Goal: Task Accomplishment & Management: Manage account settings

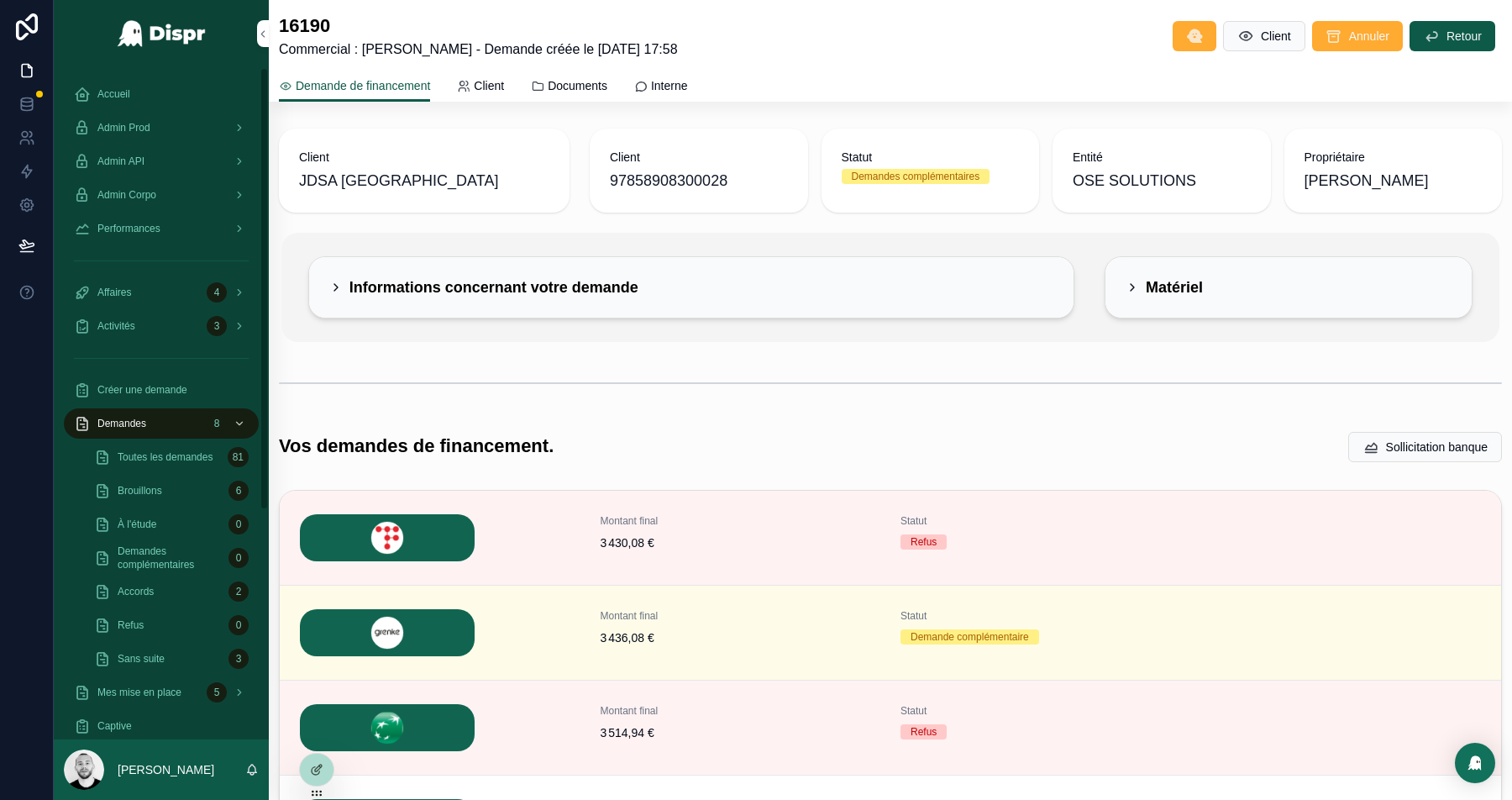
click at [105, 96] on span "Accueil" at bounding box center [114, 94] width 33 height 14
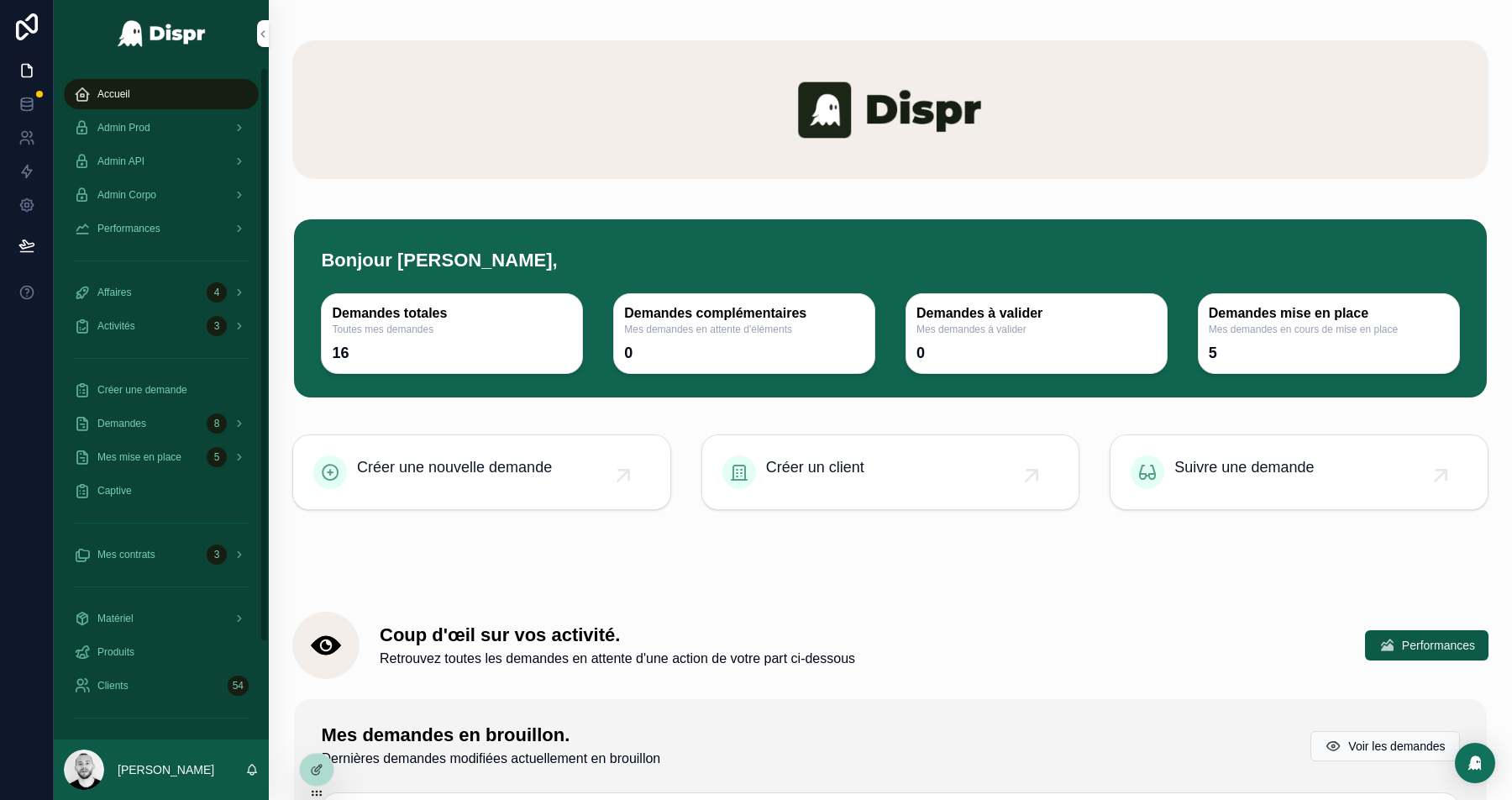
click at [149, 228] on span "Performances" at bounding box center [129, 229] width 63 height 14
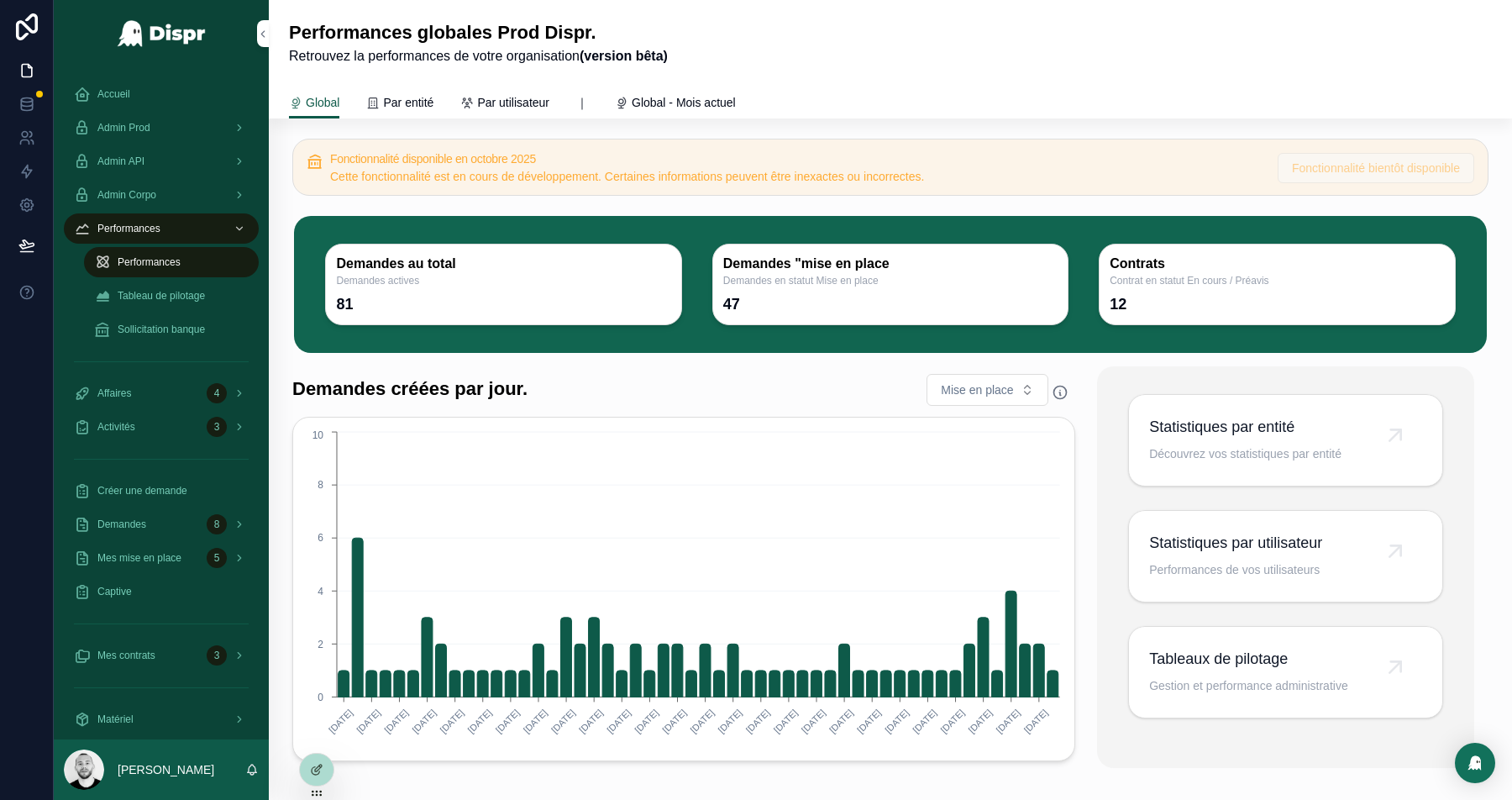
click at [1259, 663] on span "Tableaux de pilotage" at bounding box center [1249, 658] width 199 height 23
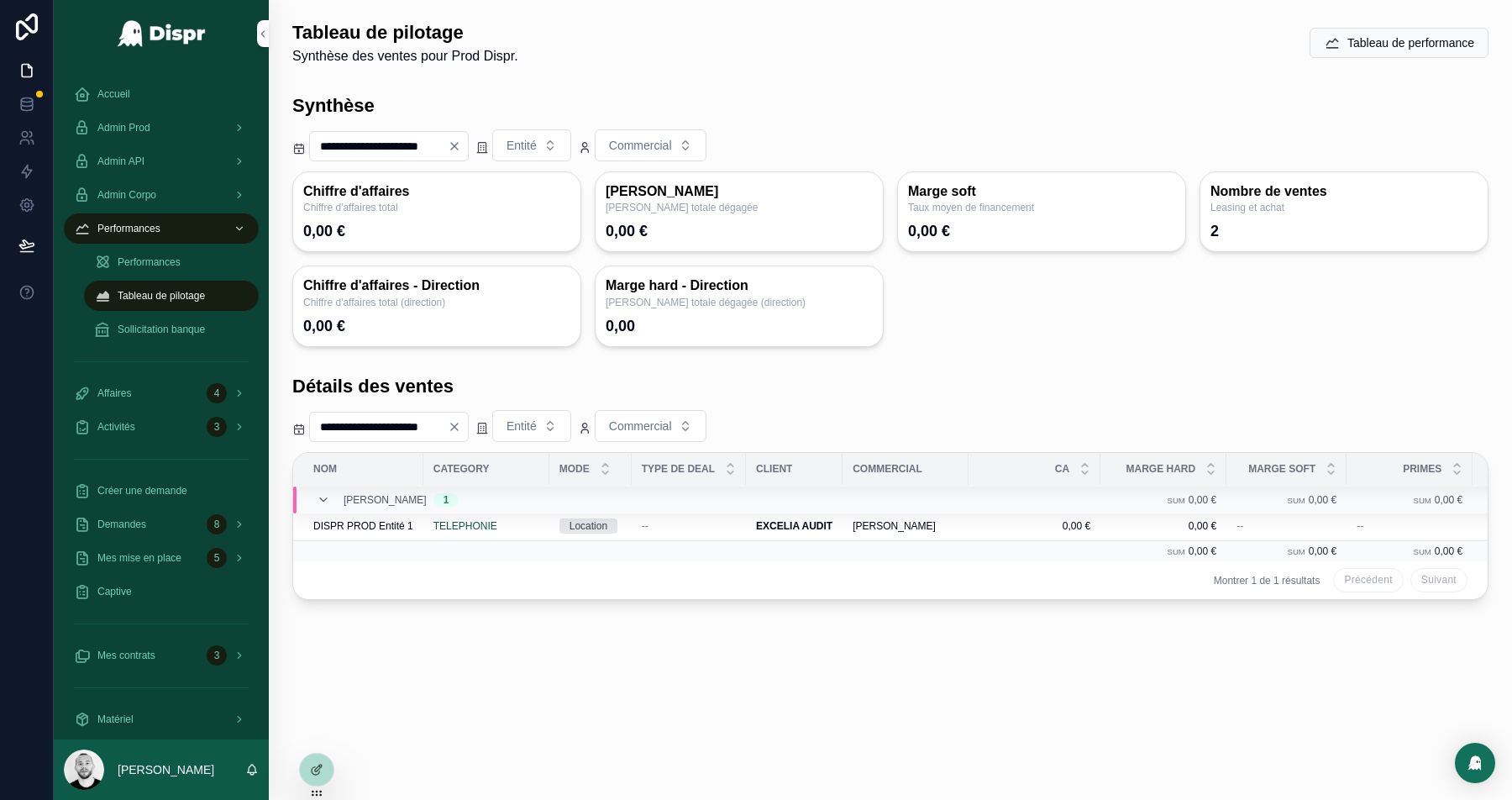
click at [315, 765] on icon at bounding box center [317, 770] width 14 height 14
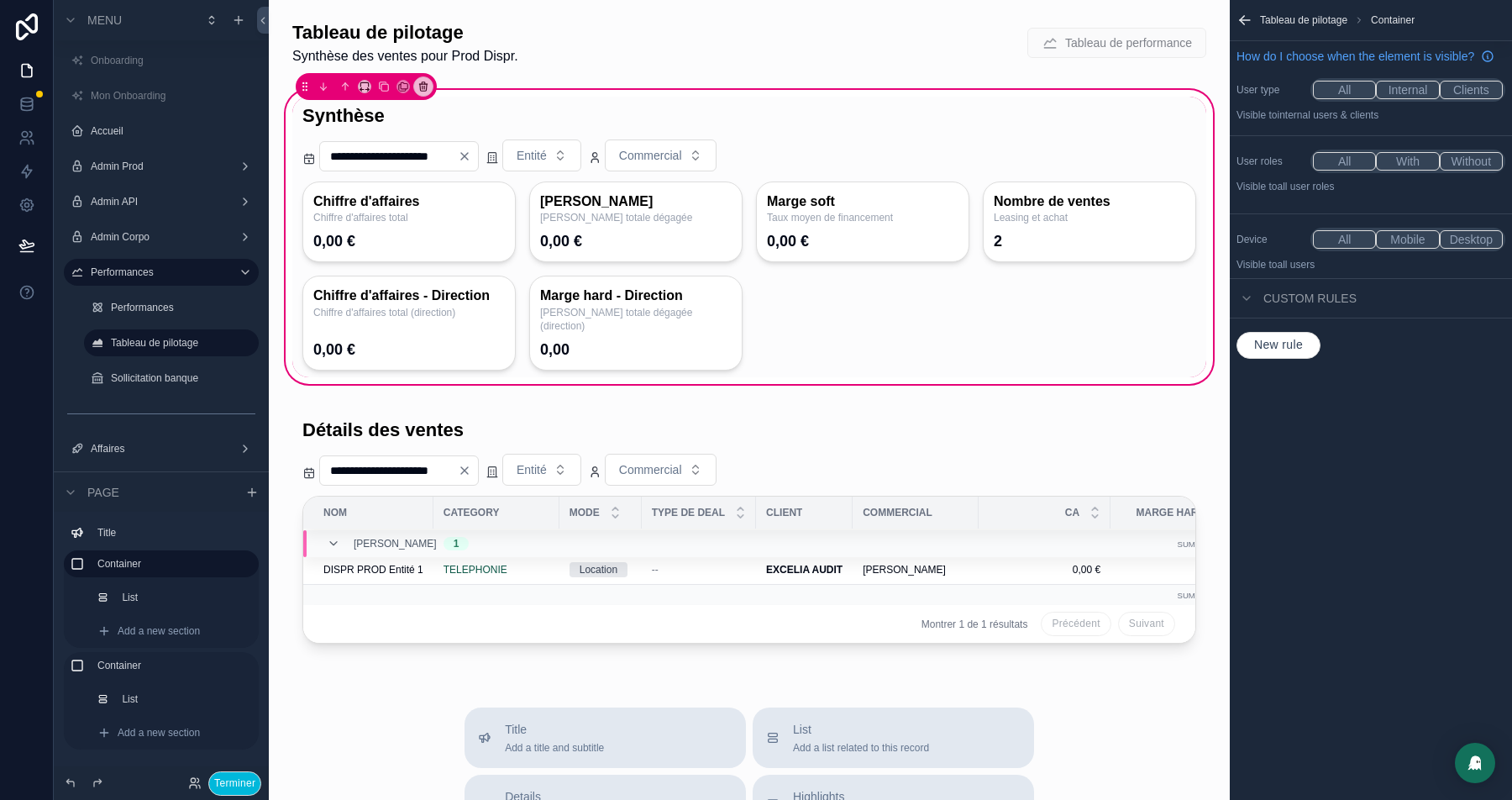
click at [829, 284] on div "scrollable content" at bounding box center [750, 237] width 914 height 281
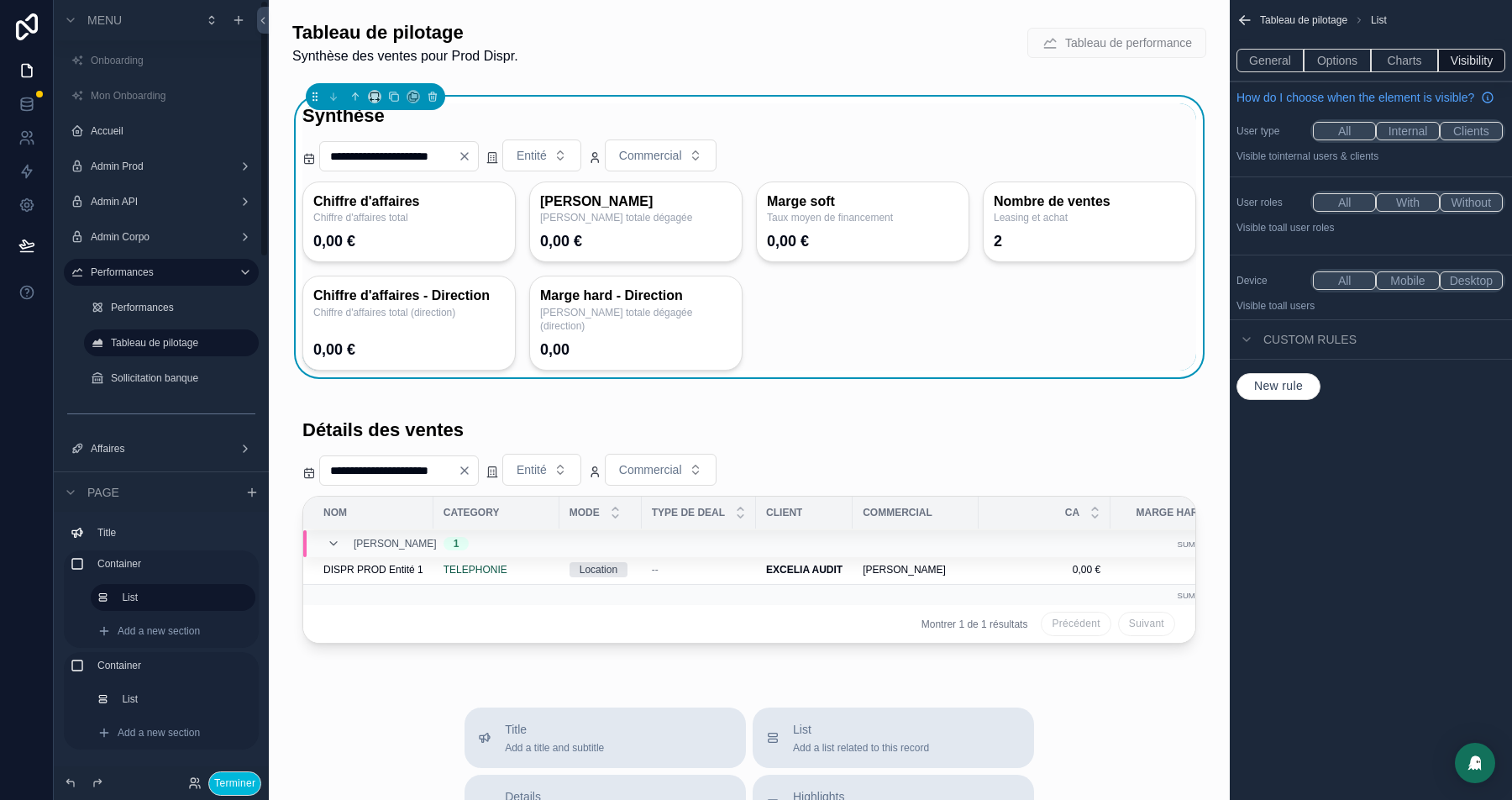
click at [225, 776] on button "Terminer" at bounding box center [234, 784] width 53 height 24
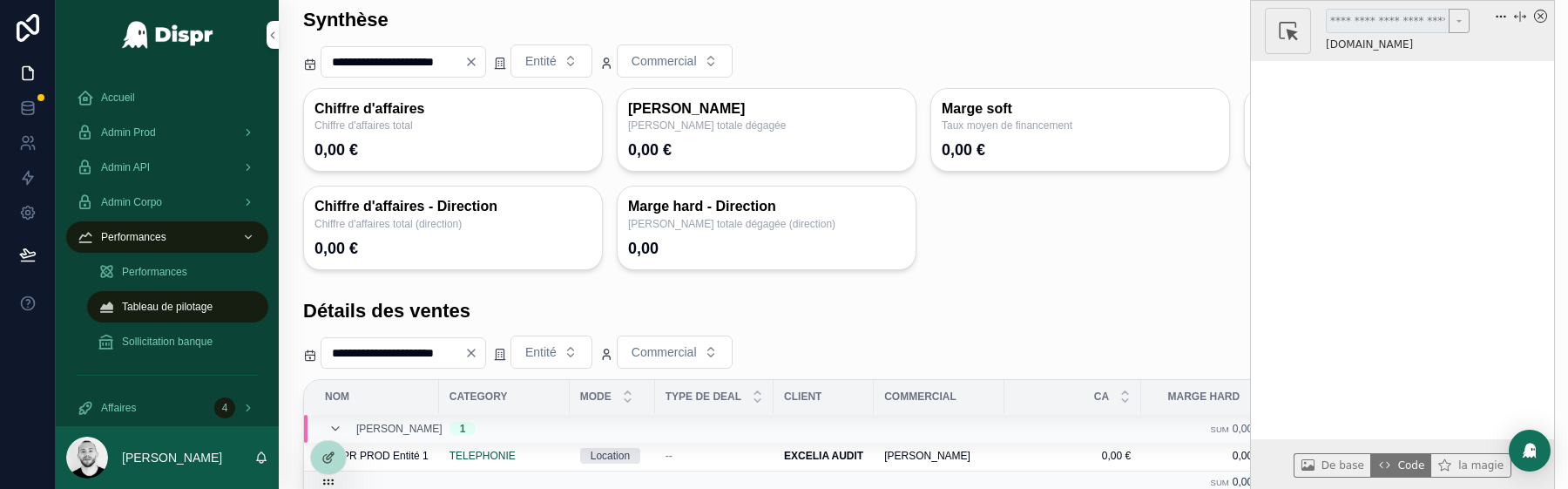
scroll to position [106, 0]
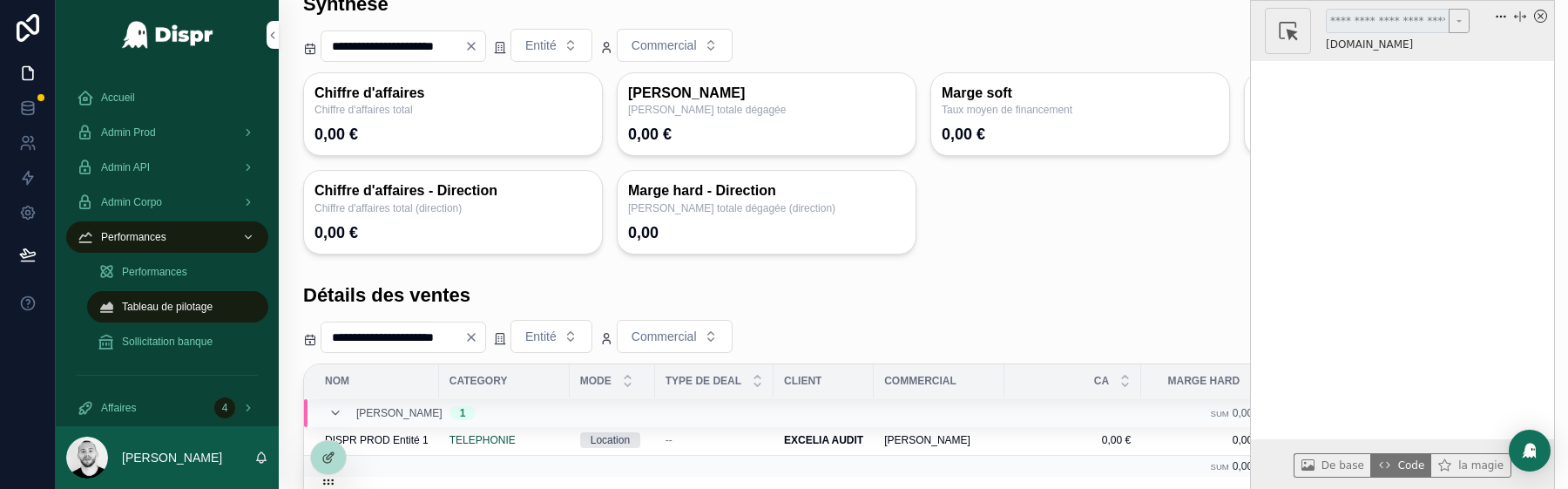
click at [321, 465] on div at bounding box center [328, 457] width 35 height 33
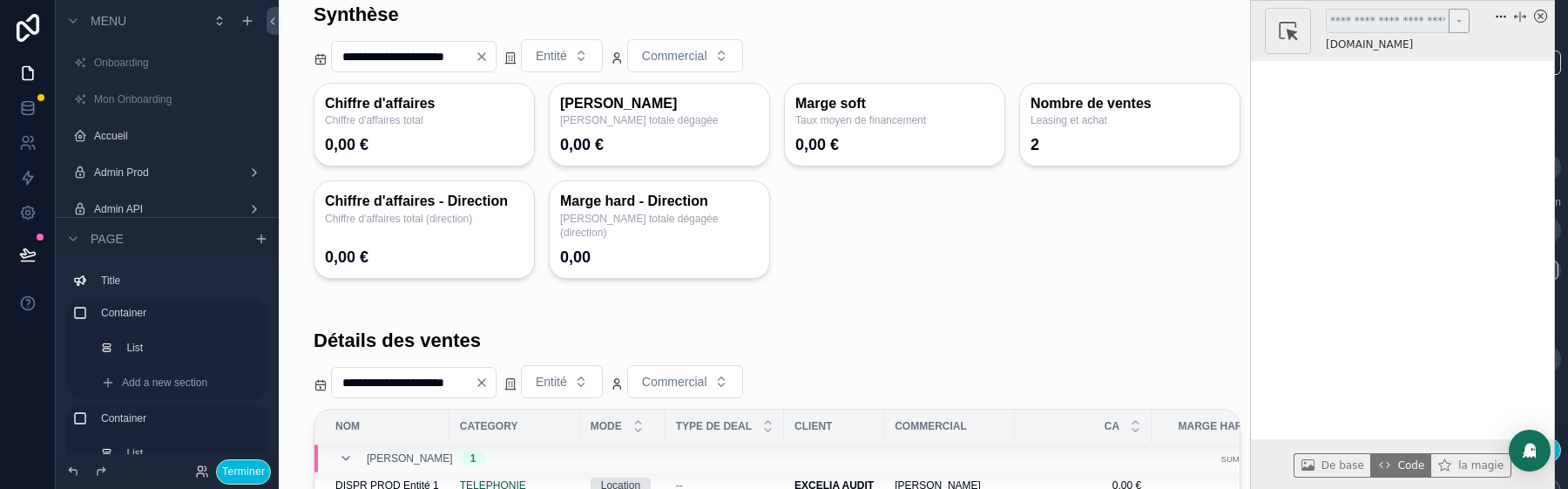
scroll to position [32, 0]
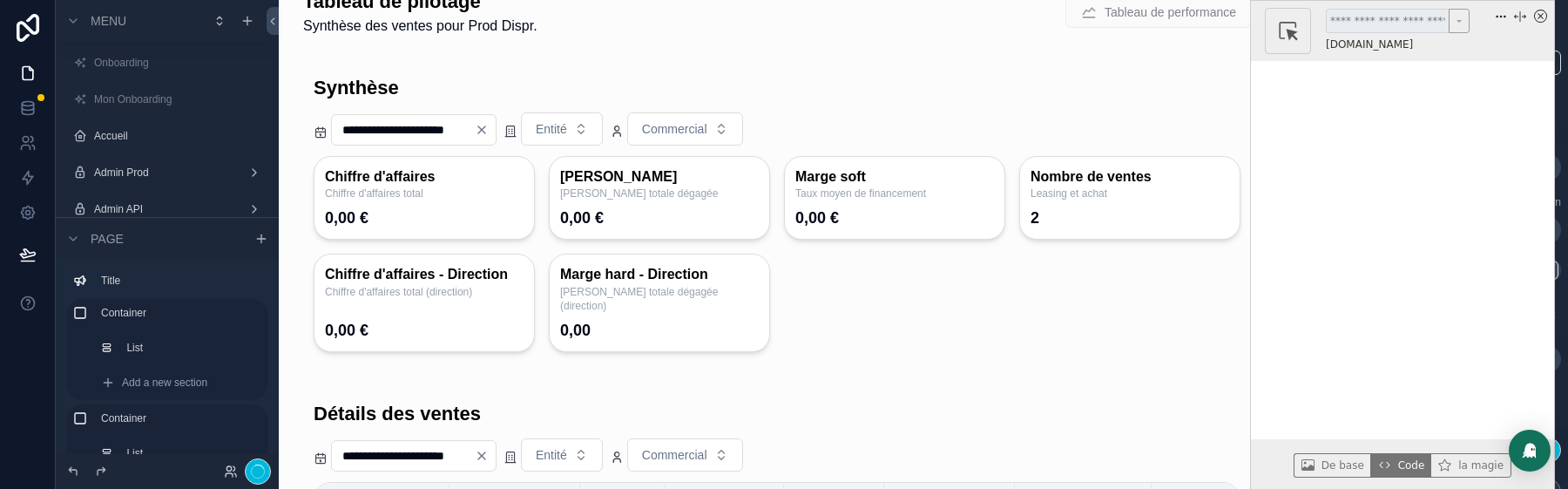
click at [560, 103] on div "scrollable content" at bounding box center [777, 213] width 969 height 312
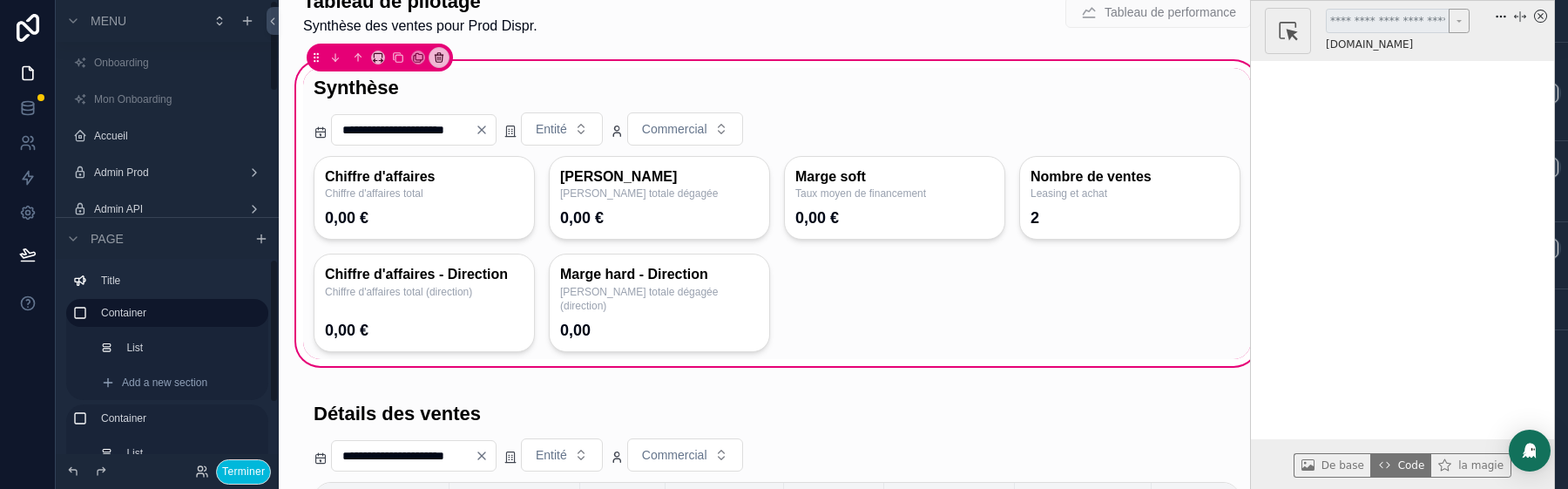
click at [244, 470] on button "Terminer" at bounding box center [243, 472] width 55 height 25
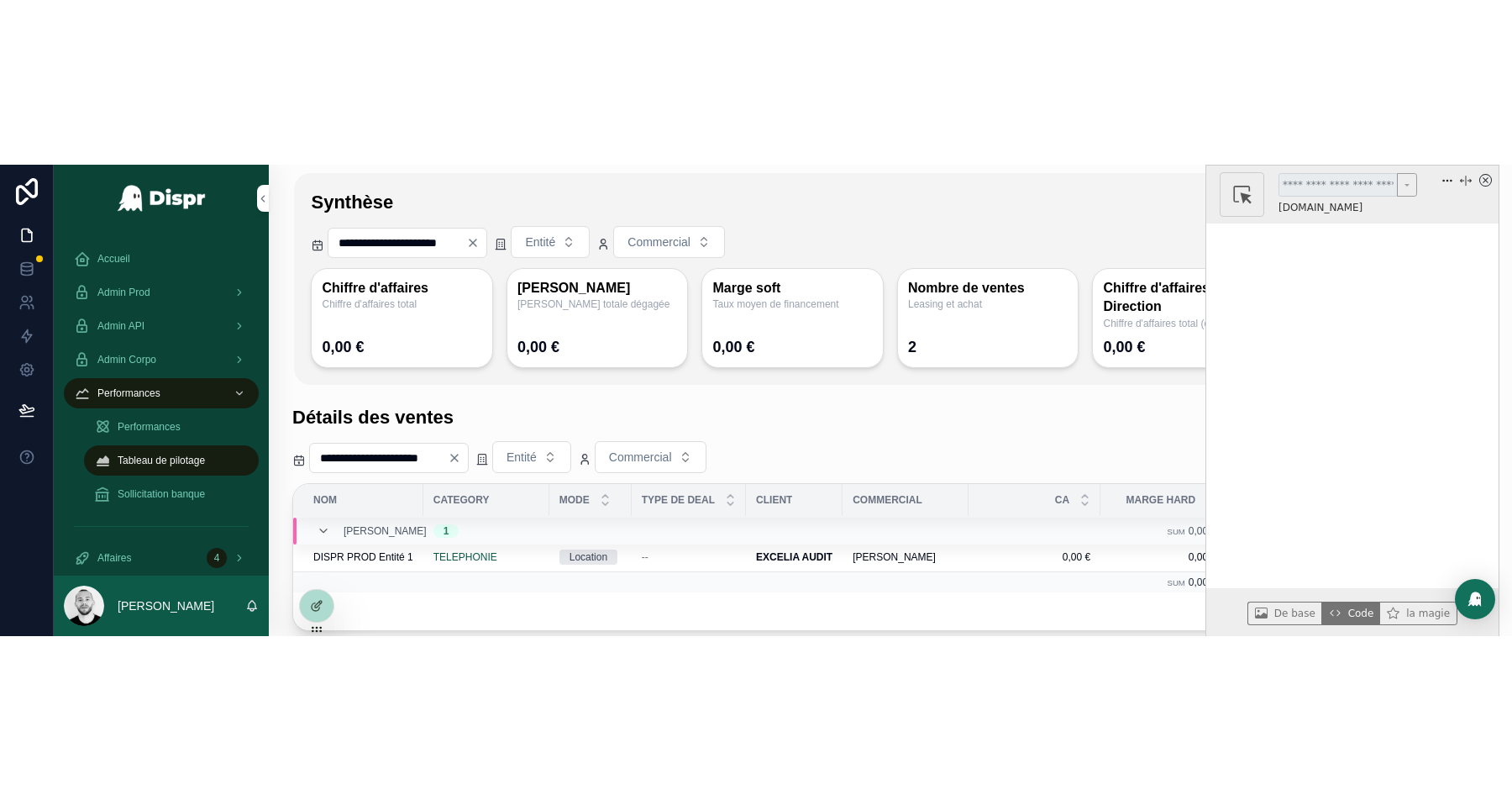
scroll to position [0, 0]
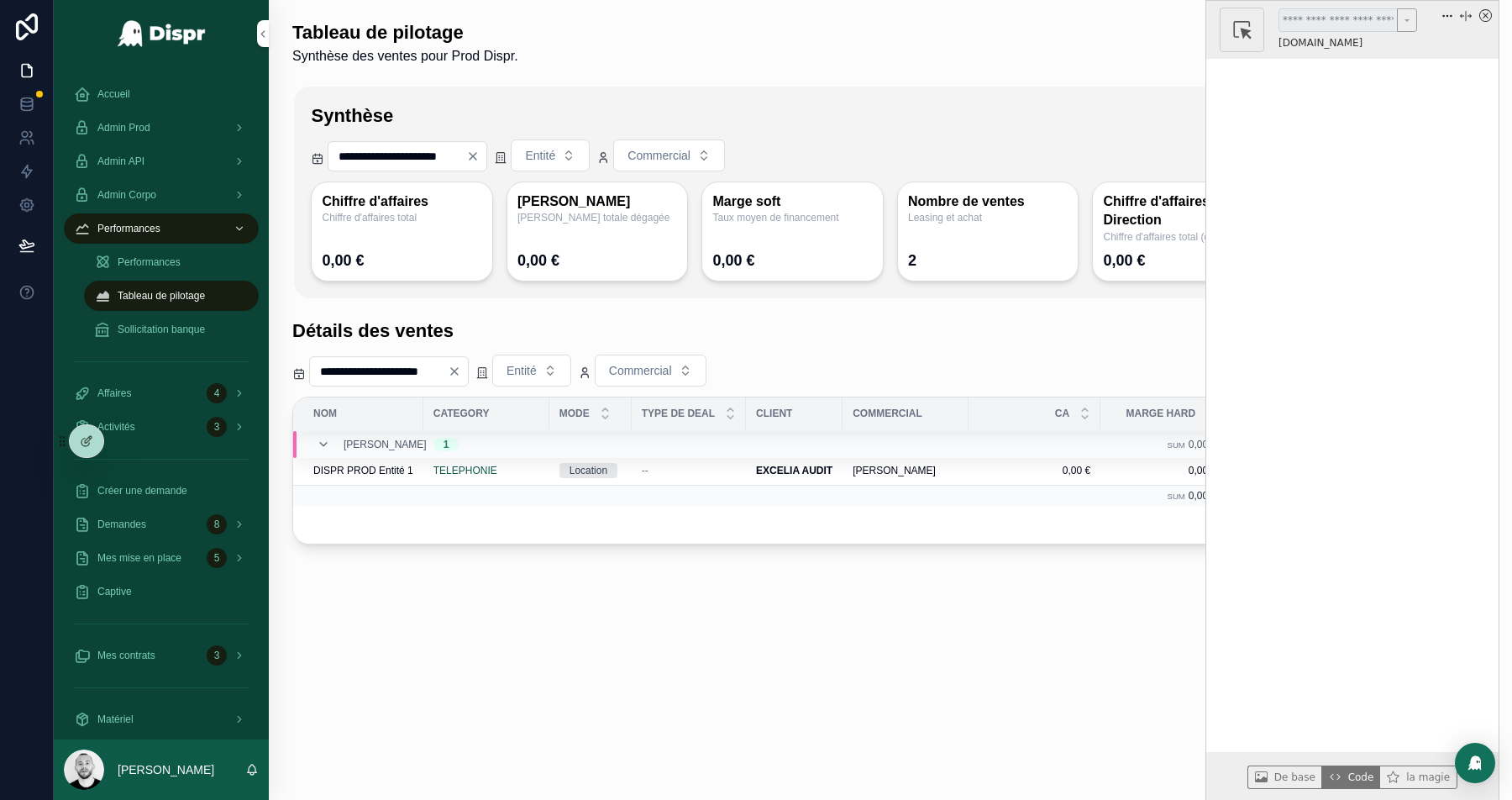
click at [1485, 13] on icon "x circle" at bounding box center [1485, 16] width 13 height 13
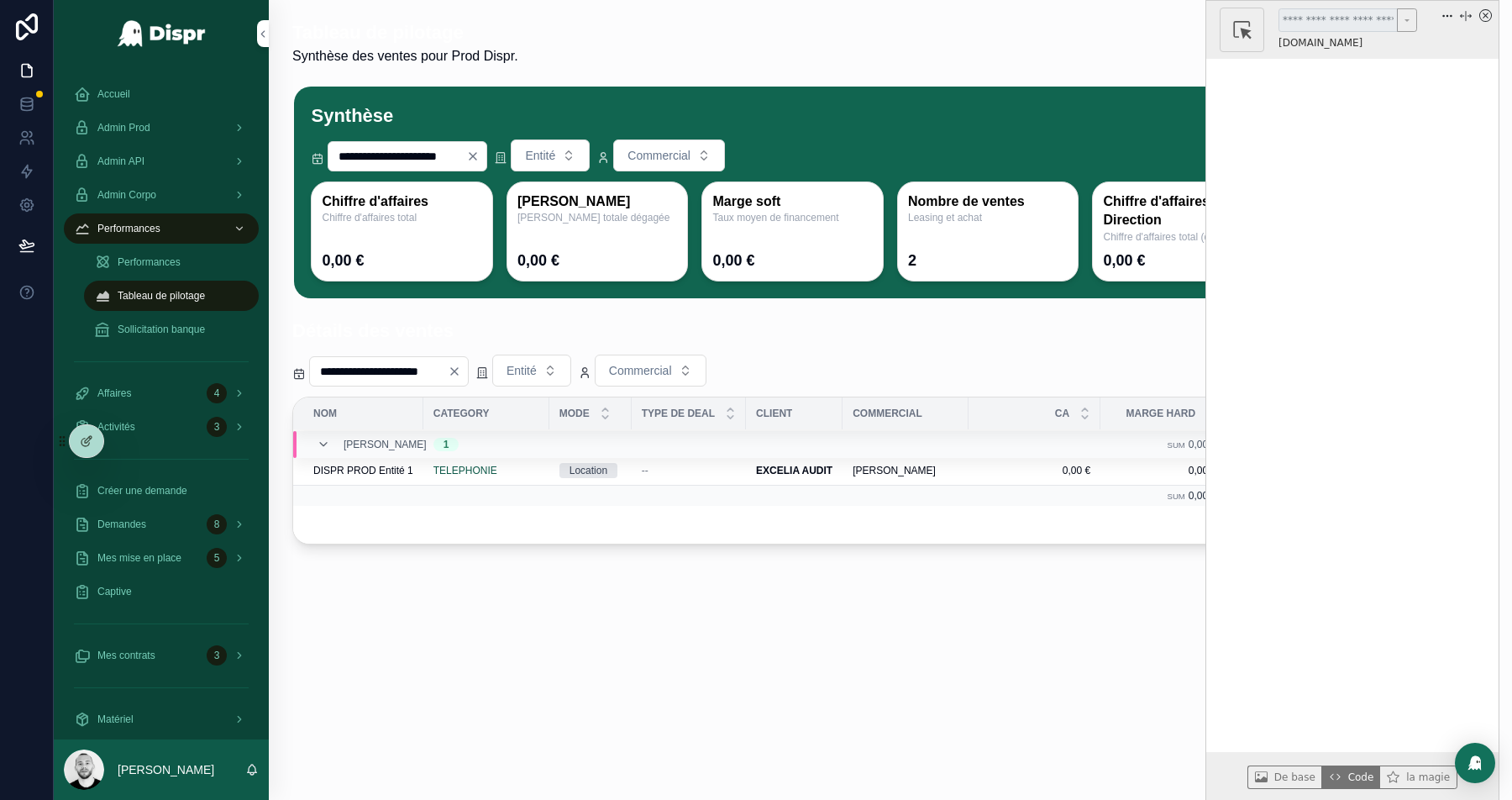
click at [691, 155] on span "Commercial" at bounding box center [659, 155] width 63 height 16
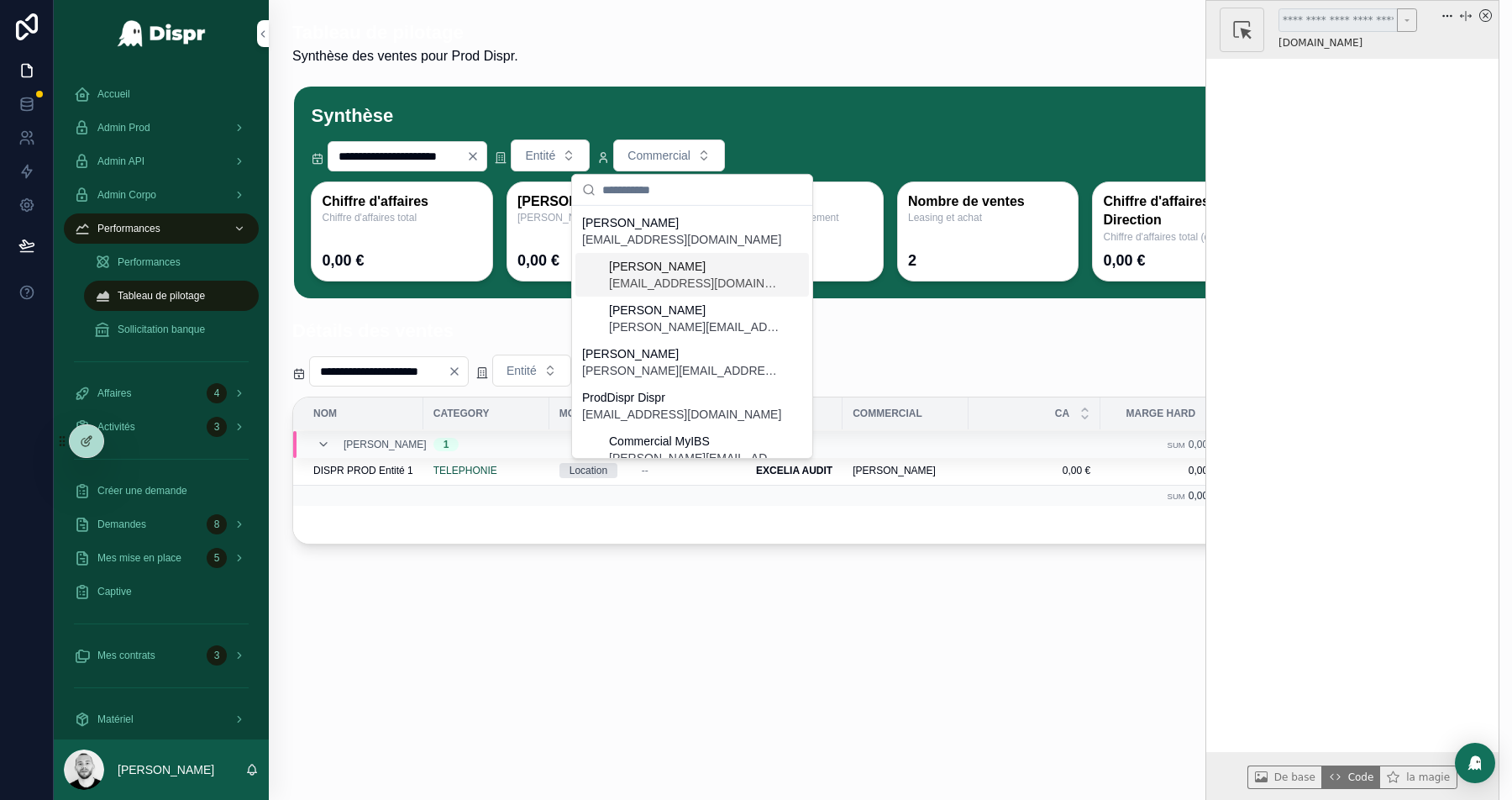
scroll to position [73, 0]
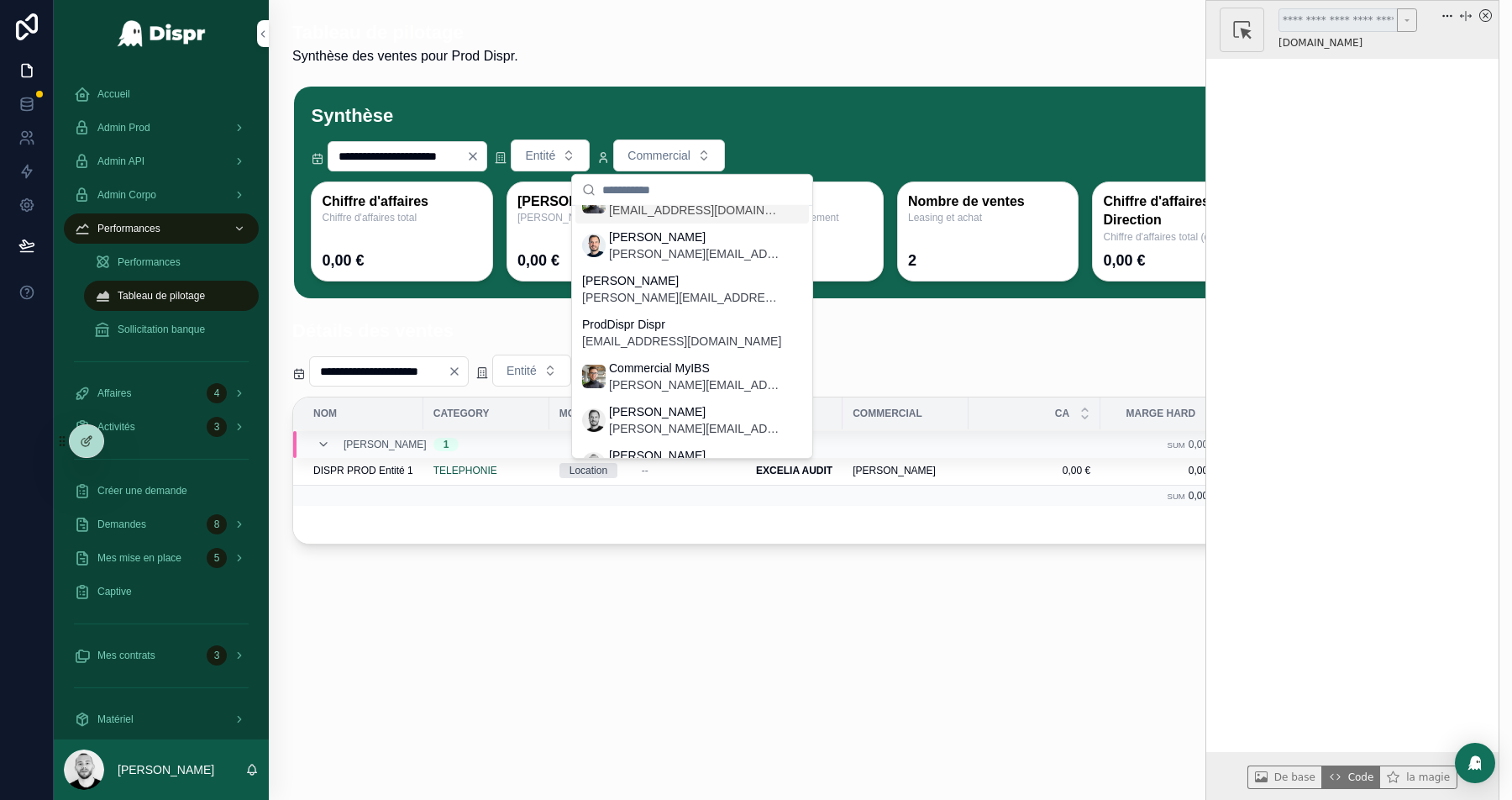
click at [555, 156] on span "Entité" at bounding box center [540, 155] width 30 height 16
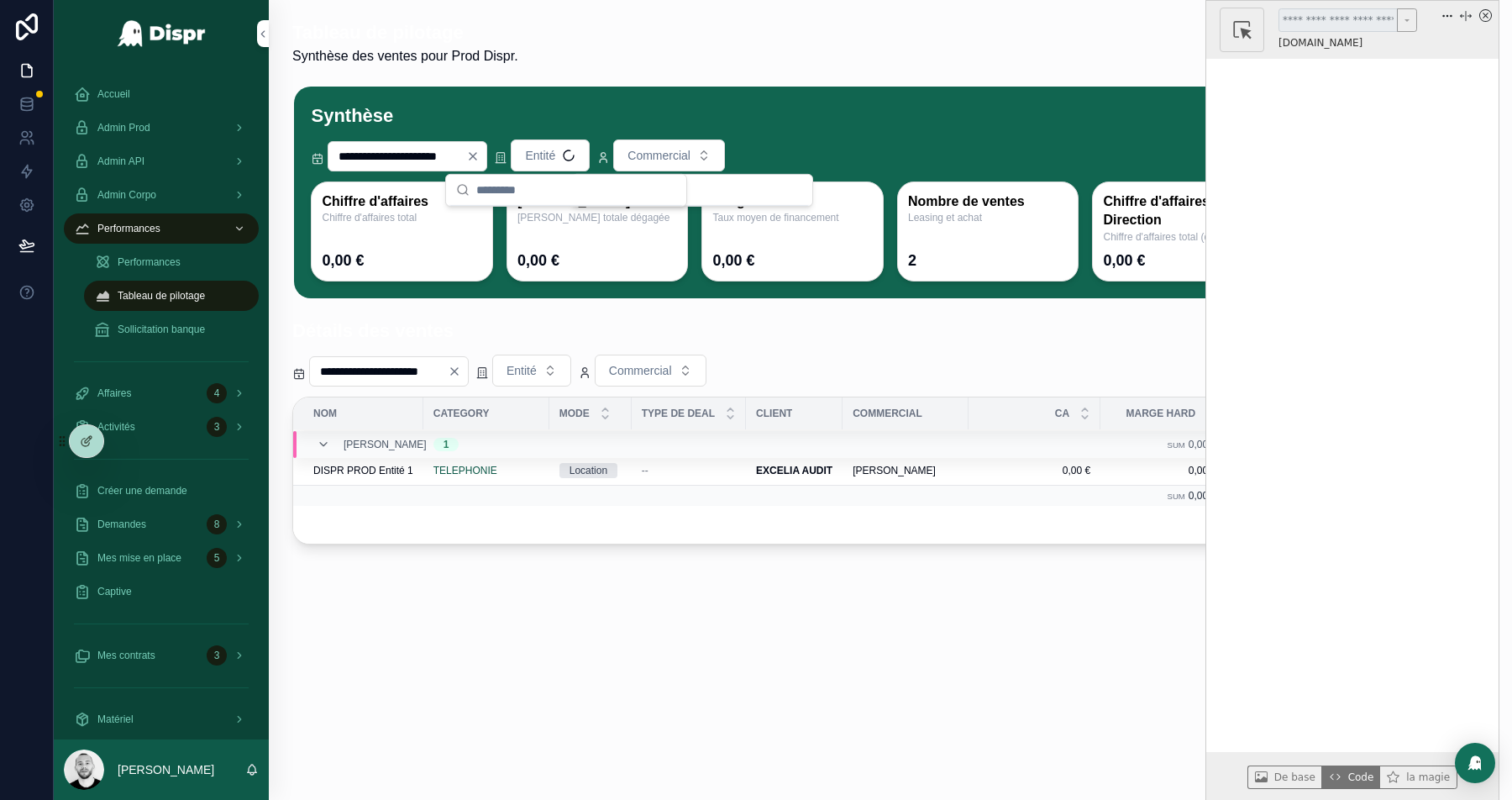
scroll to position [0, 0]
click at [412, 156] on input "**********" at bounding box center [397, 156] width 138 height 23
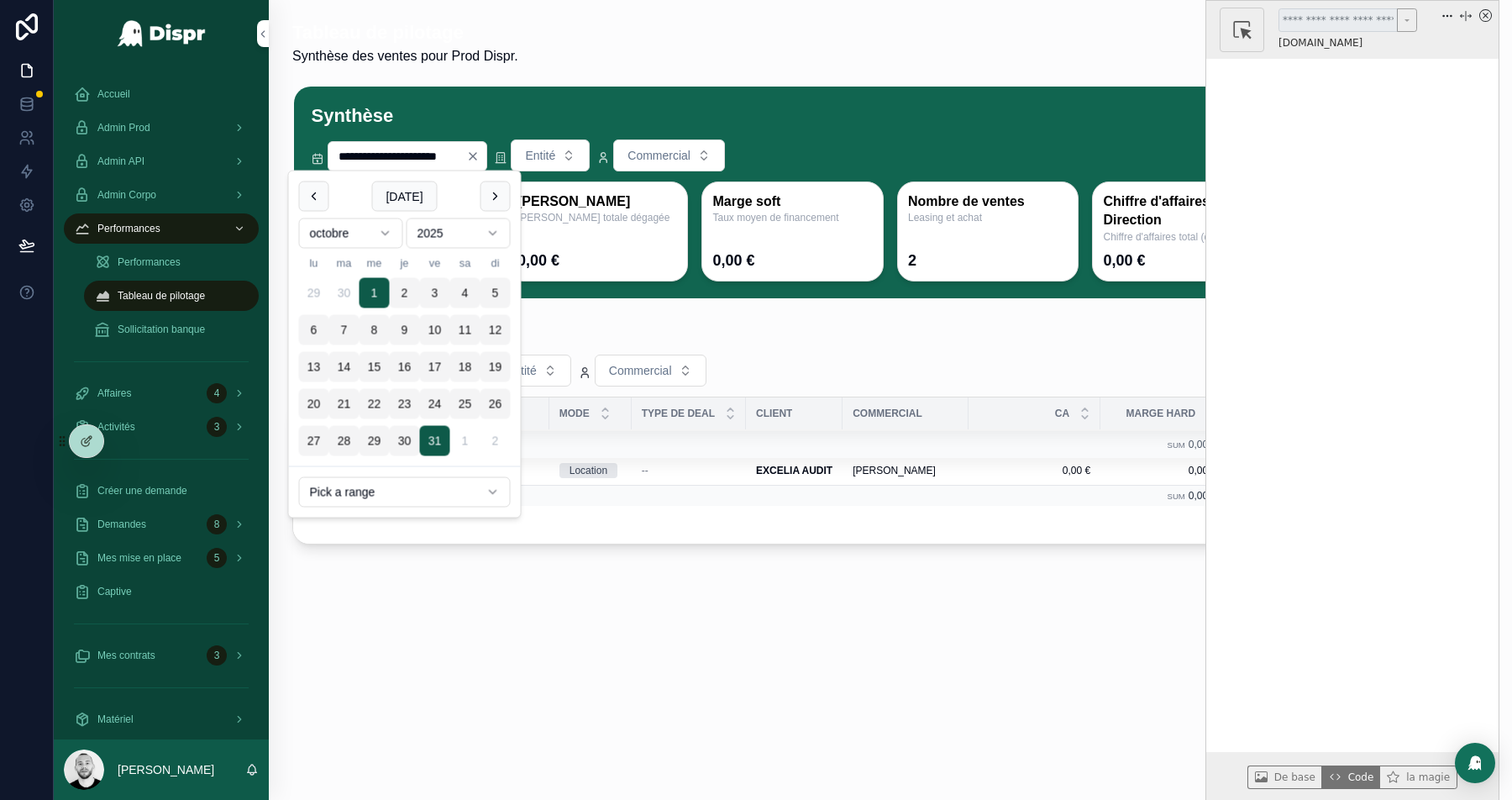
click at [489, 190] on button "scrollable content" at bounding box center [495, 196] width 30 height 30
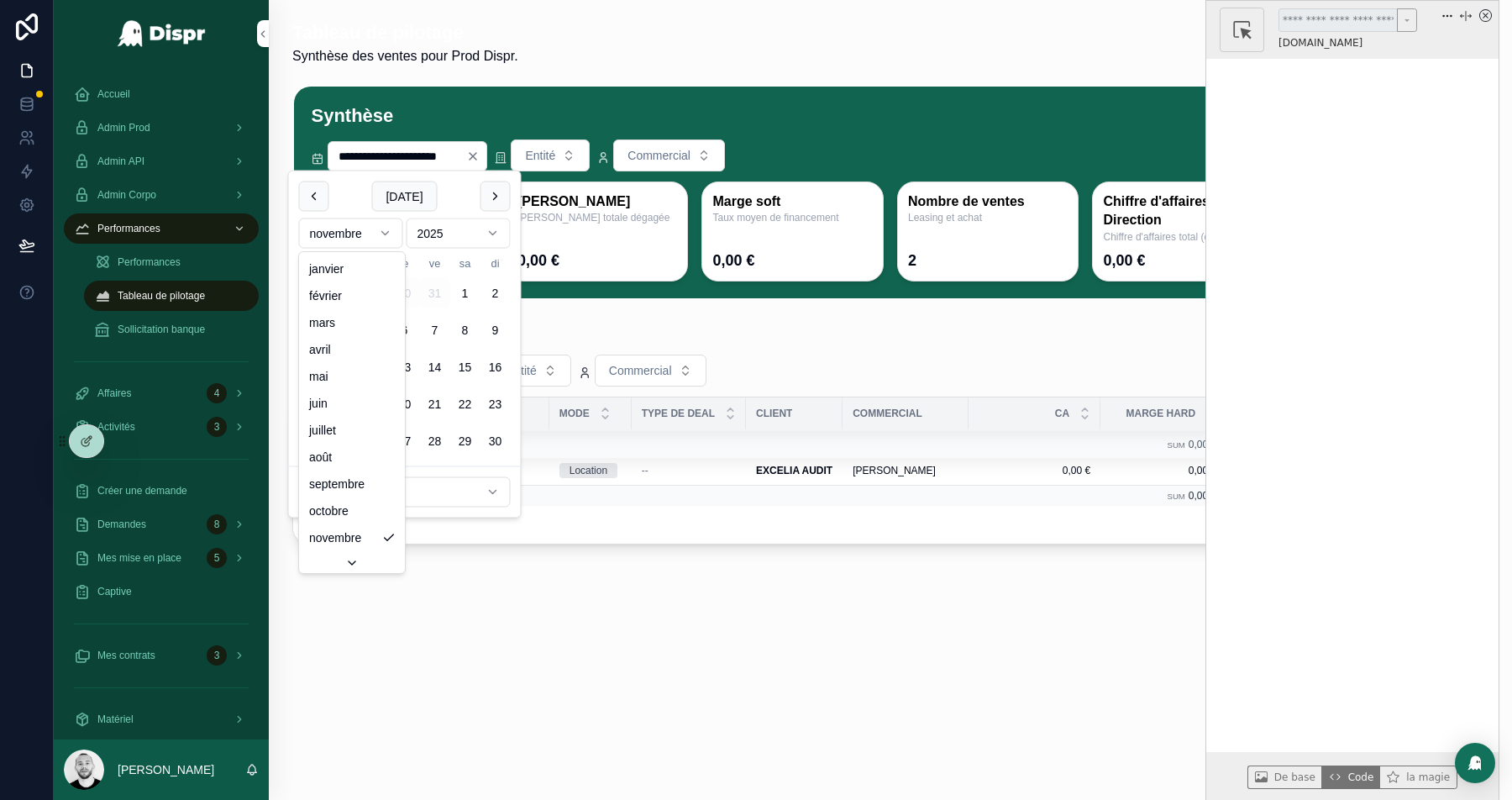
click at [360, 244] on html "**********" at bounding box center [756, 400] width 1512 height 800
click at [397, 198] on html "**********" at bounding box center [756, 400] width 1512 height 800
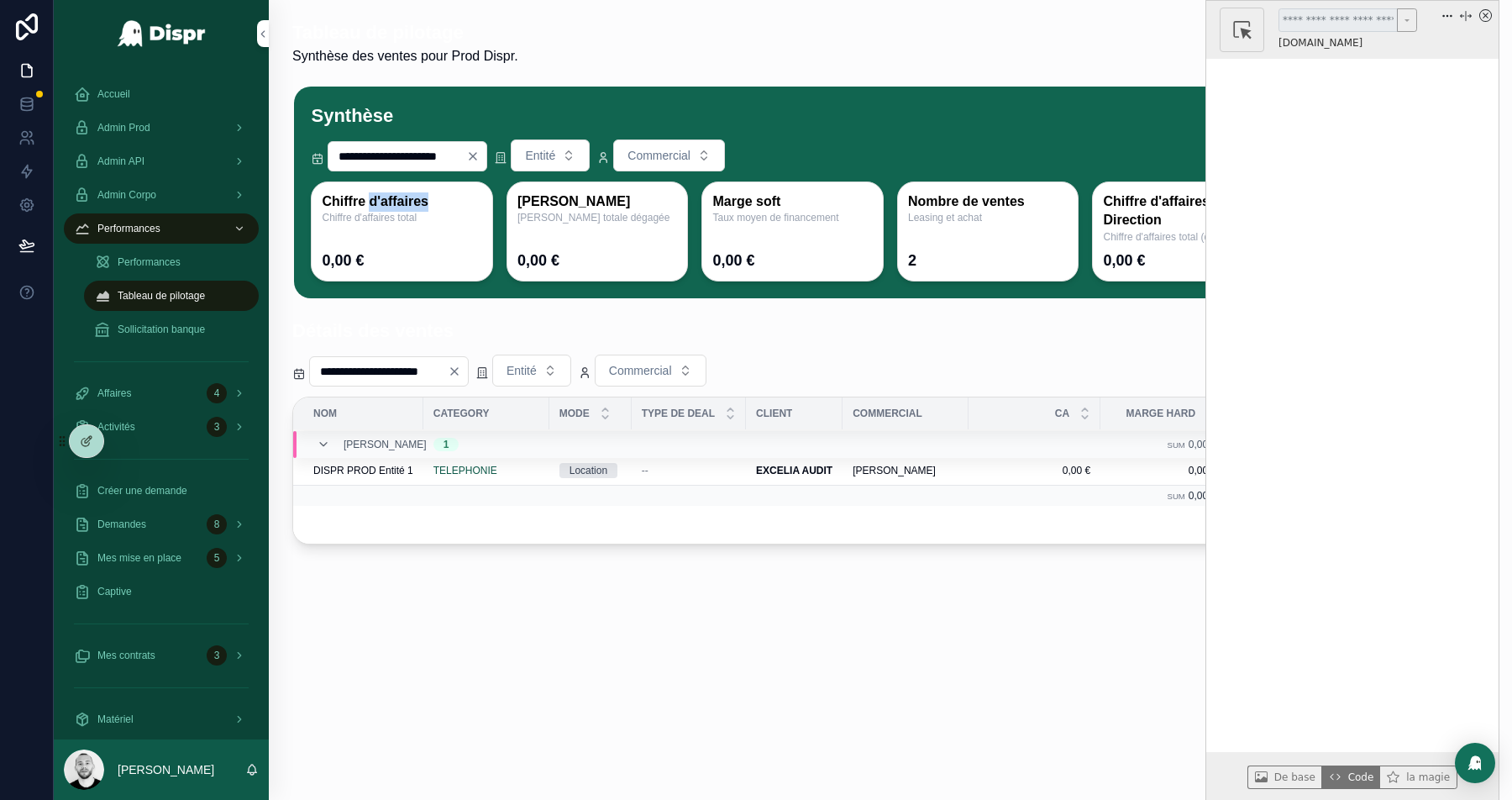
click at [397, 198] on h3 "Chiffre d'affaires" at bounding box center [402, 202] width 161 height 19
click at [694, 48] on div "Tableau de pilotage Synthèse des ventes pour Prod Dispr. Tableau de performance" at bounding box center [890, 43] width 1196 height 47
click at [416, 27] on h1 "Tableau de pilotage" at bounding box center [406, 33] width 226 height 26
click at [1489, 19] on icon "x circle" at bounding box center [1485, 16] width 13 height 13
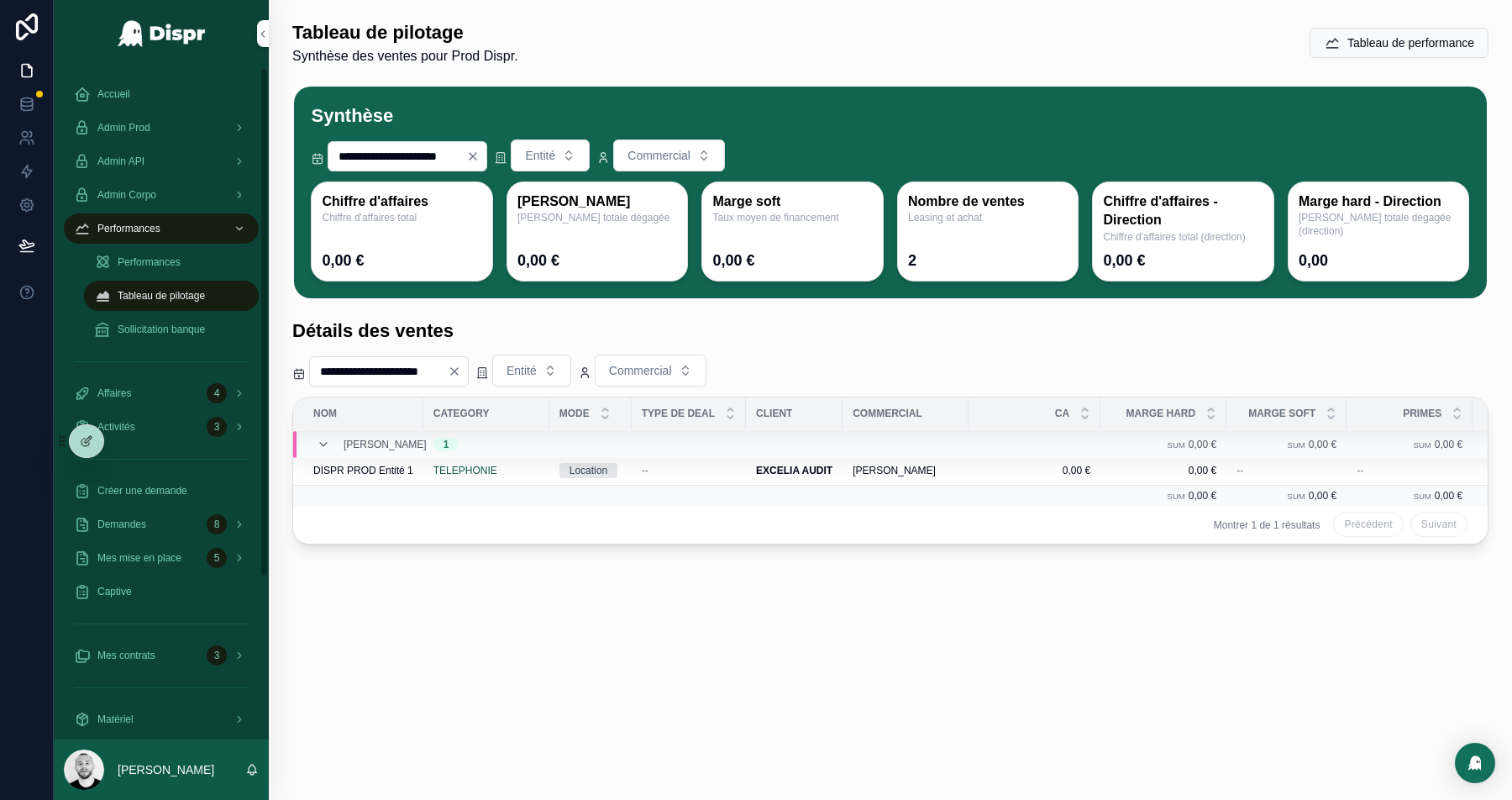
click at [121, 88] on span "Accueil" at bounding box center [114, 94] width 33 height 14
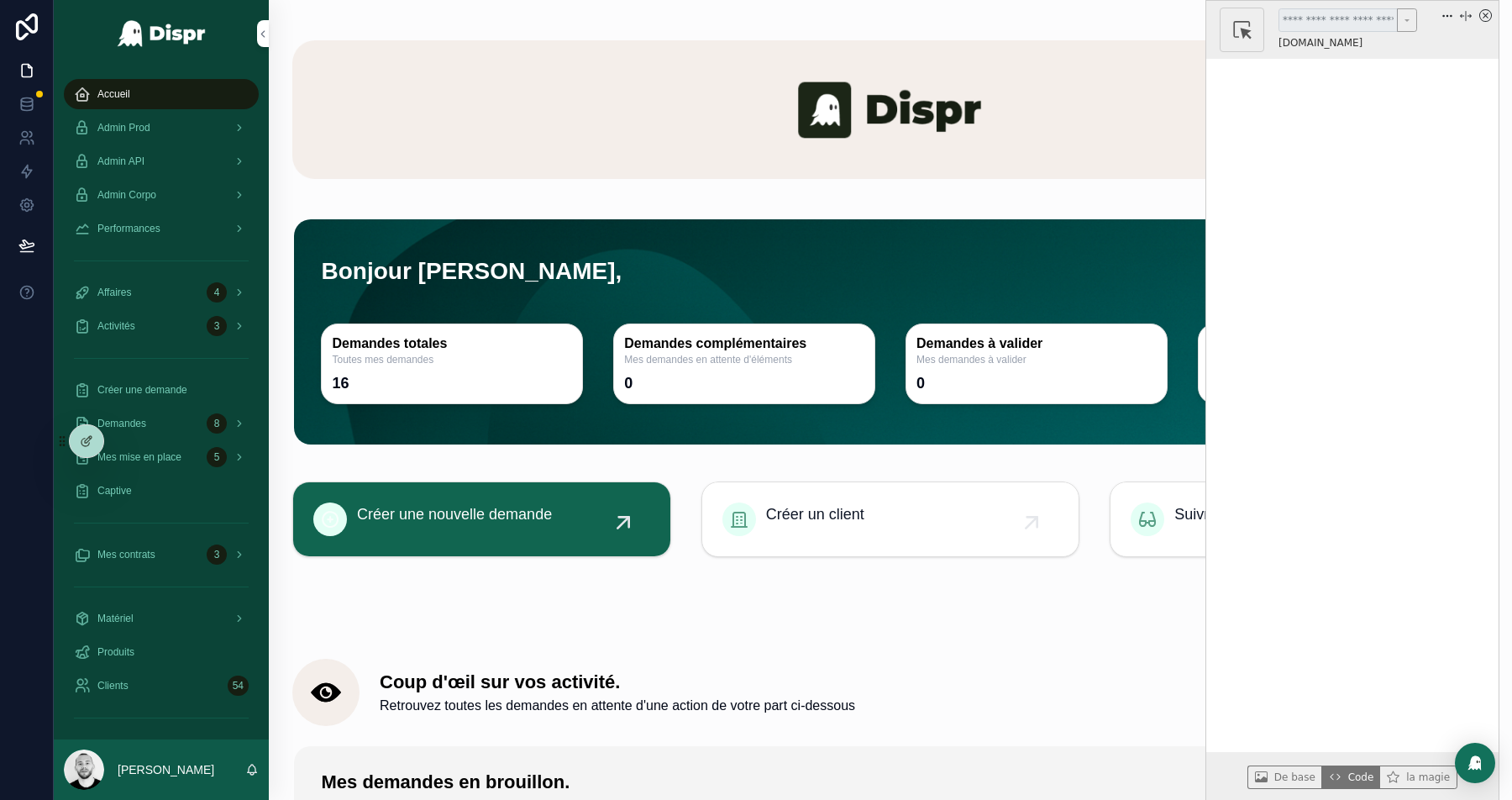
click at [1486, 19] on icon "x circle" at bounding box center [1485, 16] width 13 height 13
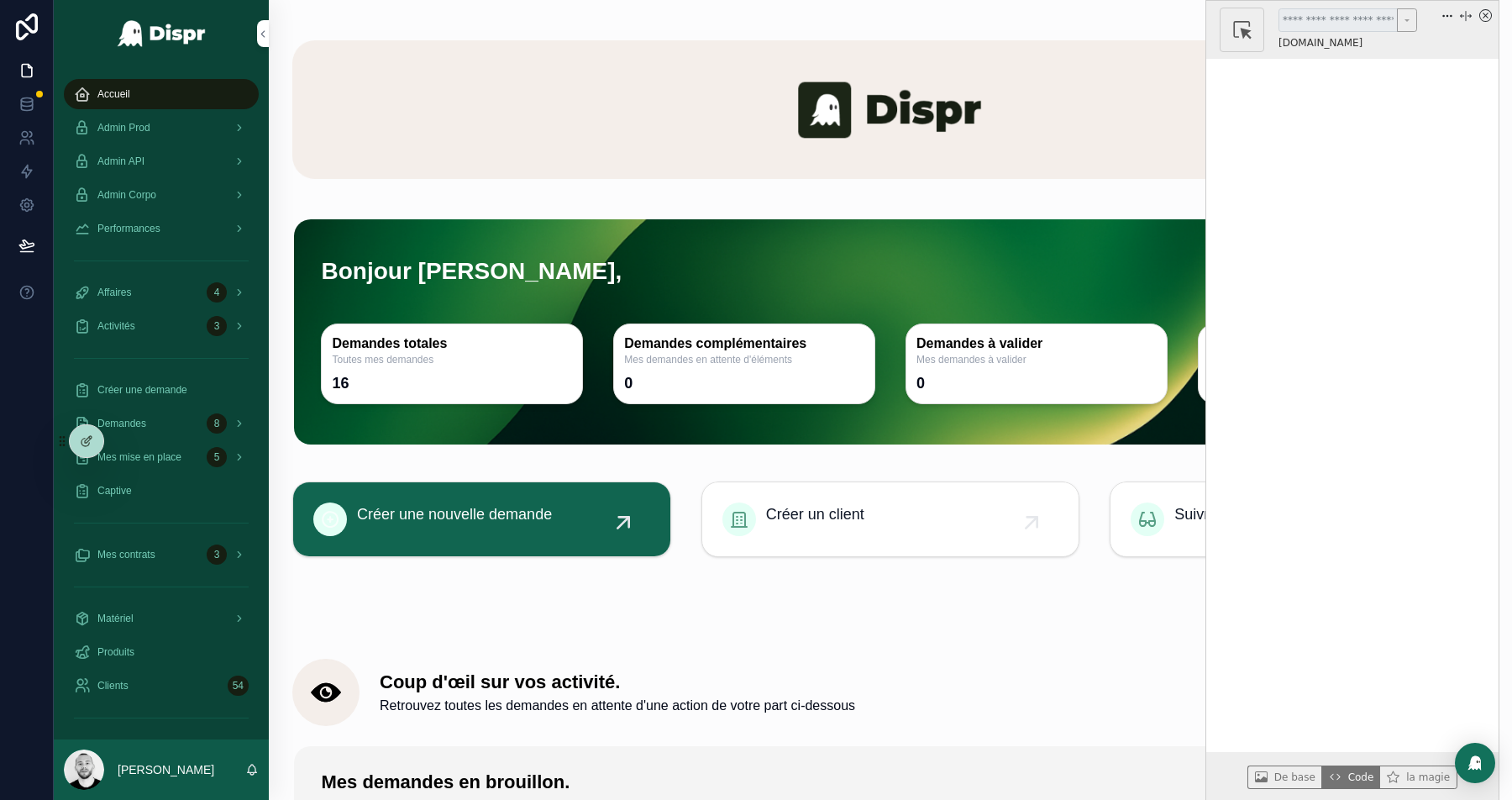
click at [1484, 16] on icon "x circle" at bounding box center [1485, 16] width 13 height 13
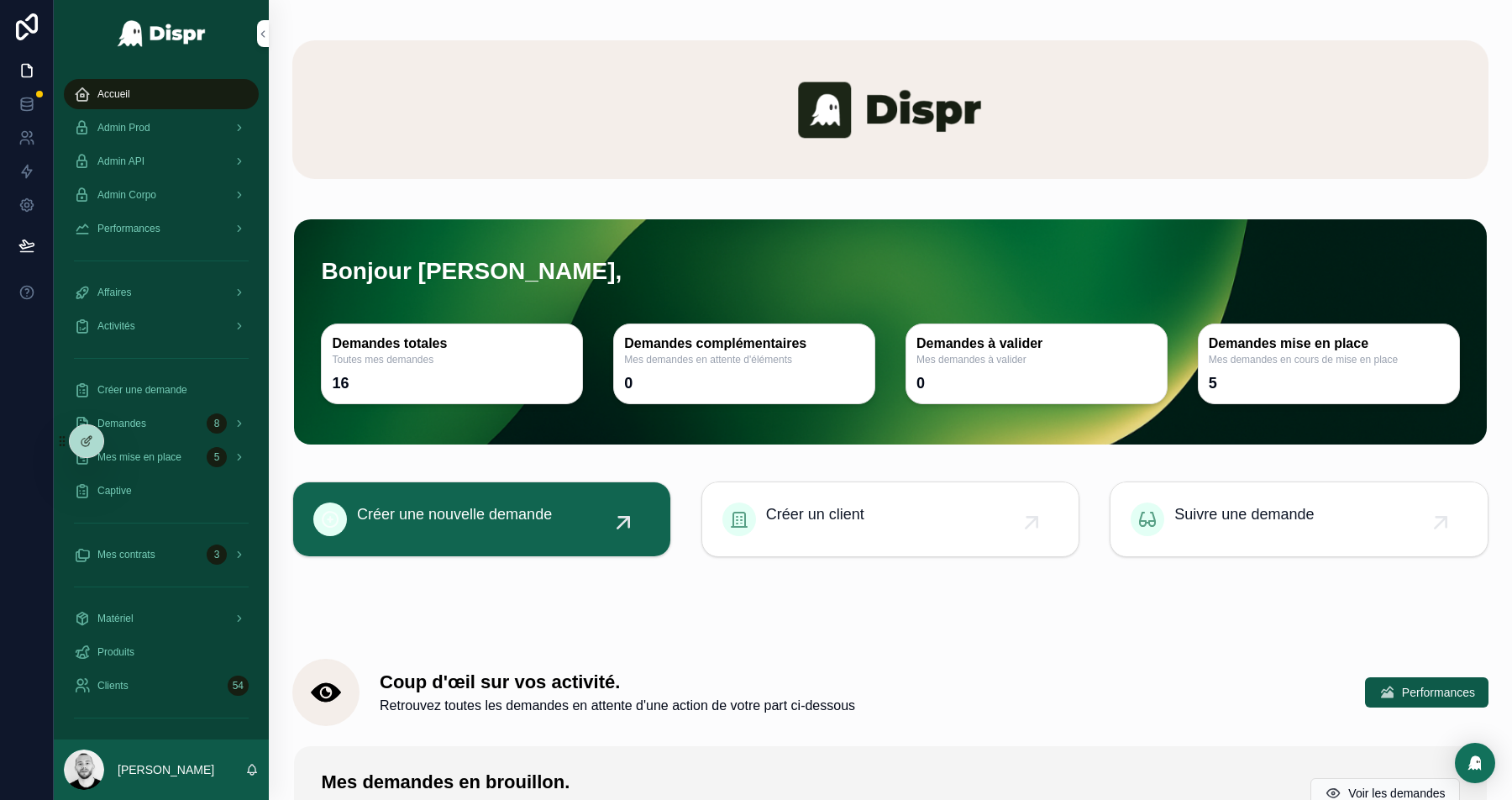
click at [1021, 193] on div "scrollable content" at bounding box center [890, 109] width 1196 height 179
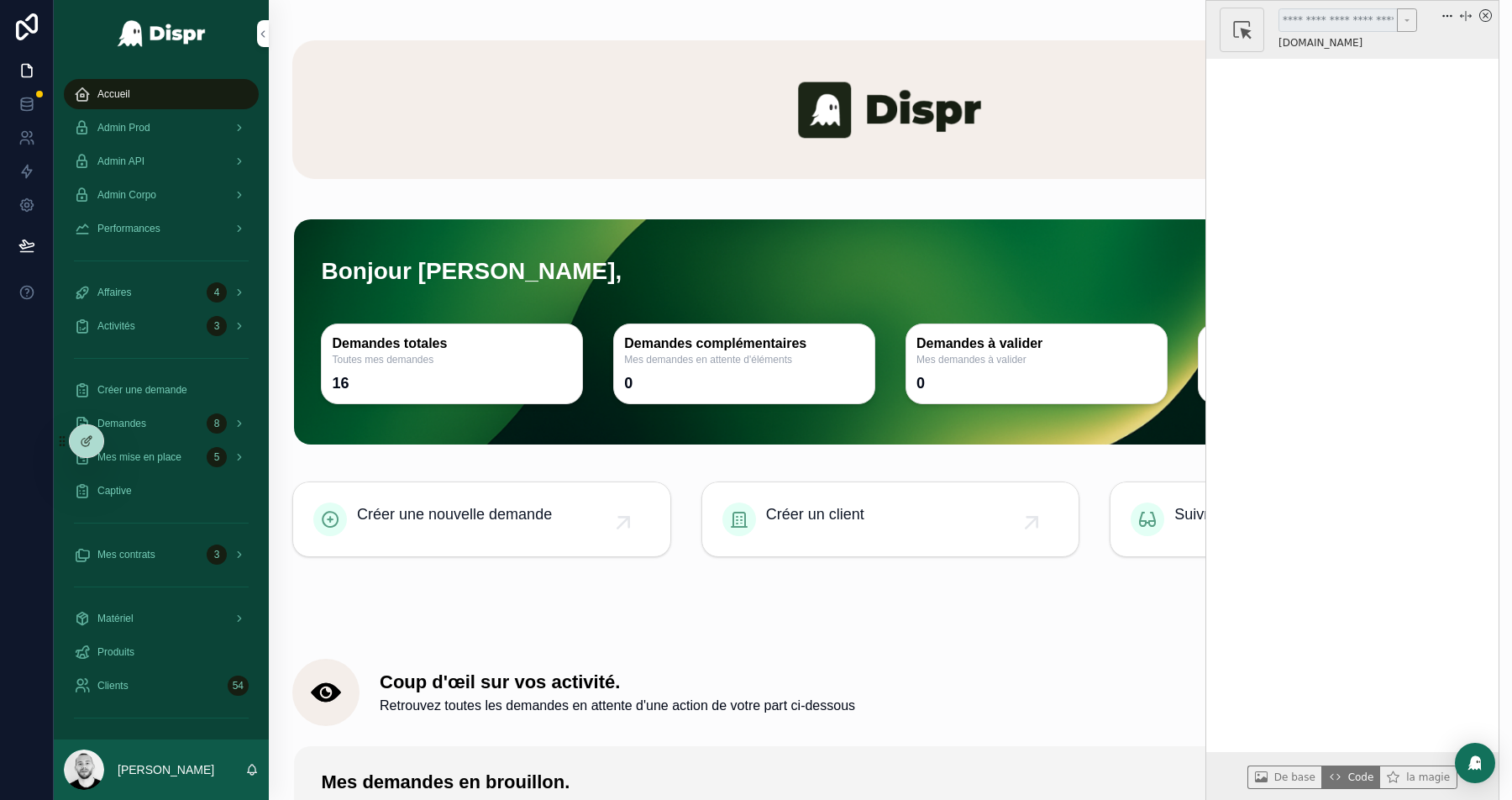
click at [150, 232] on span "Performances" at bounding box center [129, 229] width 63 height 14
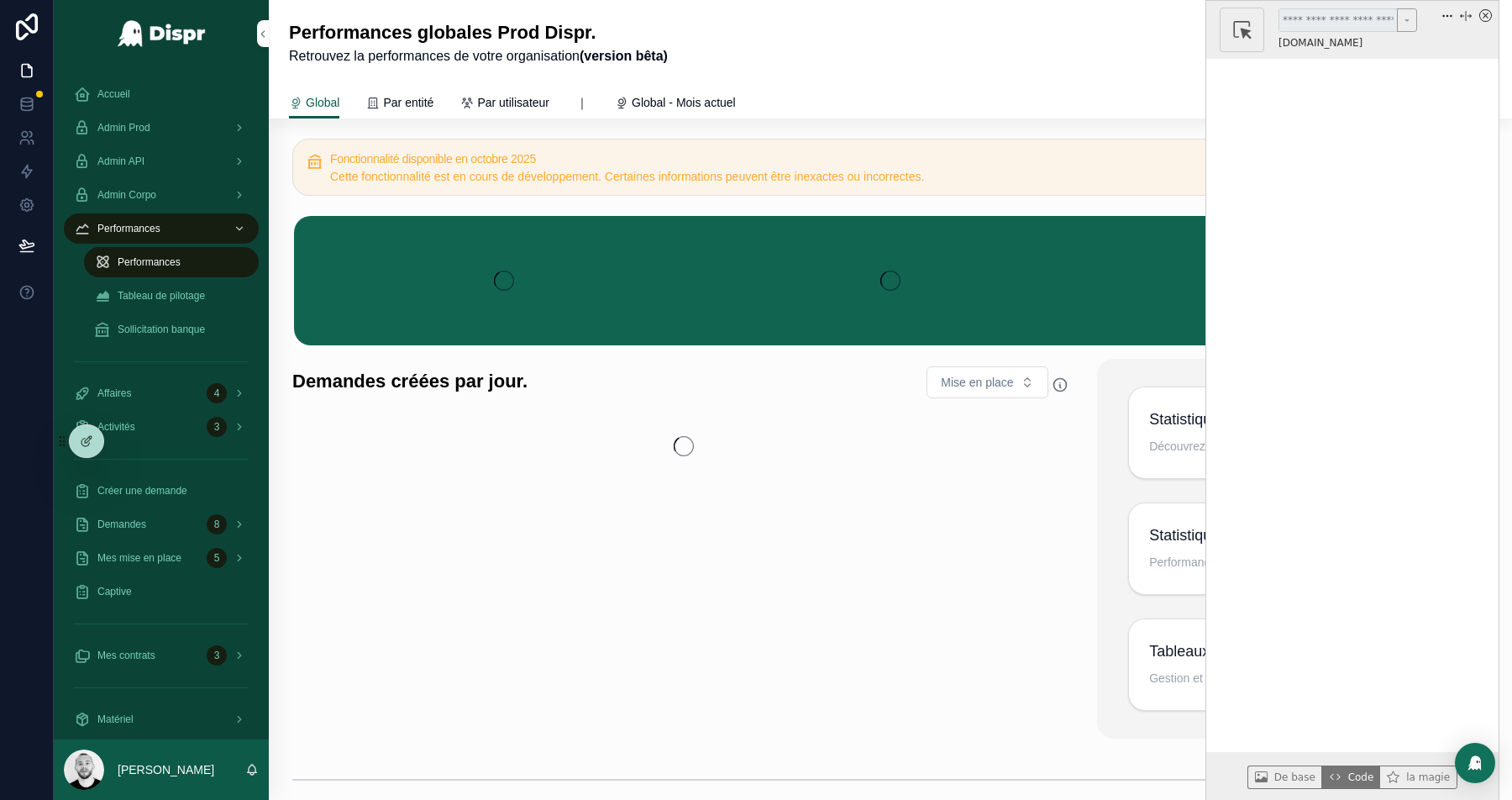
click at [1484, 19] on icon "x circle" at bounding box center [1485, 16] width 13 height 13
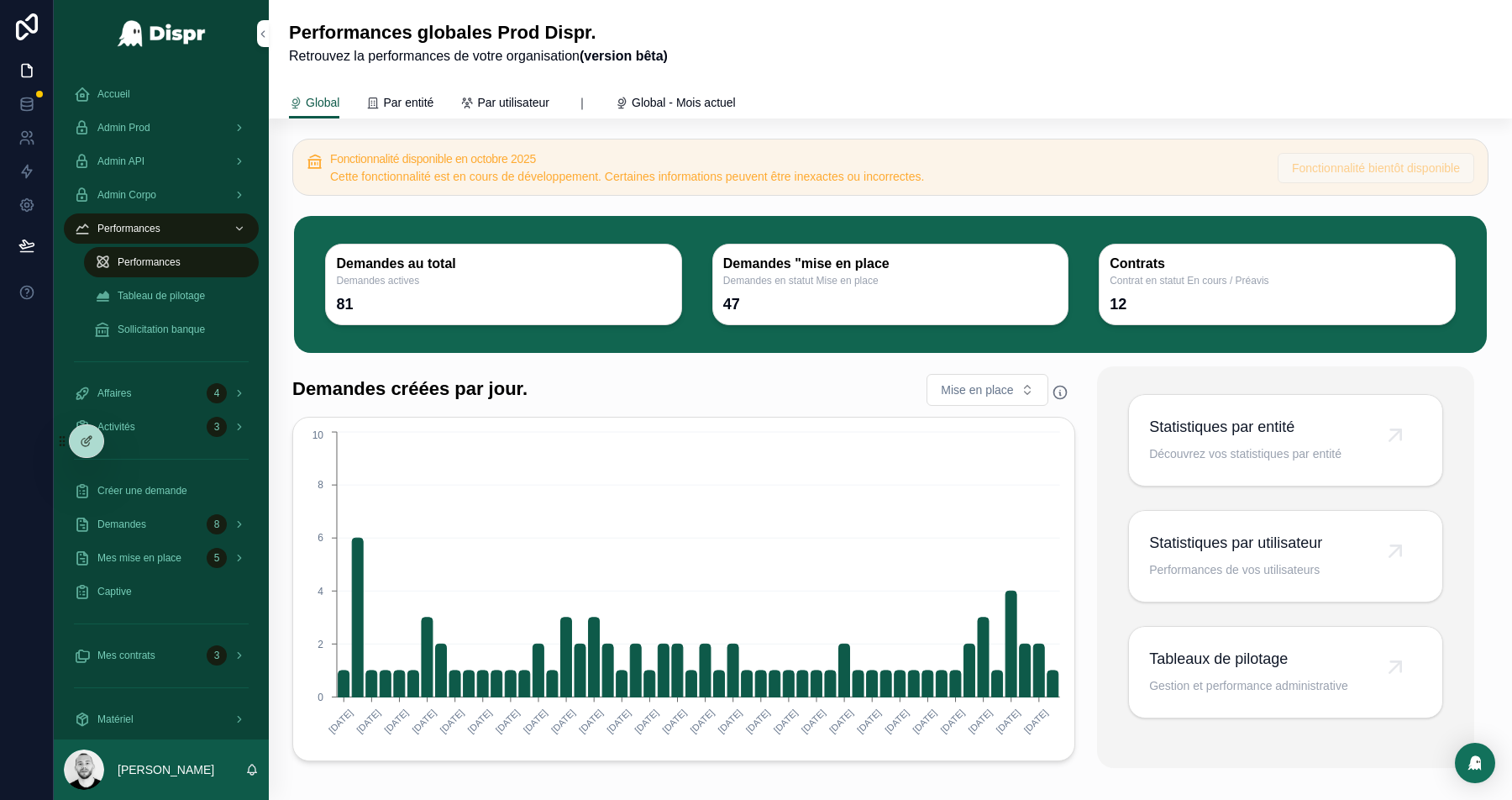
click at [158, 291] on span "Tableau de pilotage" at bounding box center [161, 296] width 87 height 14
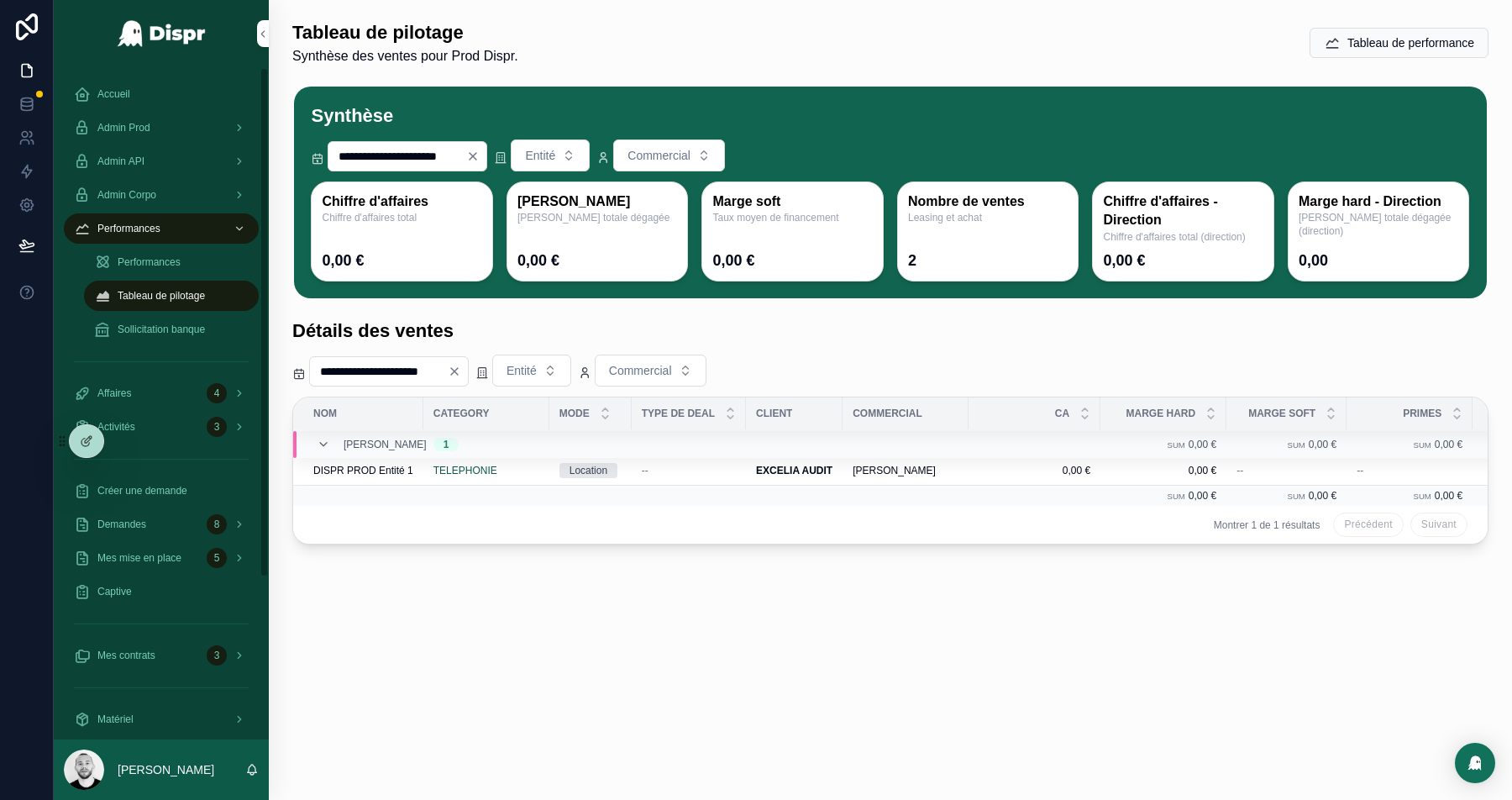
click at [108, 96] on span "Accueil" at bounding box center [114, 94] width 33 height 14
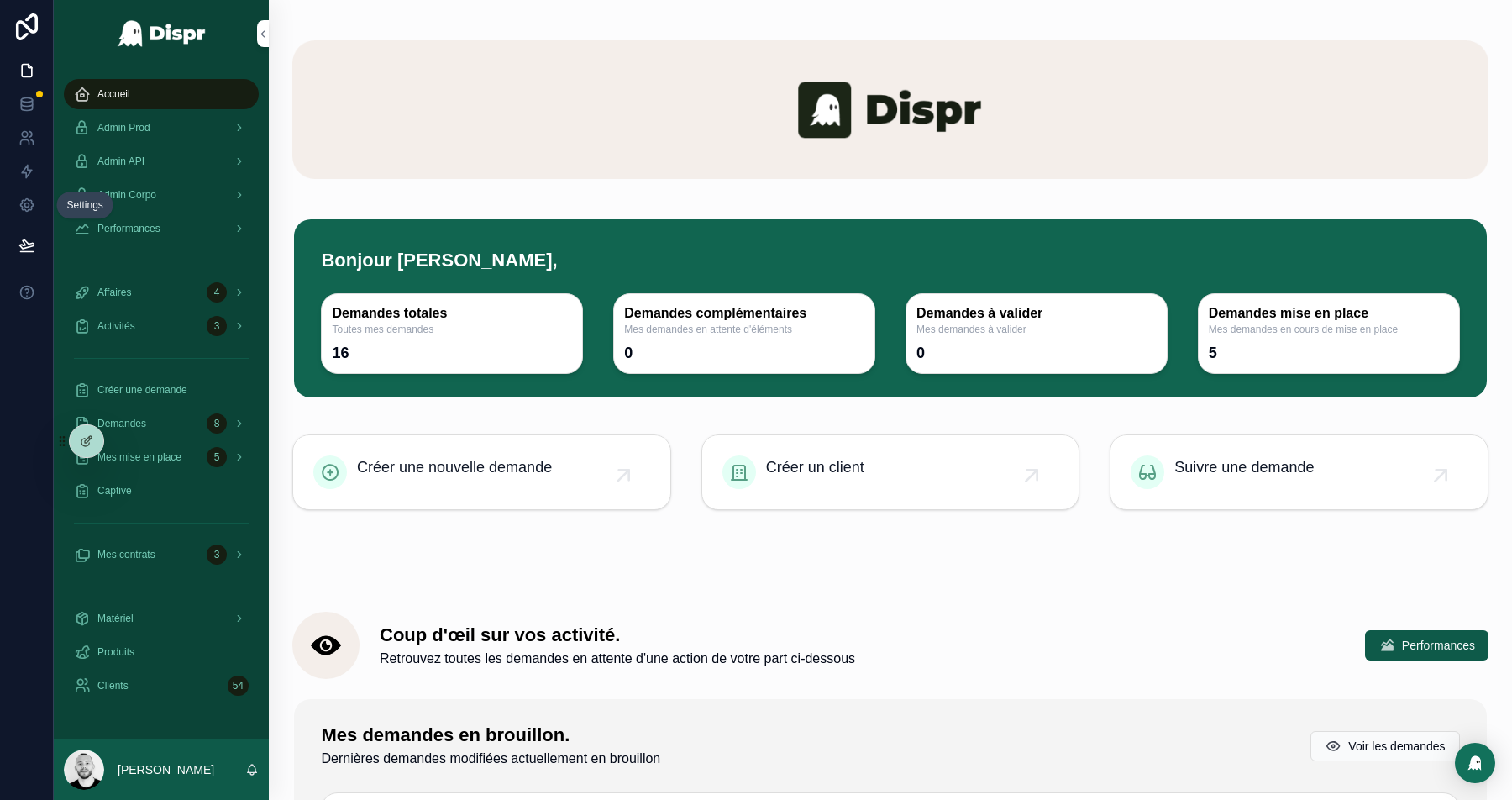
click at [18, 206] on icon at bounding box center [26, 205] width 16 height 16
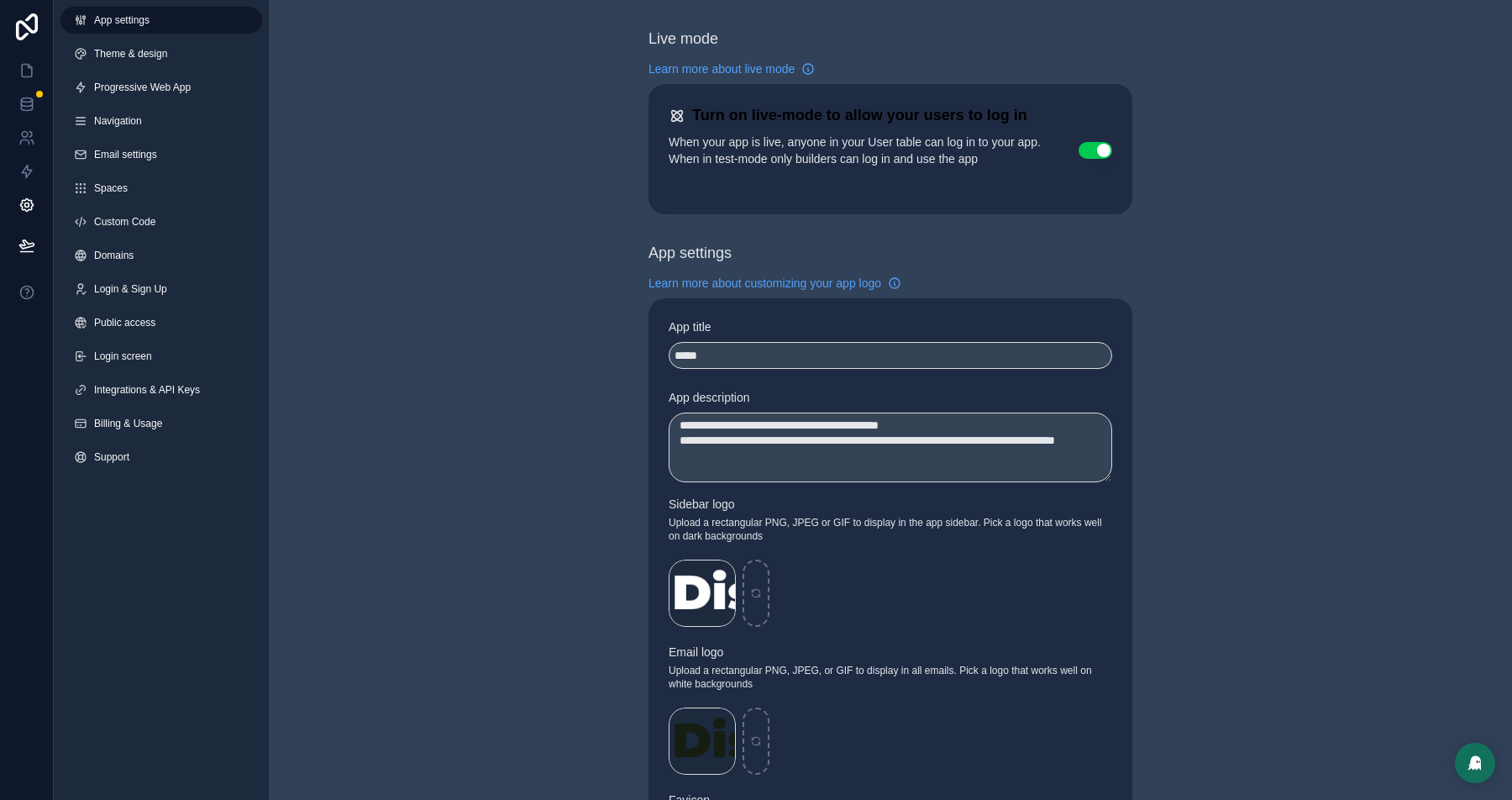
click at [140, 218] on span "Custom Code" at bounding box center [124, 222] width 61 height 14
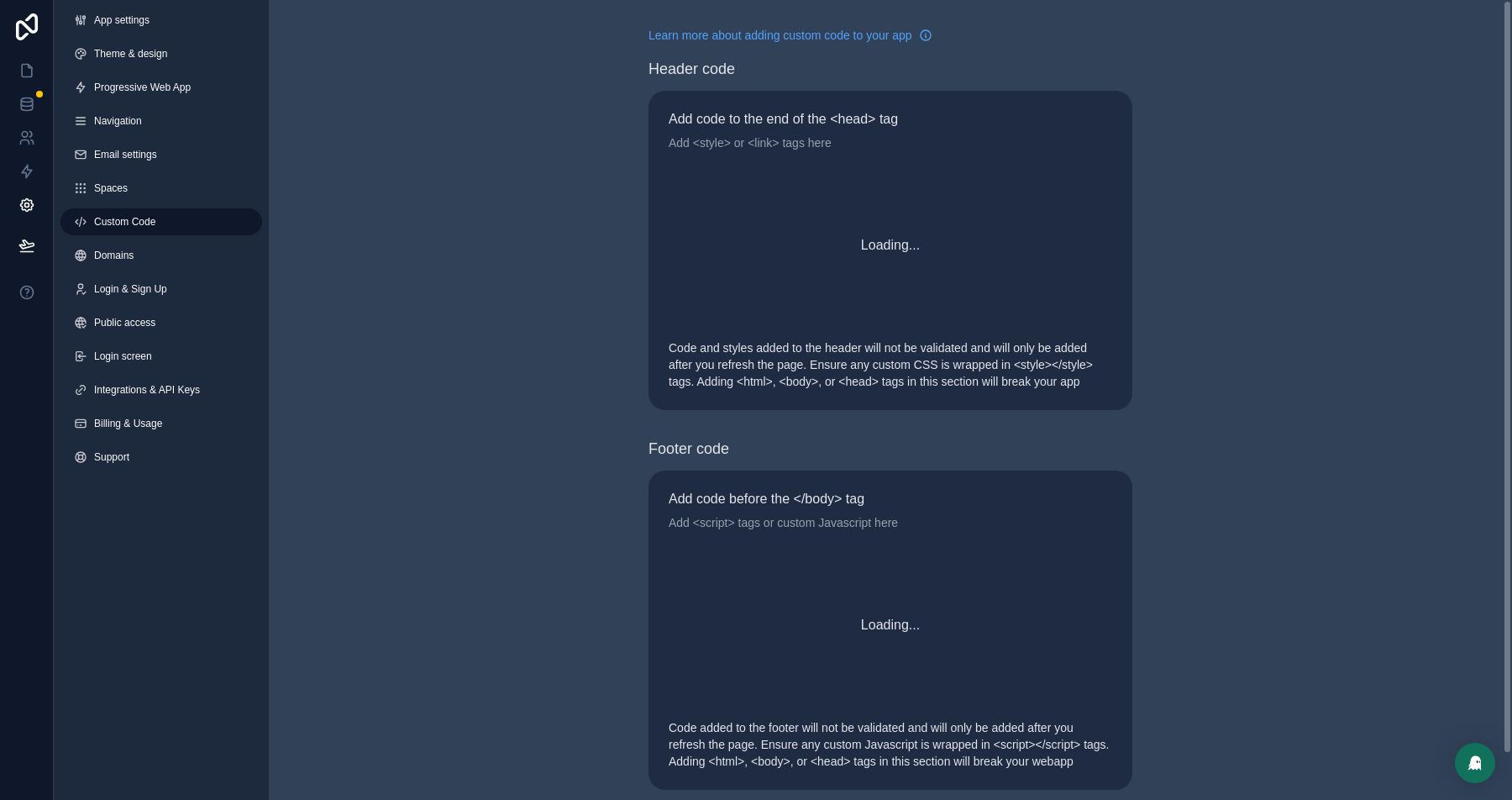
scroll to position [151, 0]
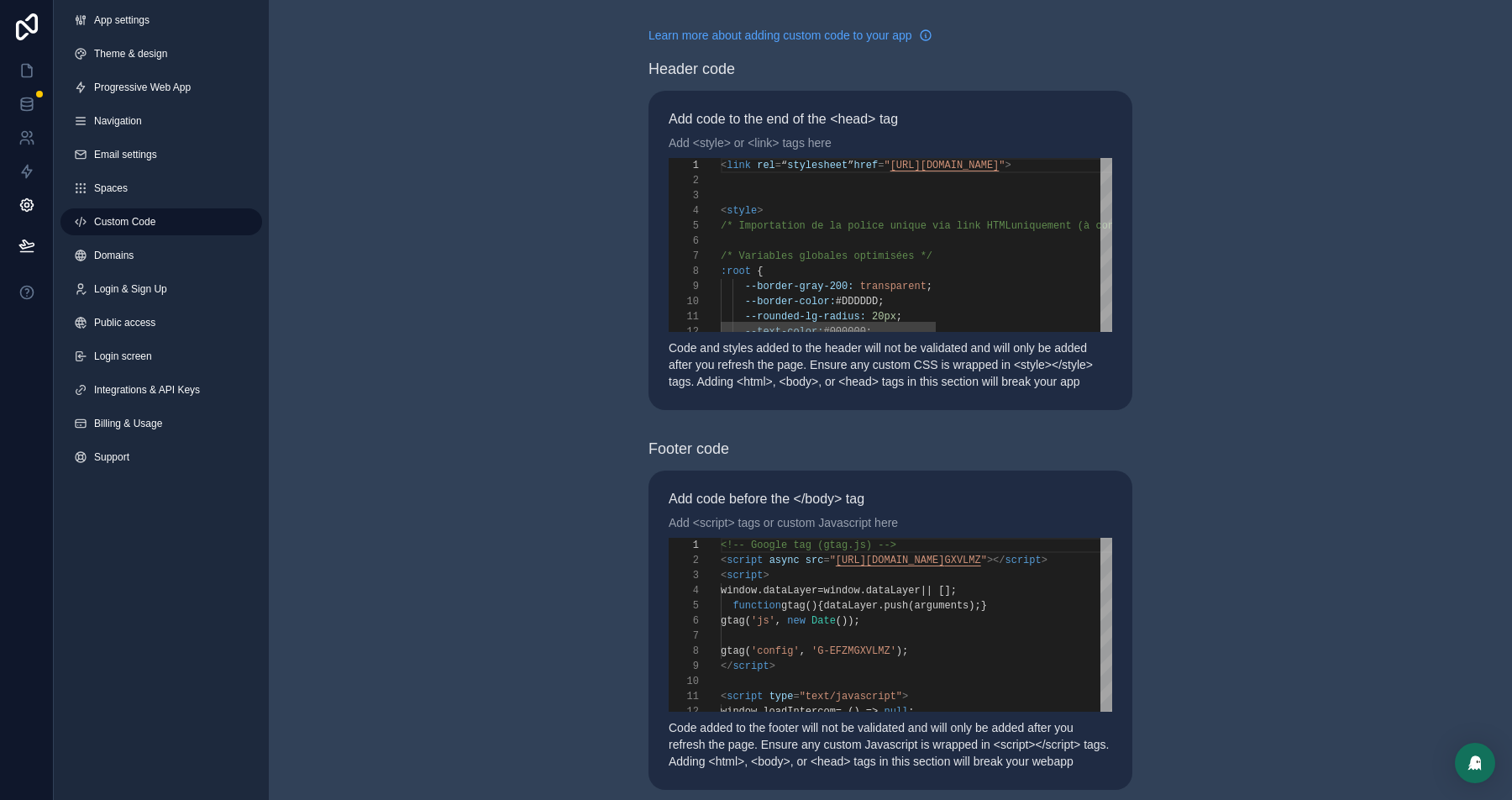
click at [860, 200] on div "scrollable content" at bounding box center [1076, 196] width 710 height 16
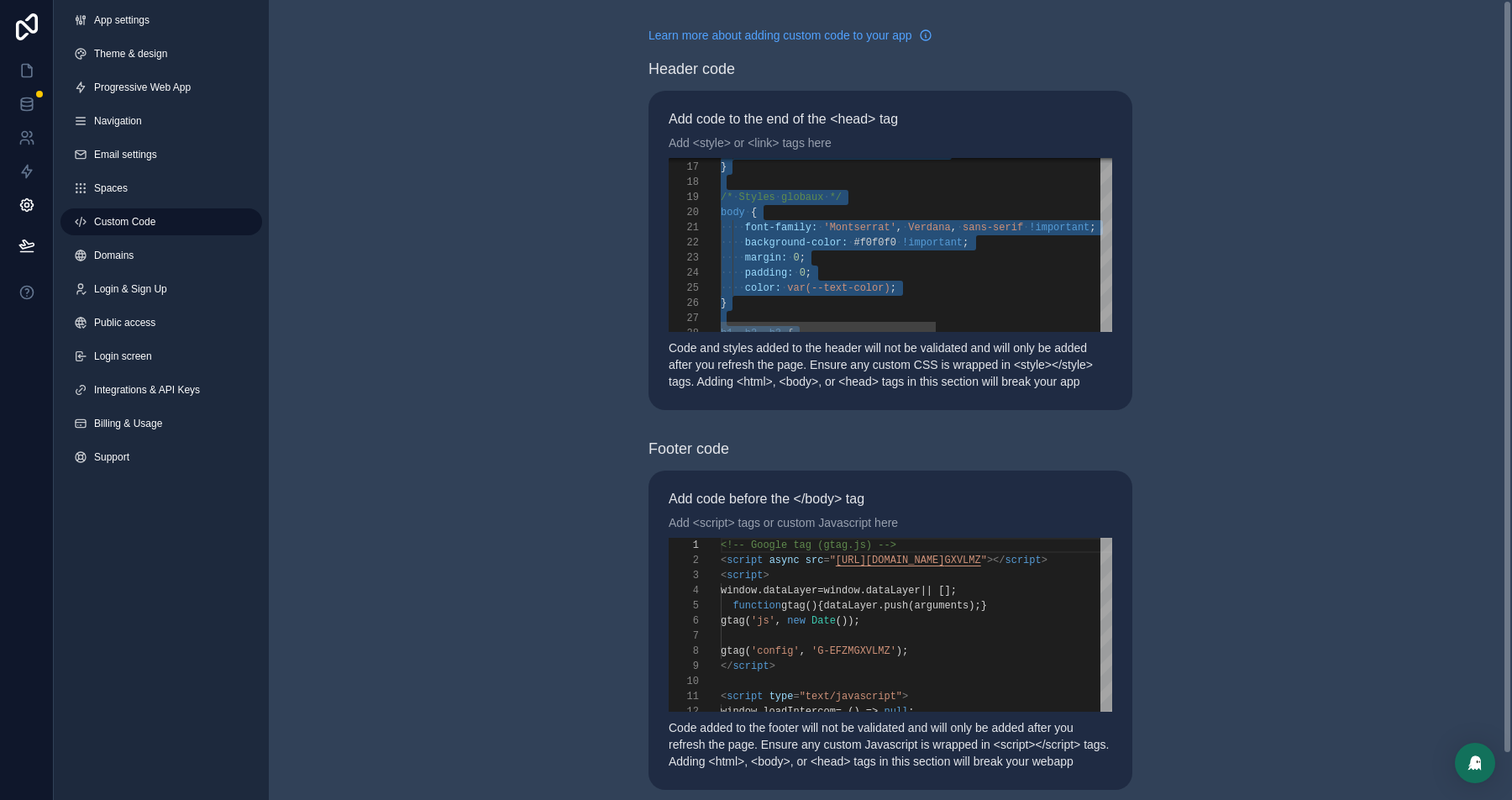
paste textarea "Editor content;Press Alt+F1 for Accessibility Options."
type textarea "**********"
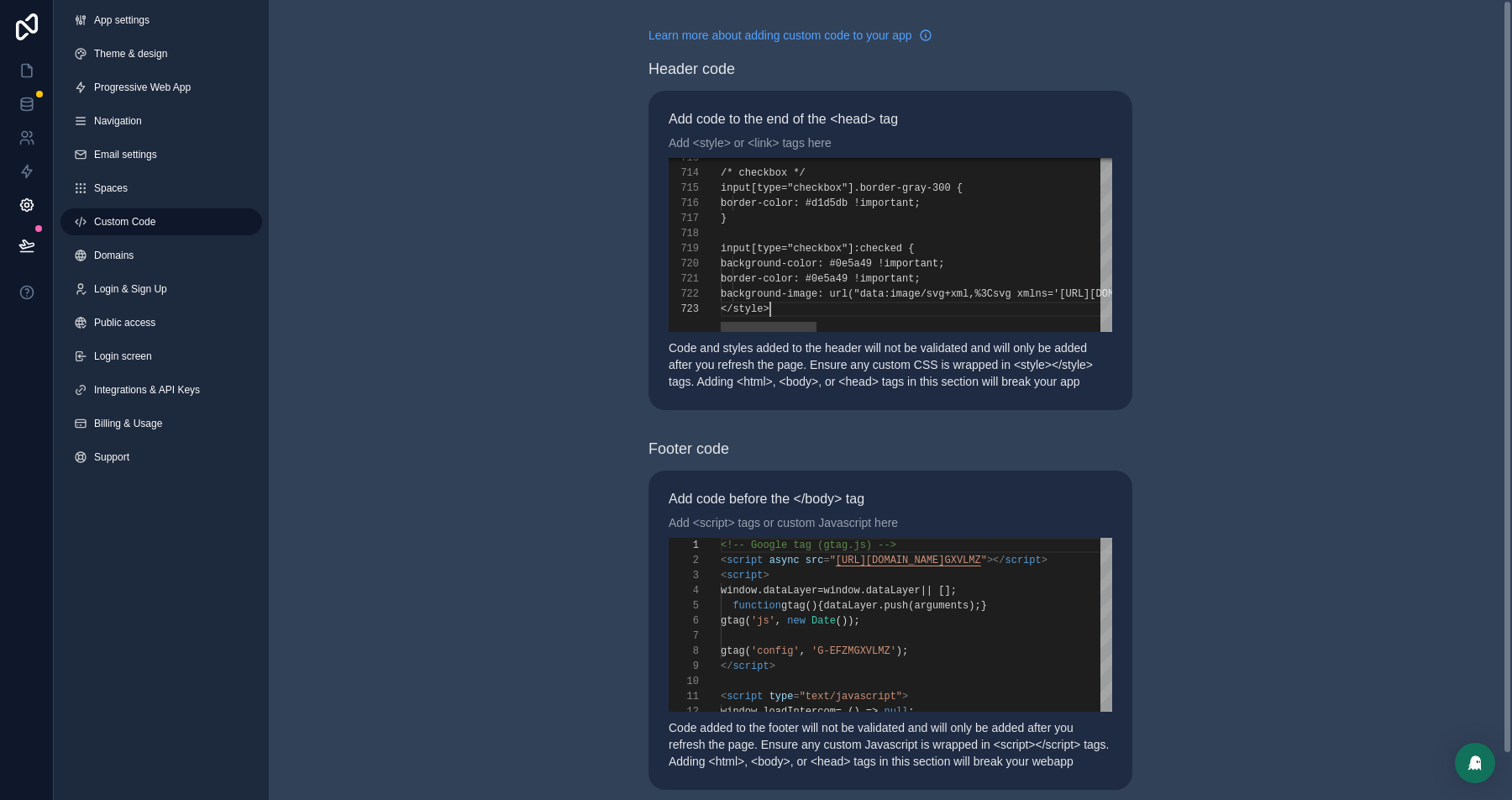
scroll to position [29, 48]
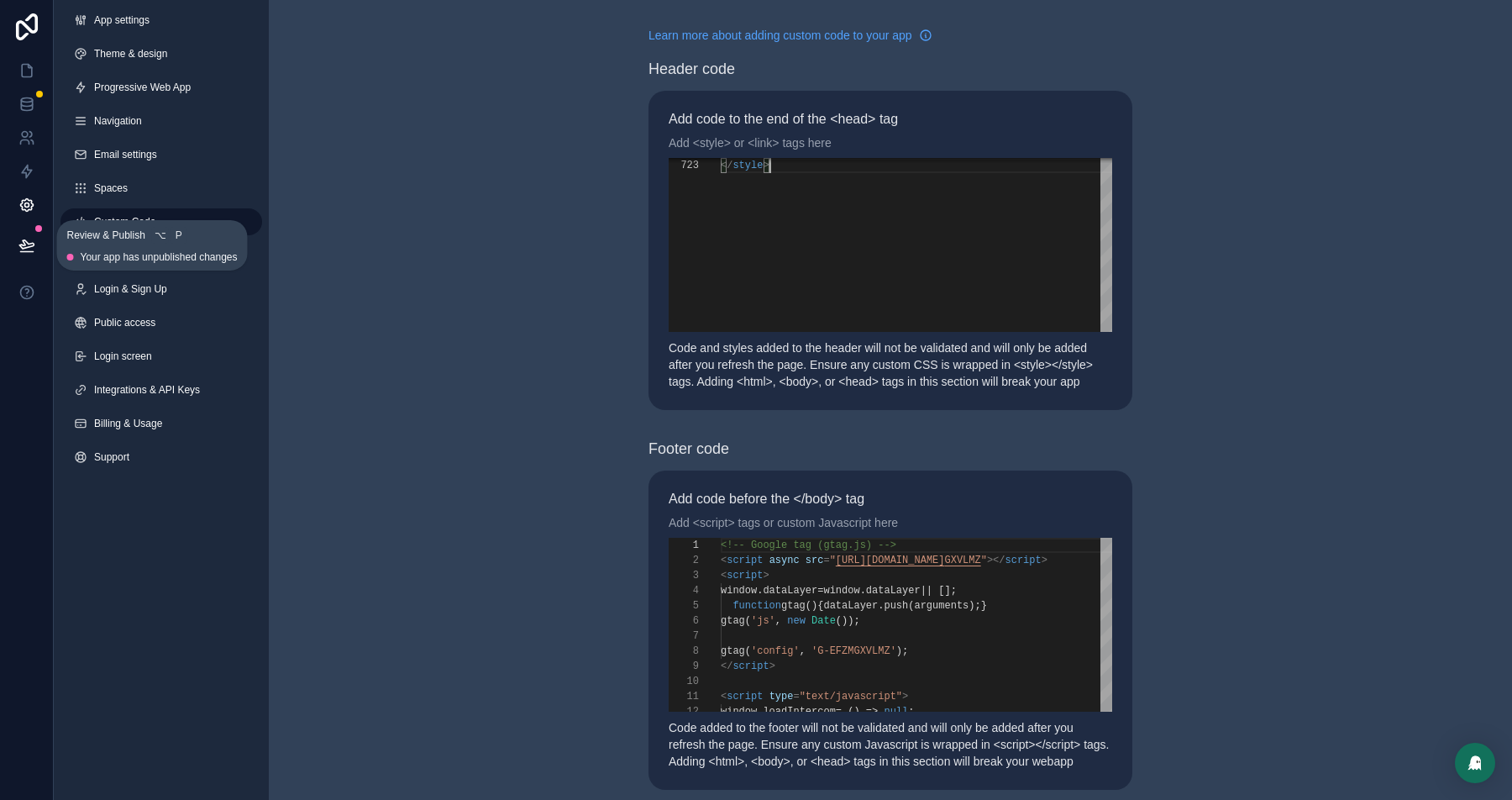
click at [29, 246] on icon at bounding box center [26, 244] width 15 height 9
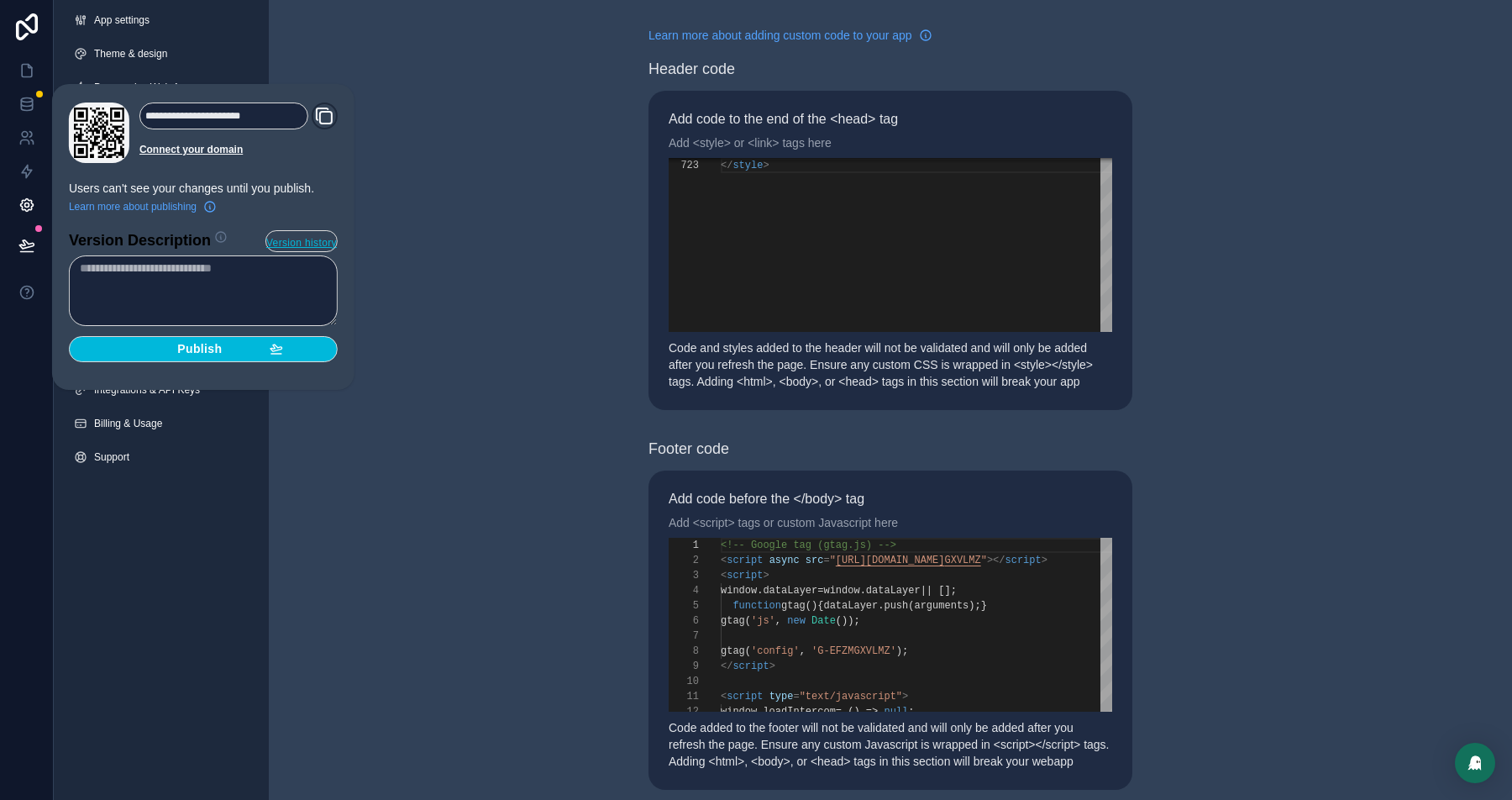
click at [193, 346] on span "Publish" at bounding box center [199, 350] width 45 height 16
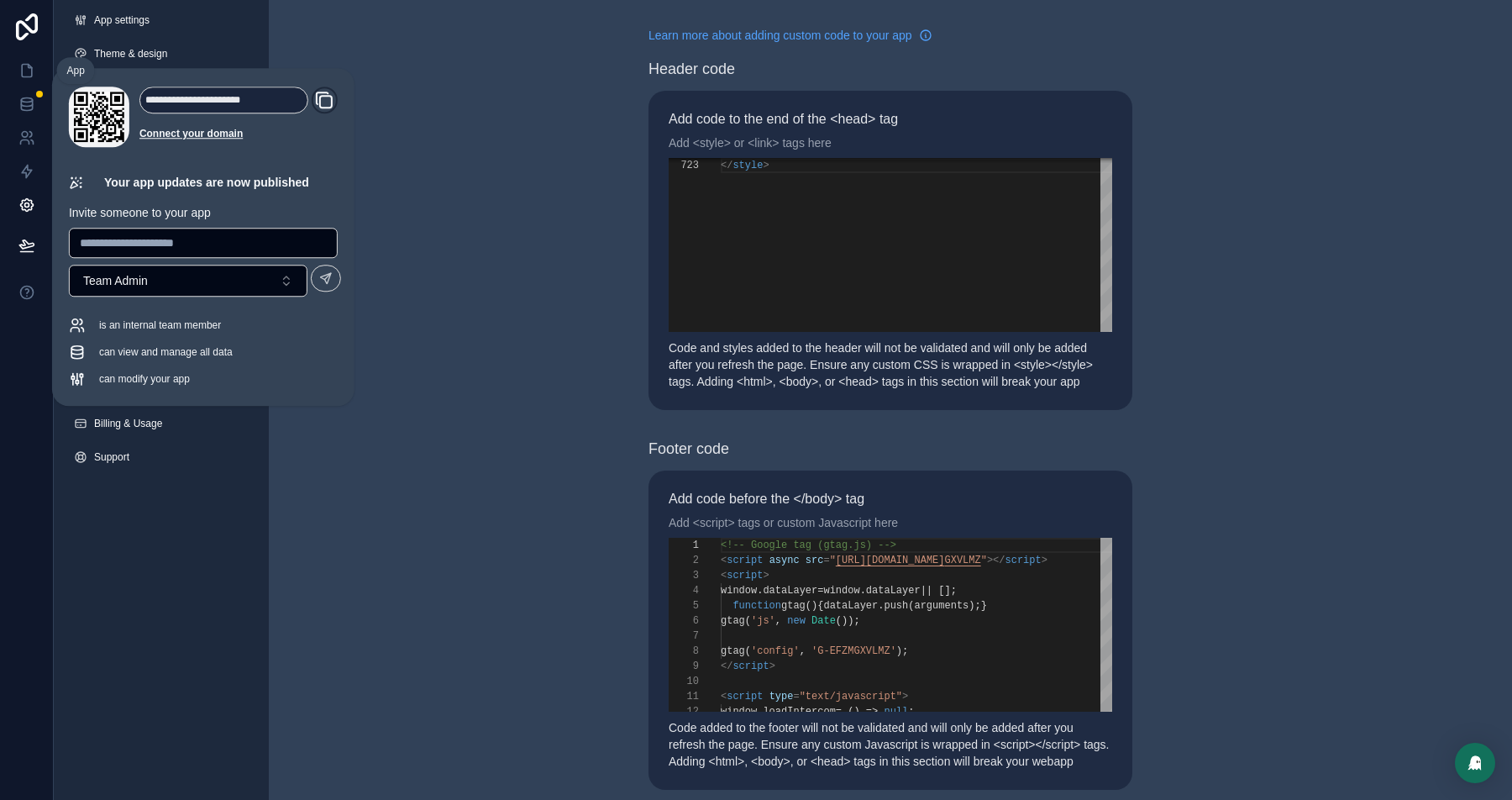
click at [22, 68] on icon at bounding box center [26, 70] width 16 height 16
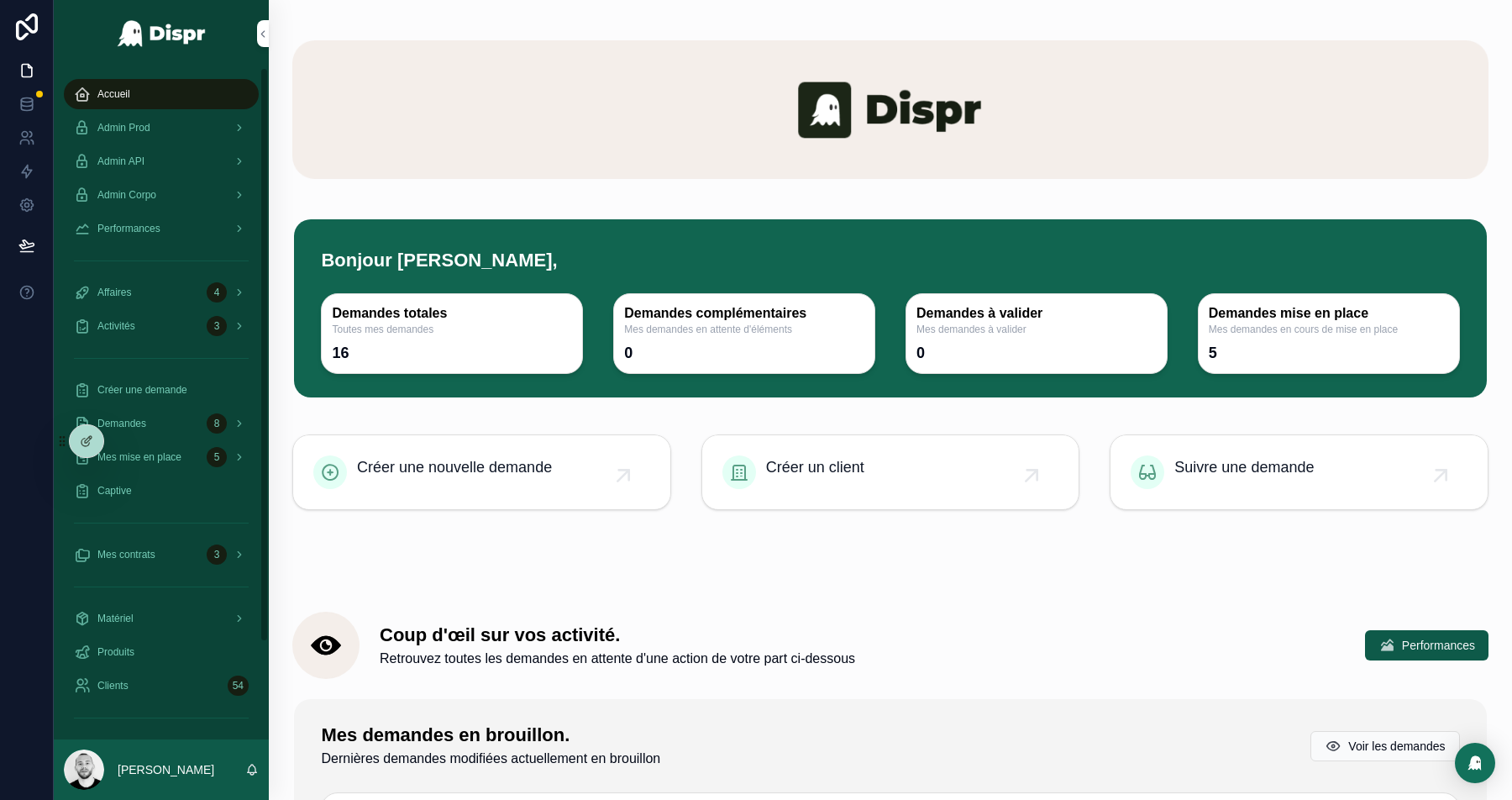
click at [85, 440] on icon at bounding box center [88, 440] width 7 height 7
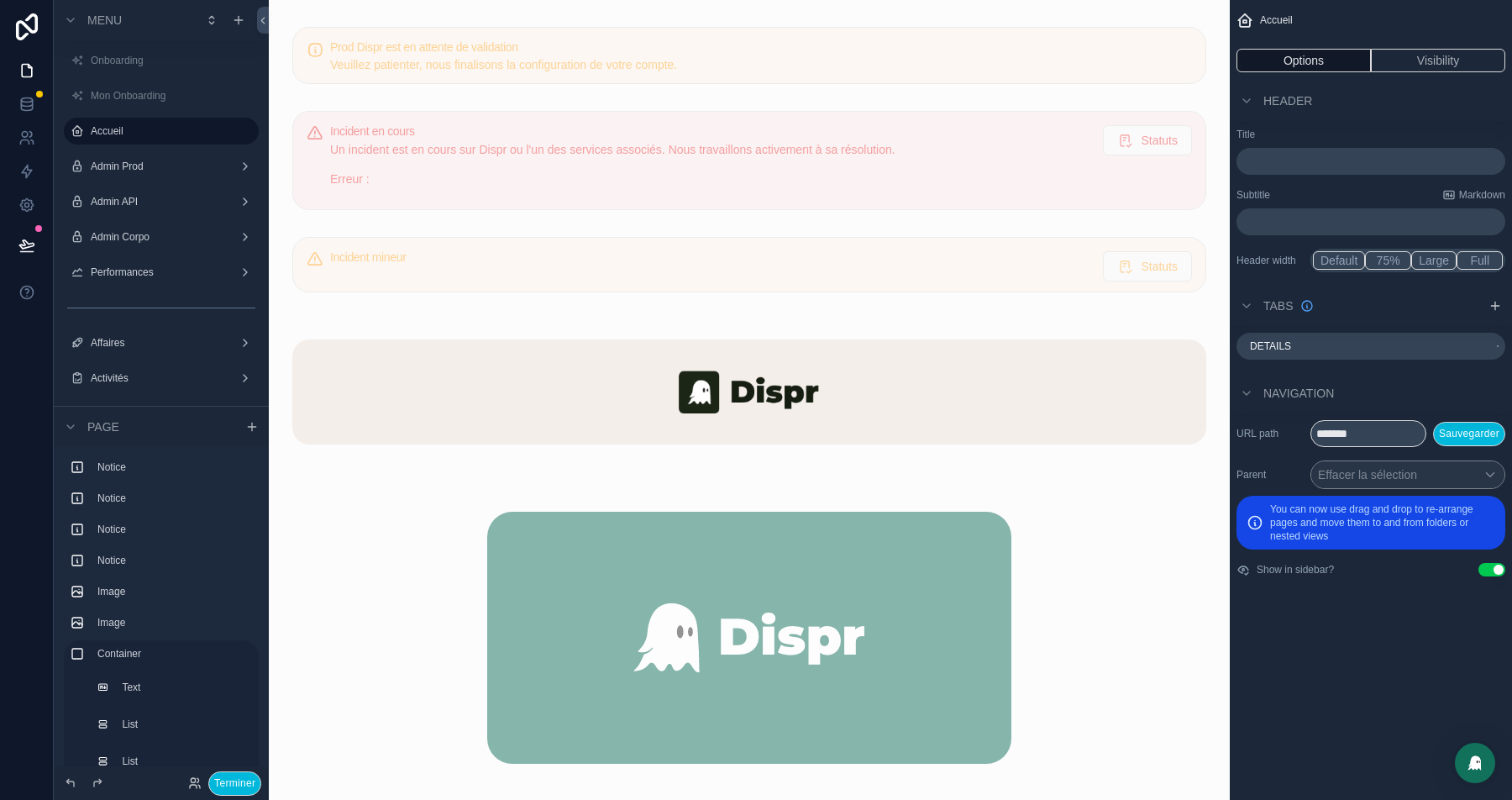
scroll to position [113, 0]
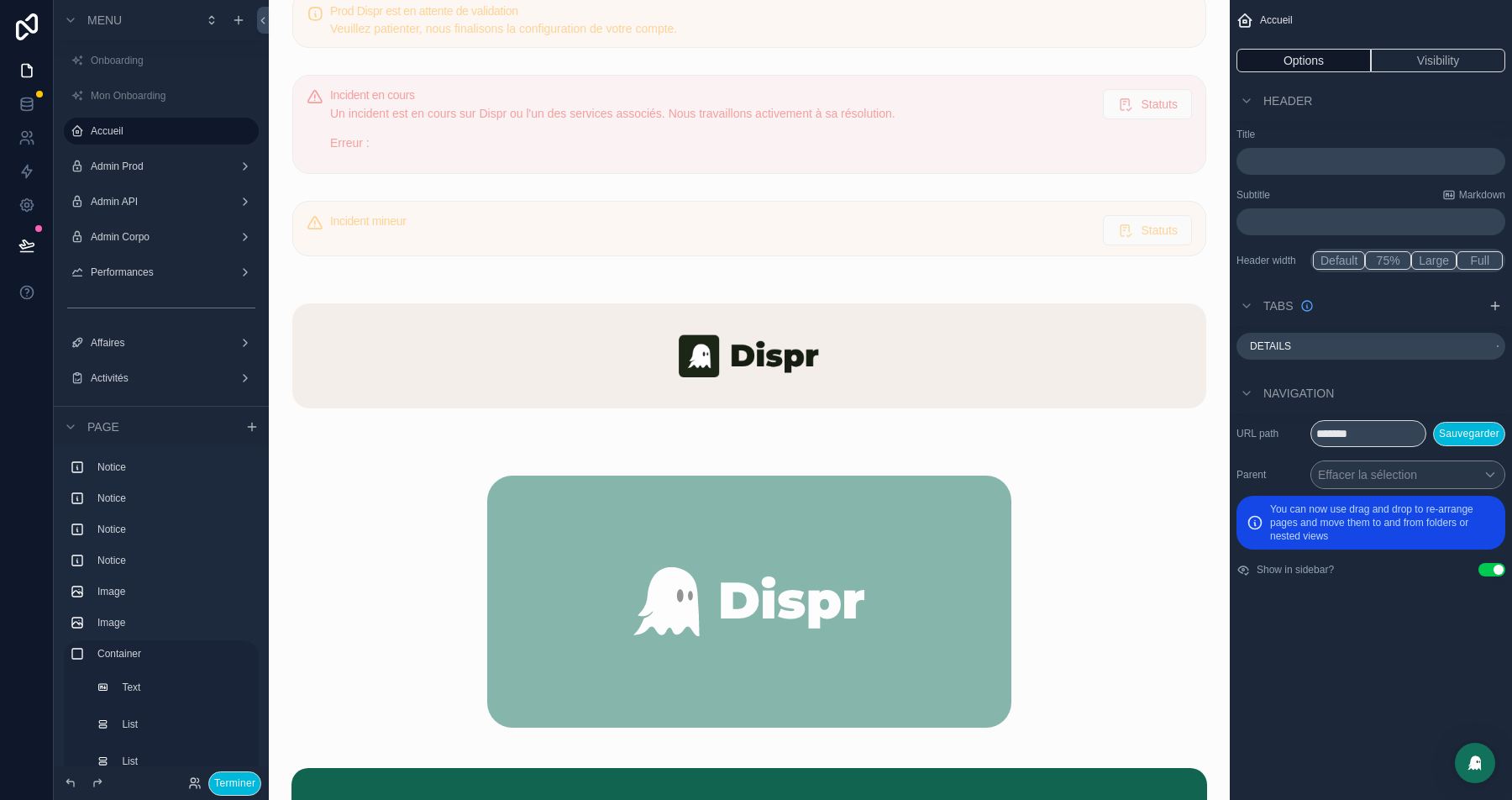
click at [862, 312] on div "scrollable content" at bounding box center [750, 356] width 934 height 160
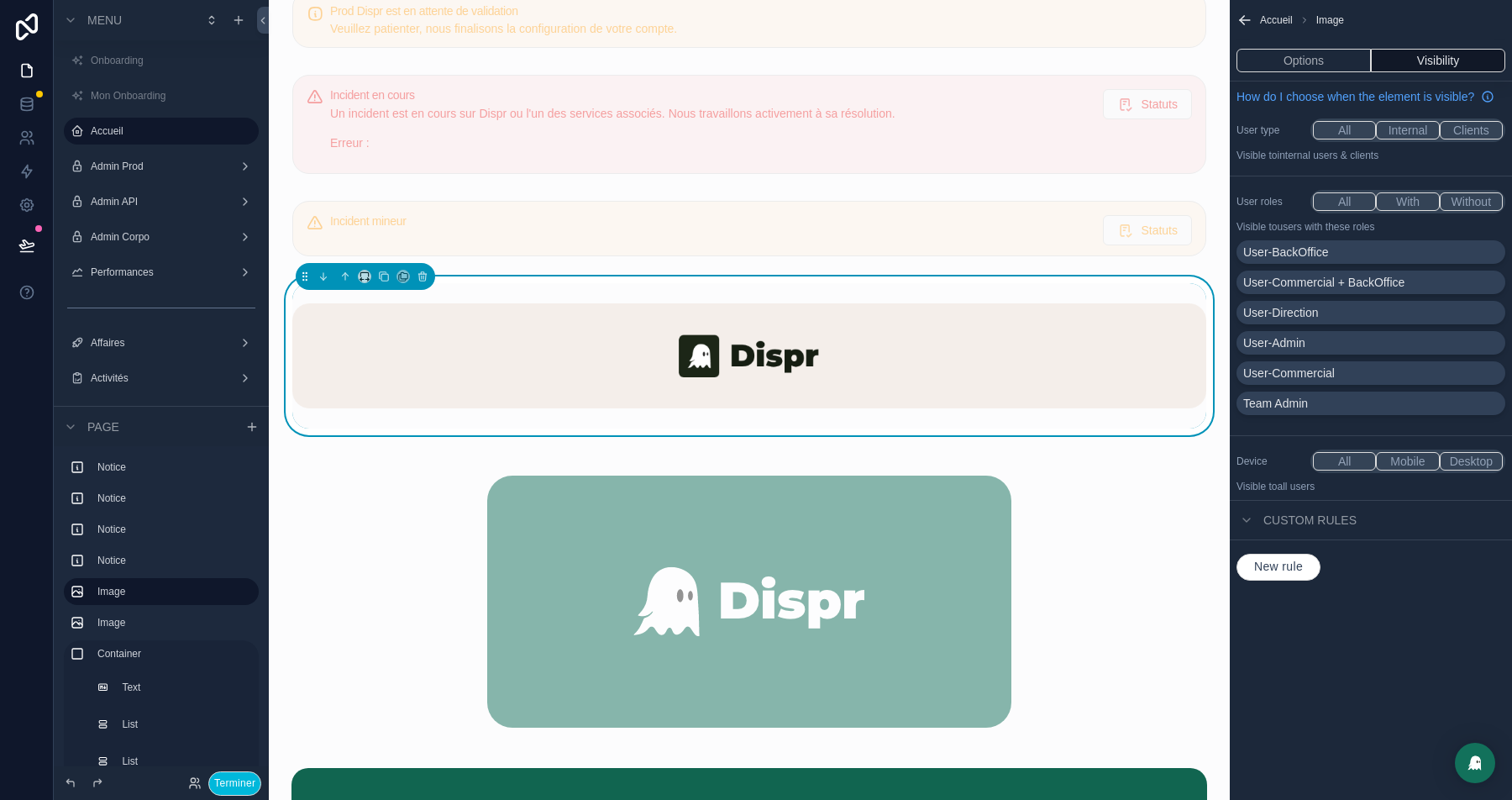
click at [1291, 581] on button "New rule" at bounding box center [1278, 567] width 84 height 27
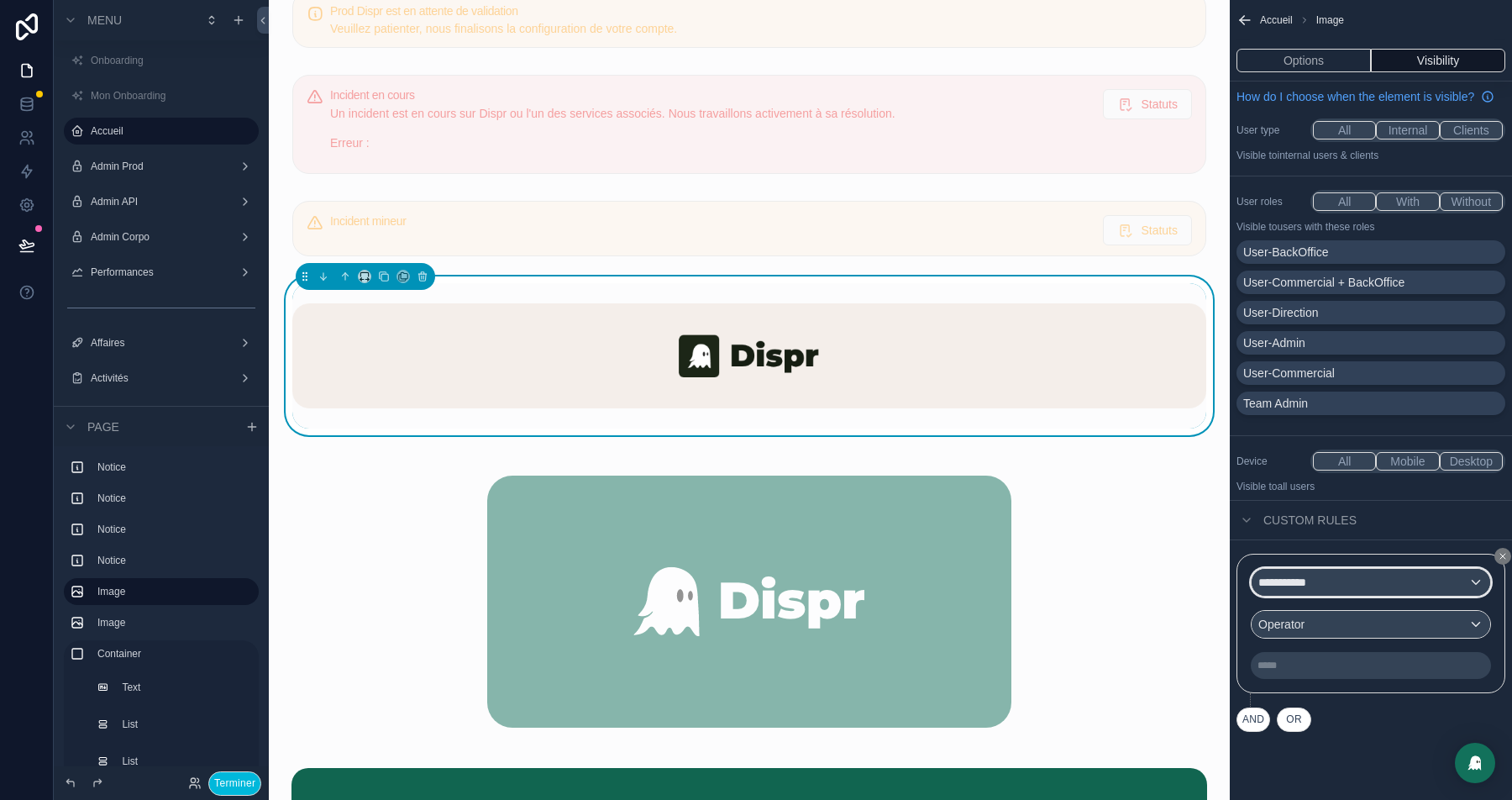
click at [1305, 591] on span "**********" at bounding box center [1291, 582] width 66 height 16
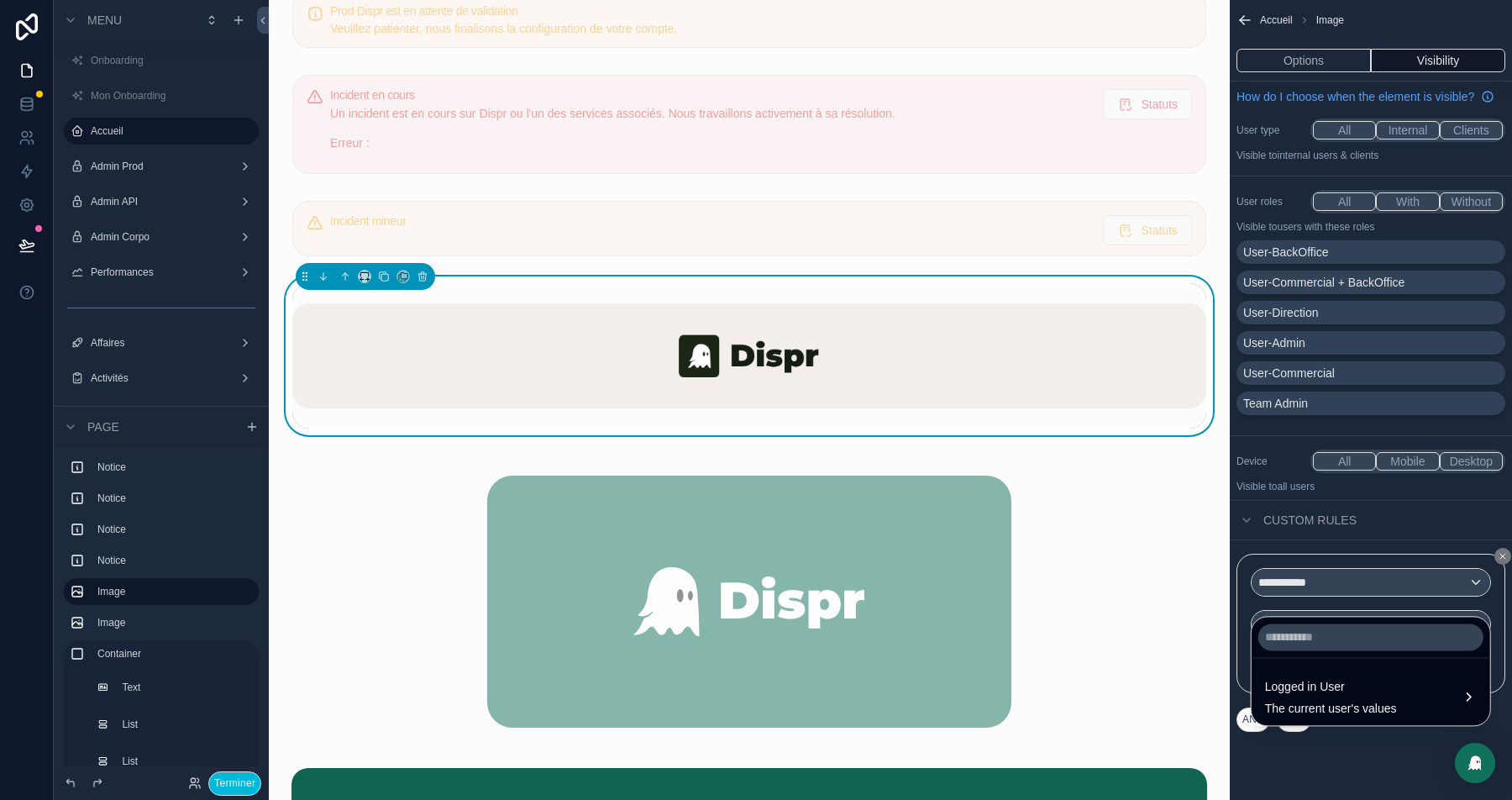
click at [1316, 683] on span "Logged in User" at bounding box center [1331, 686] width 132 height 20
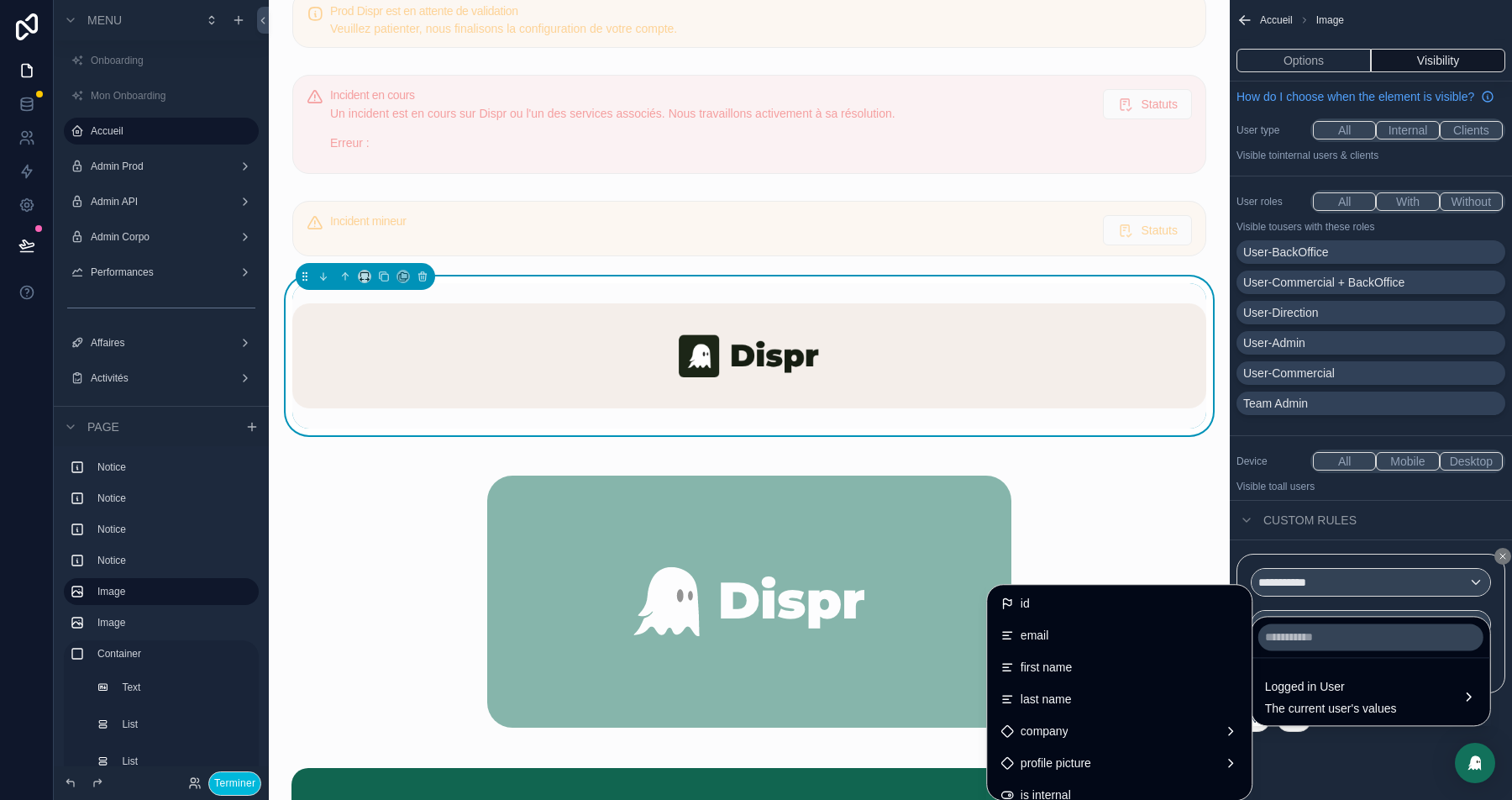
click at [1046, 668] on span "first name" at bounding box center [1046, 667] width 51 height 20
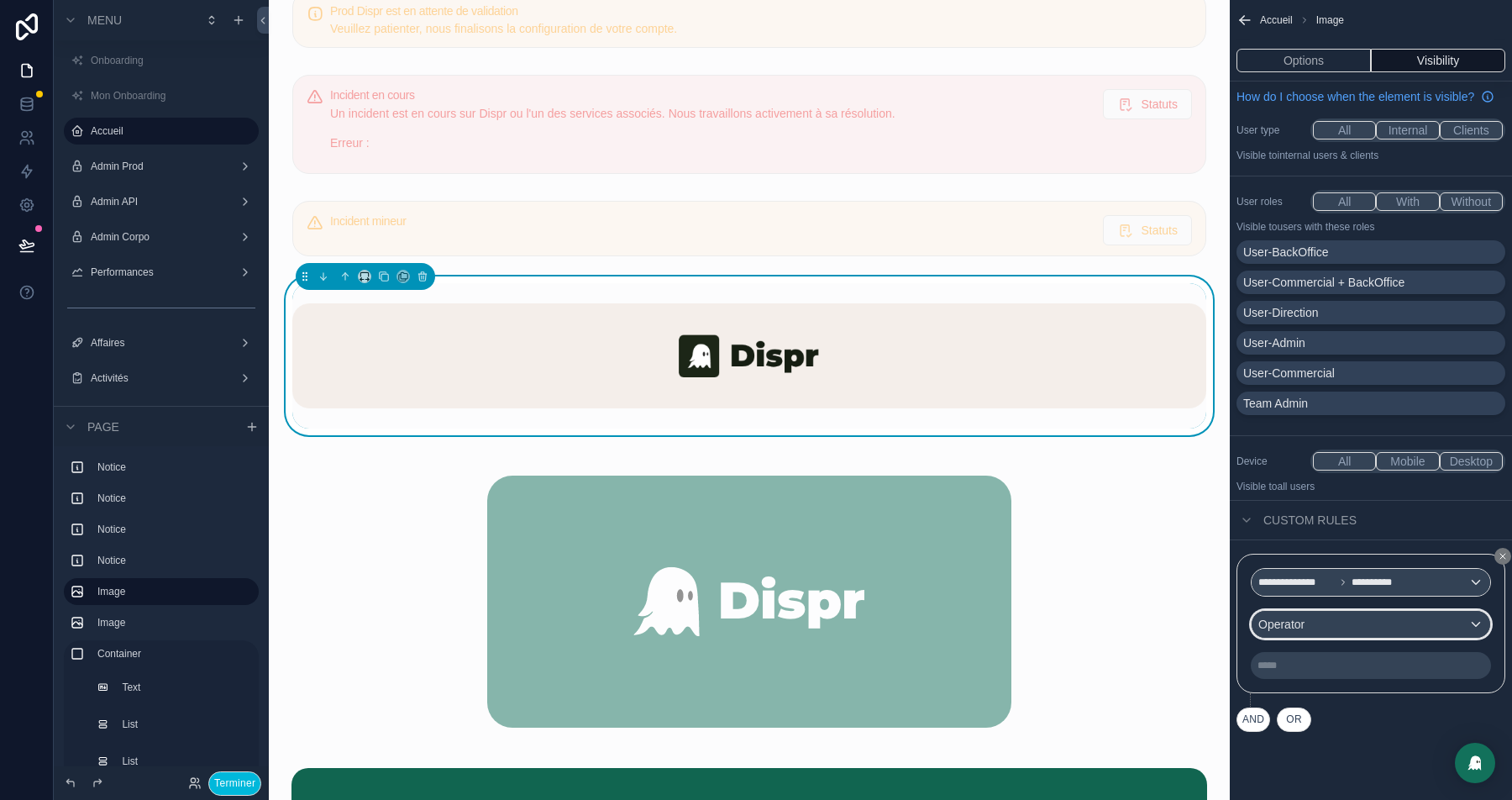
click at [1300, 632] on span "Operator" at bounding box center [1281, 625] width 47 height 14
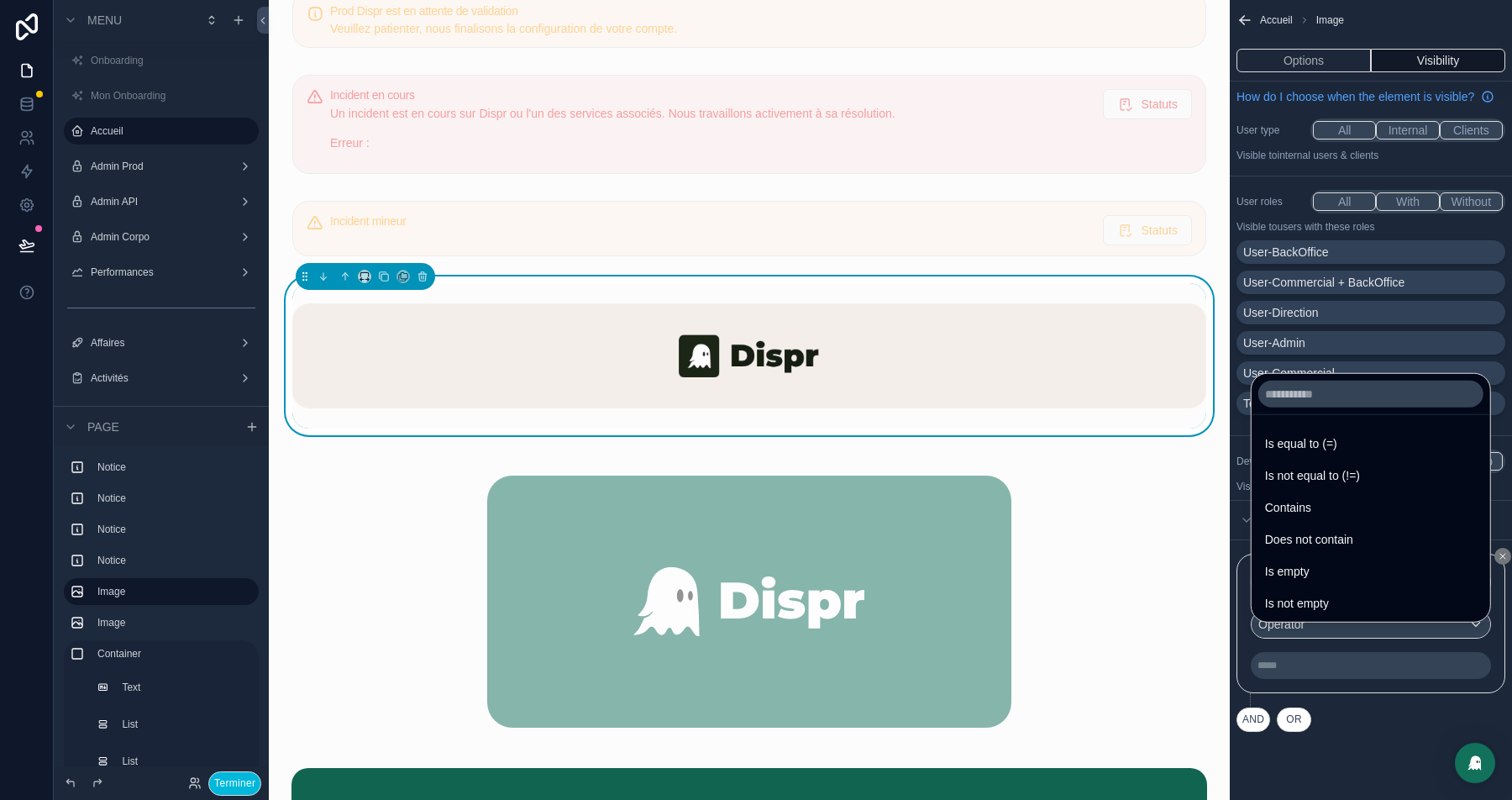
click at [1318, 435] on span "Is equal to (=)" at bounding box center [1301, 443] width 73 height 20
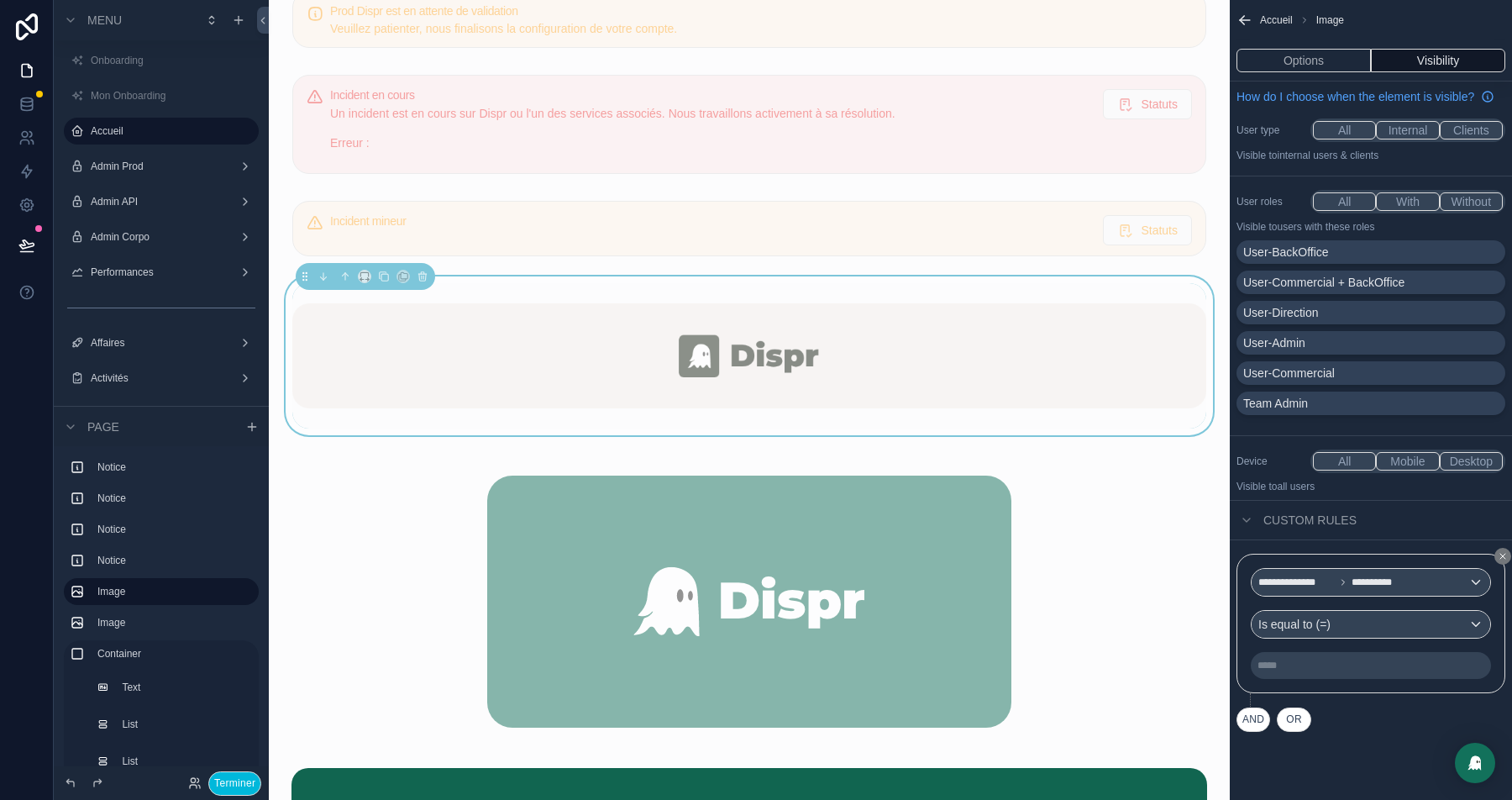
click at [1279, 672] on p "***** ﻿" at bounding box center [1372, 666] width 231 height 14
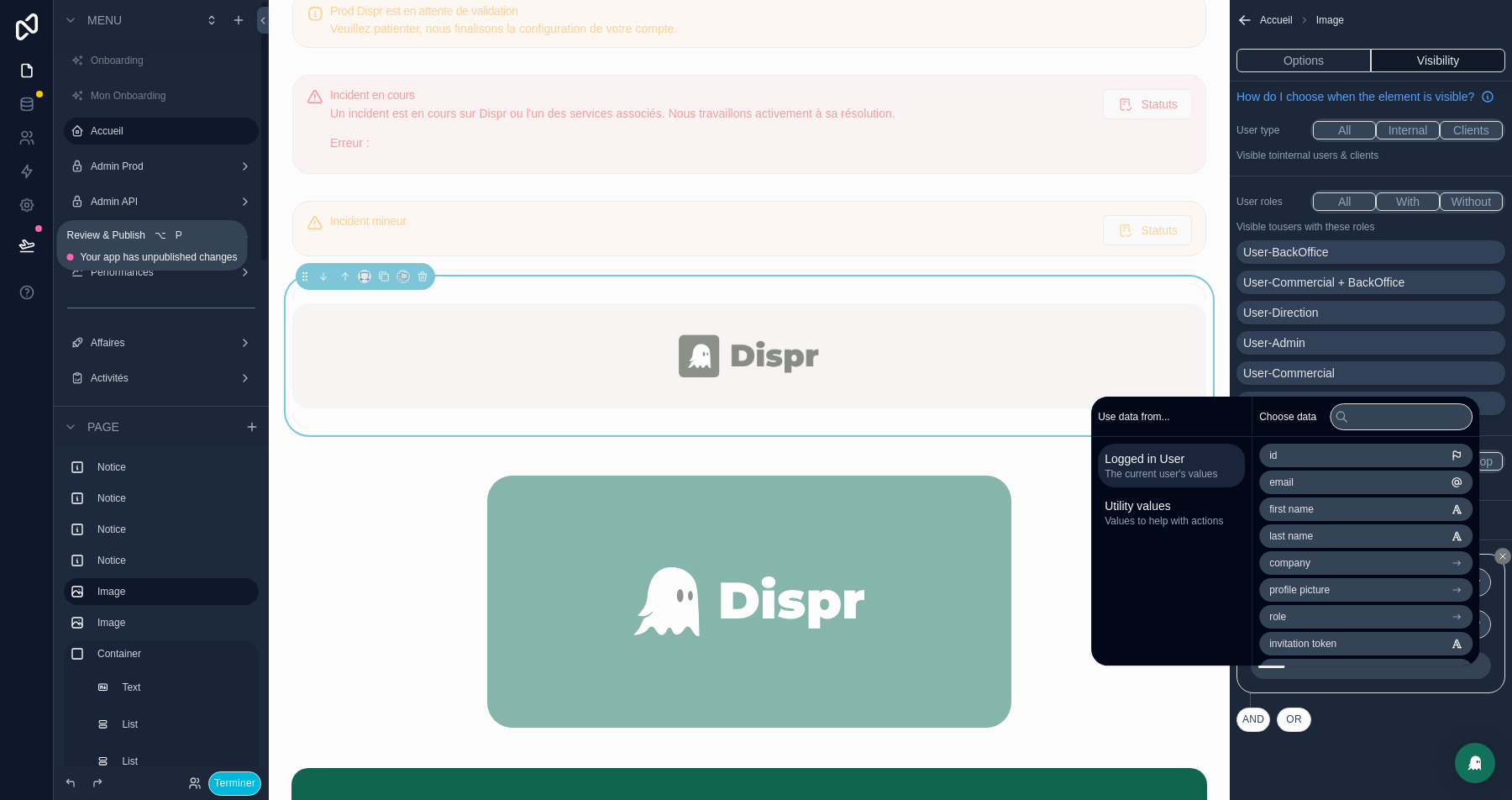
click at [34, 243] on icon at bounding box center [26, 244] width 15 height 9
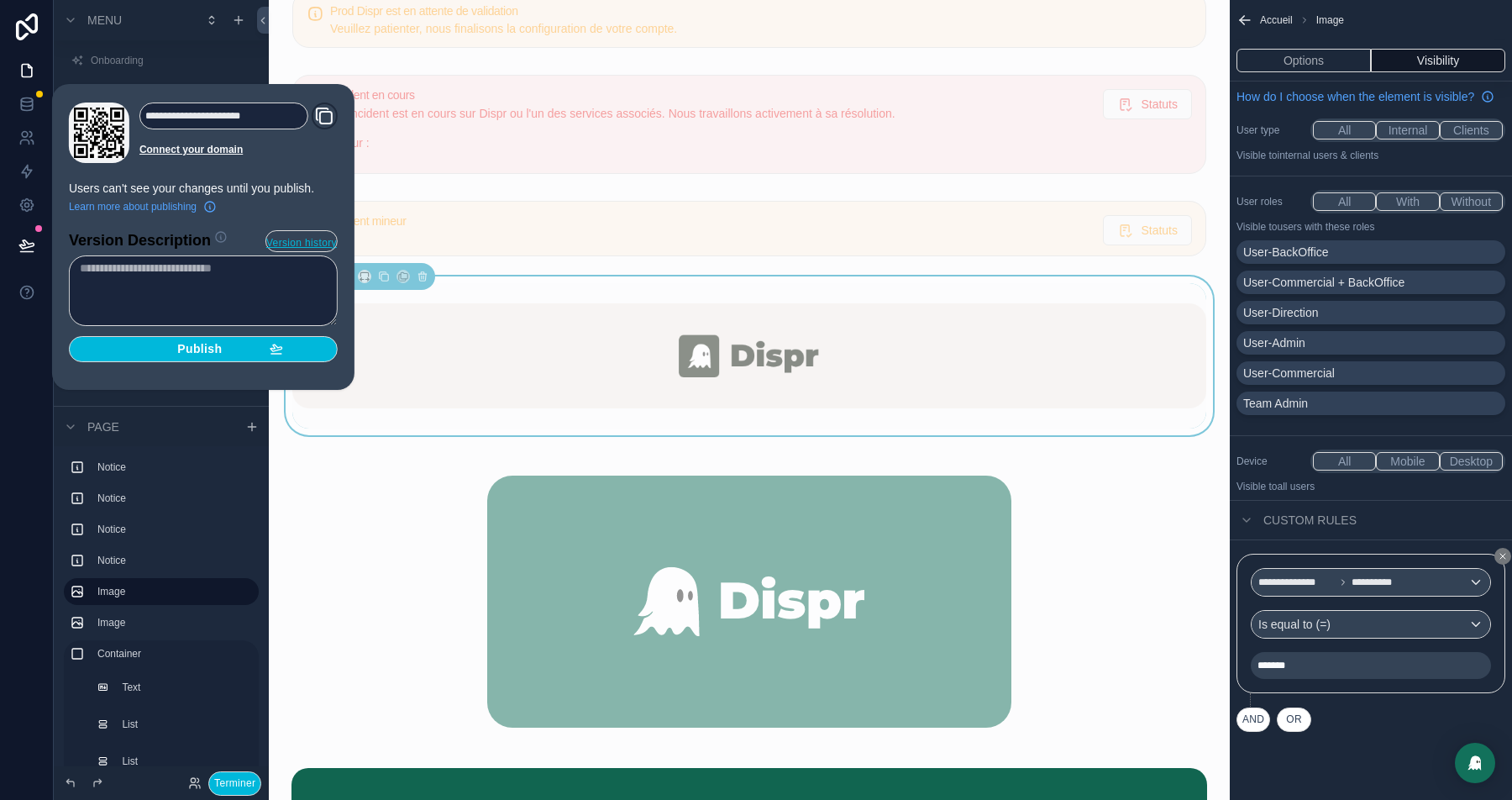
click at [205, 348] on span "Publish" at bounding box center [199, 350] width 45 height 16
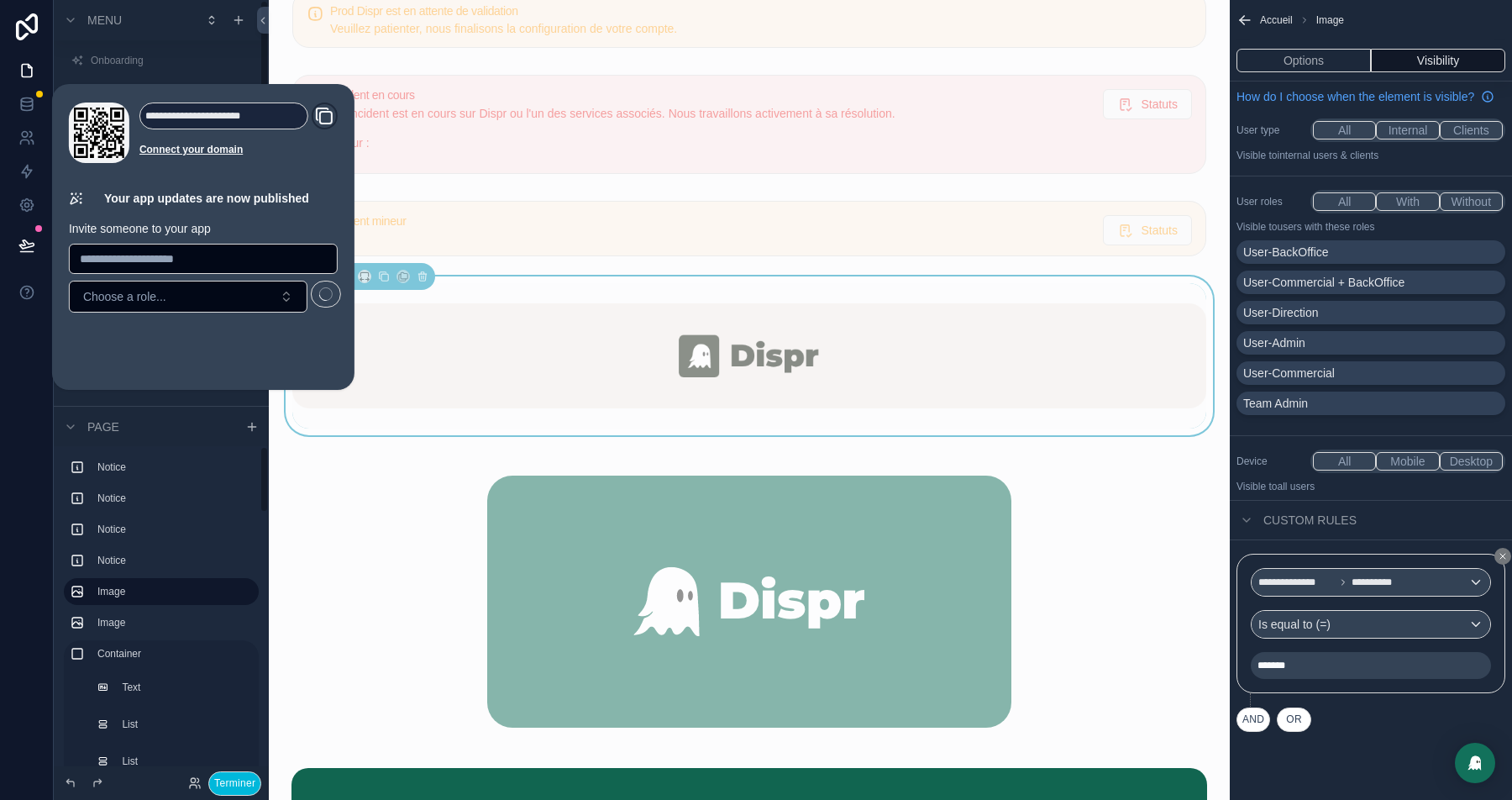
click at [226, 781] on button "Terminer" at bounding box center [234, 784] width 53 height 24
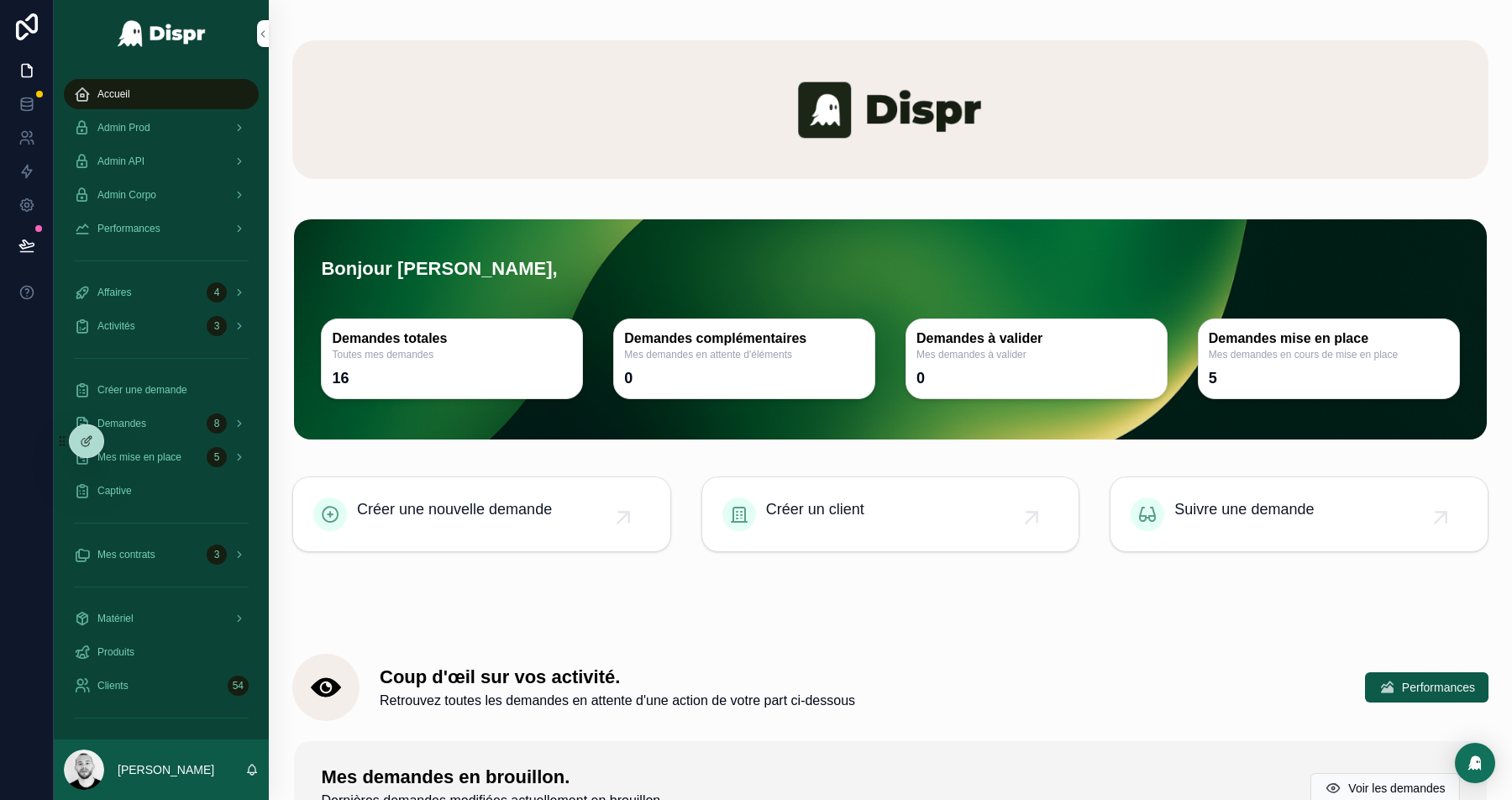
click at [601, 265] on h1 "Bonjour [PERSON_NAME]," at bounding box center [890, 264] width 1138 height 60
click at [32, 252] on icon at bounding box center [26, 252] width 13 height 0
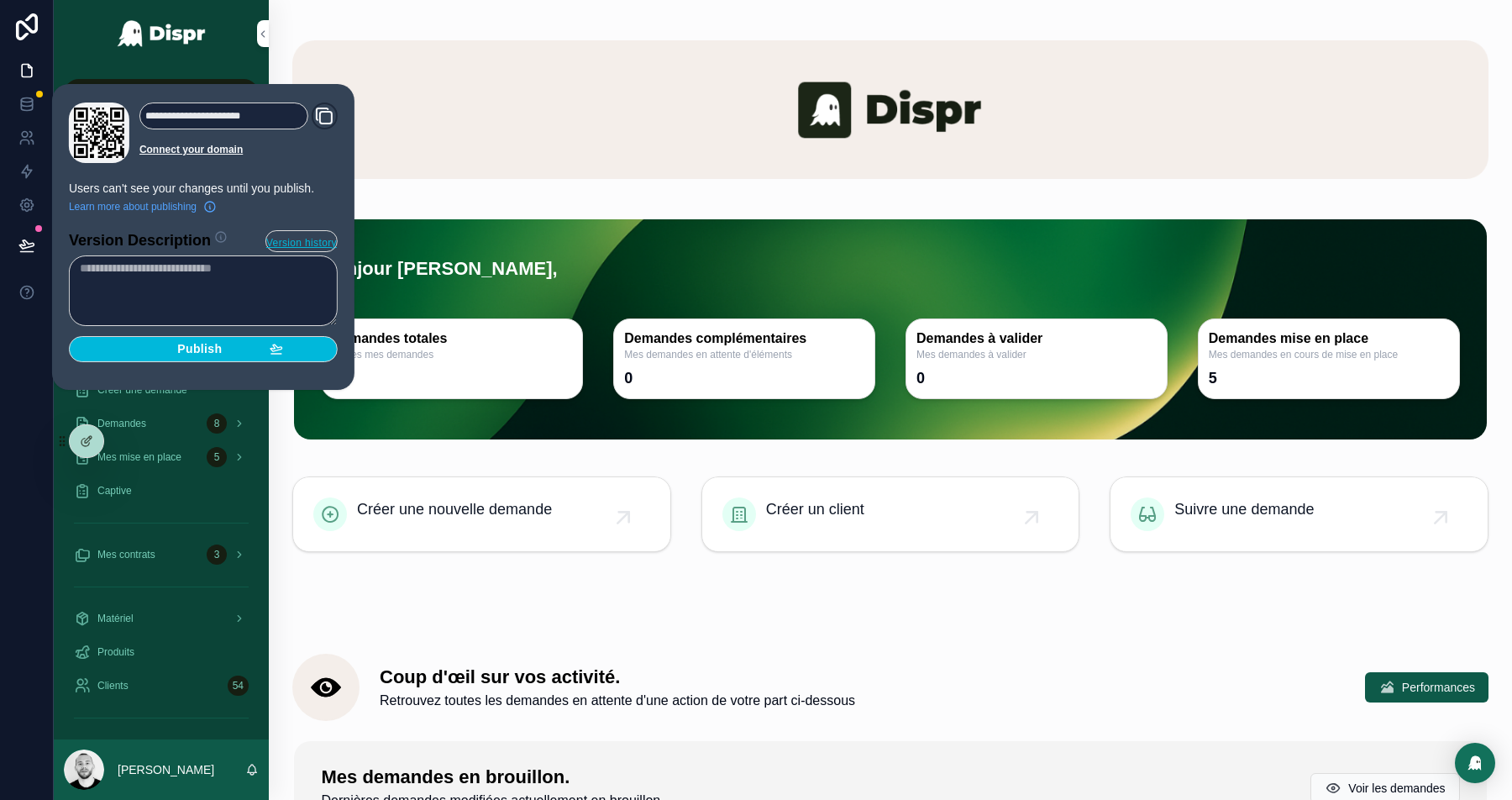
click at [208, 354] on span "Publish" at bounding box center [199, 350] width 45 height 16
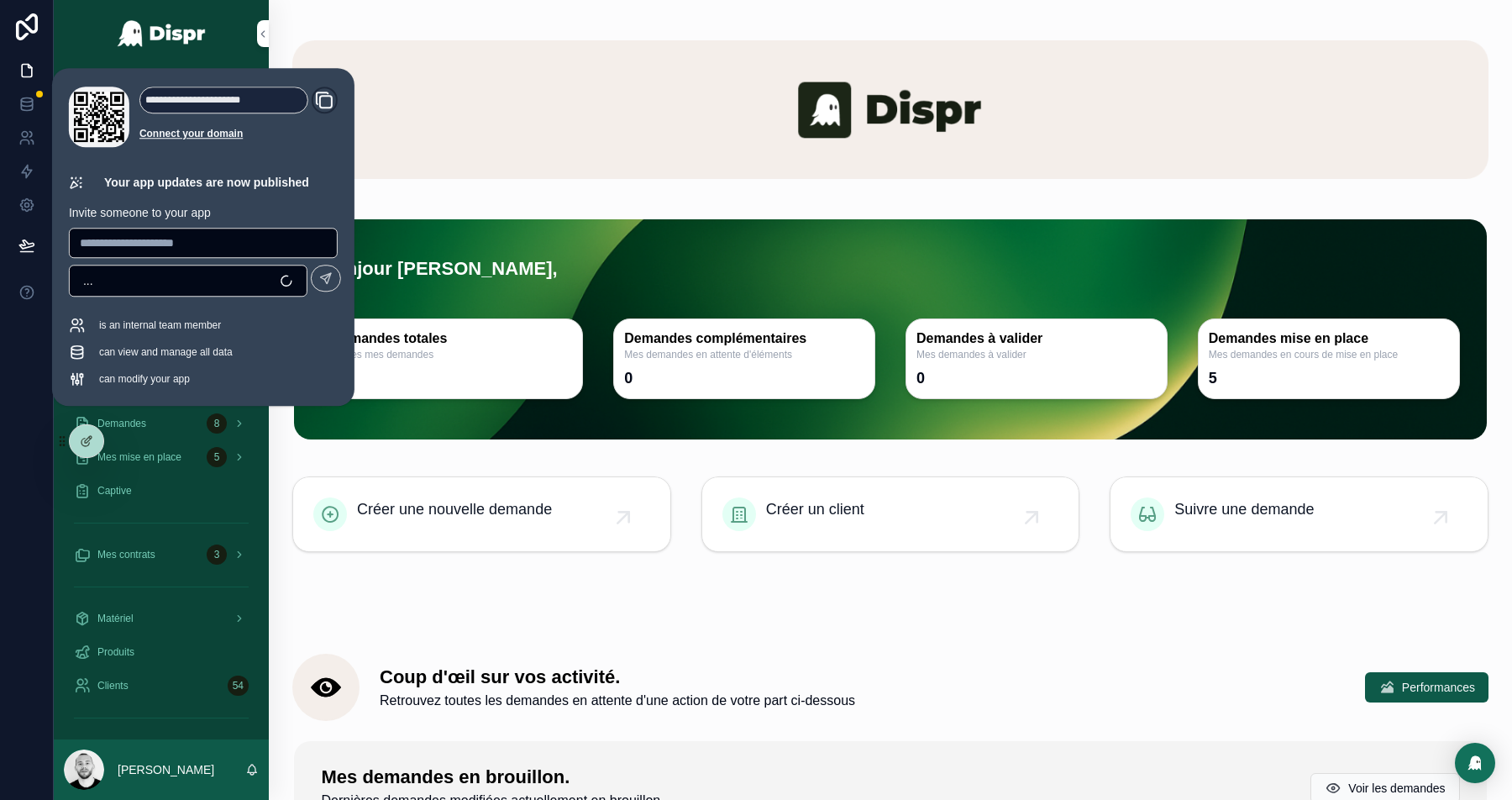
click at [583, 200] on div "scrollable content" at bounding box center [890, 110] width 1217 height 193
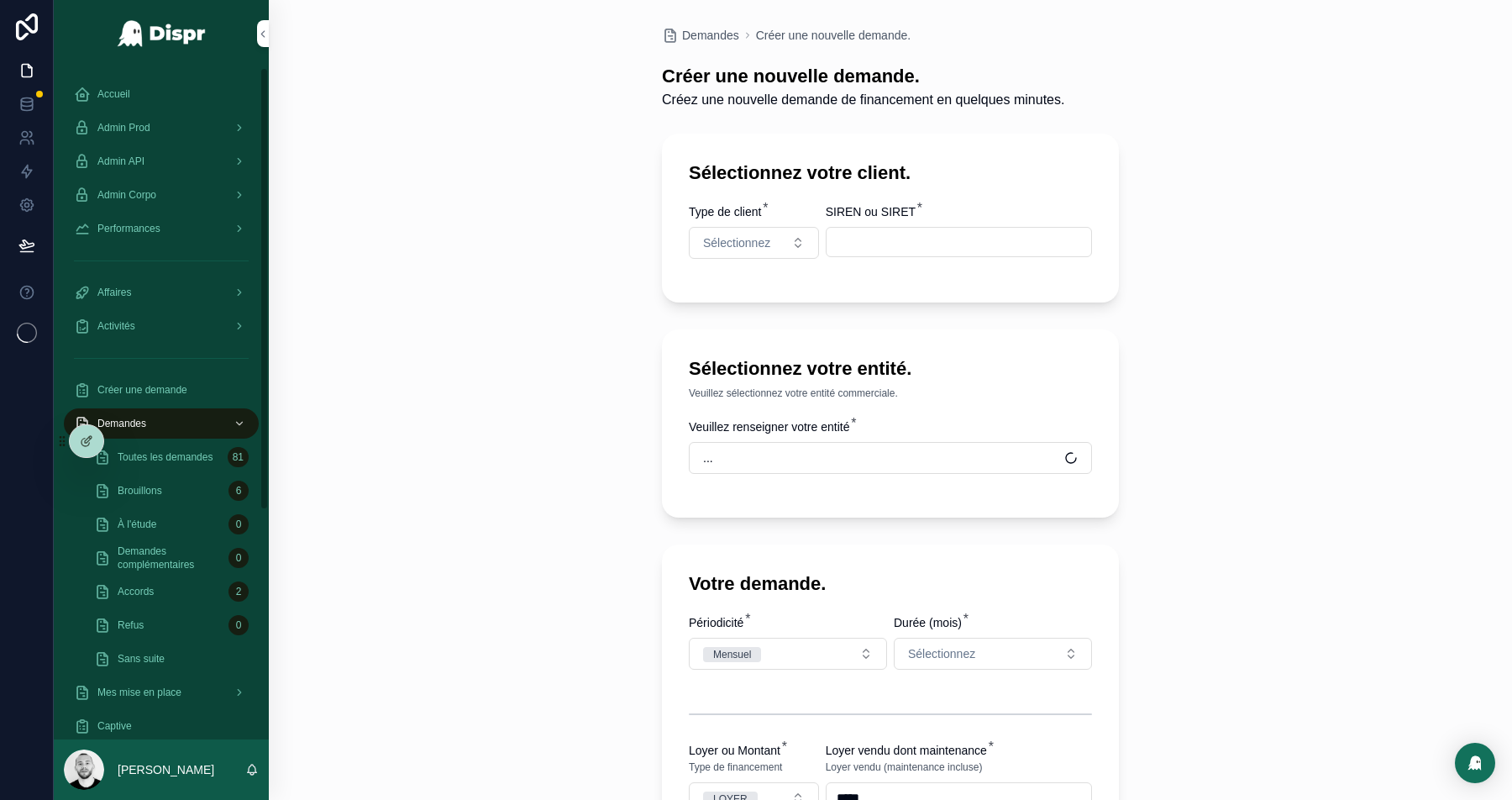
click at [100, 97] on span "Accueil" at bounding box center [114, 94] width 33 height 14
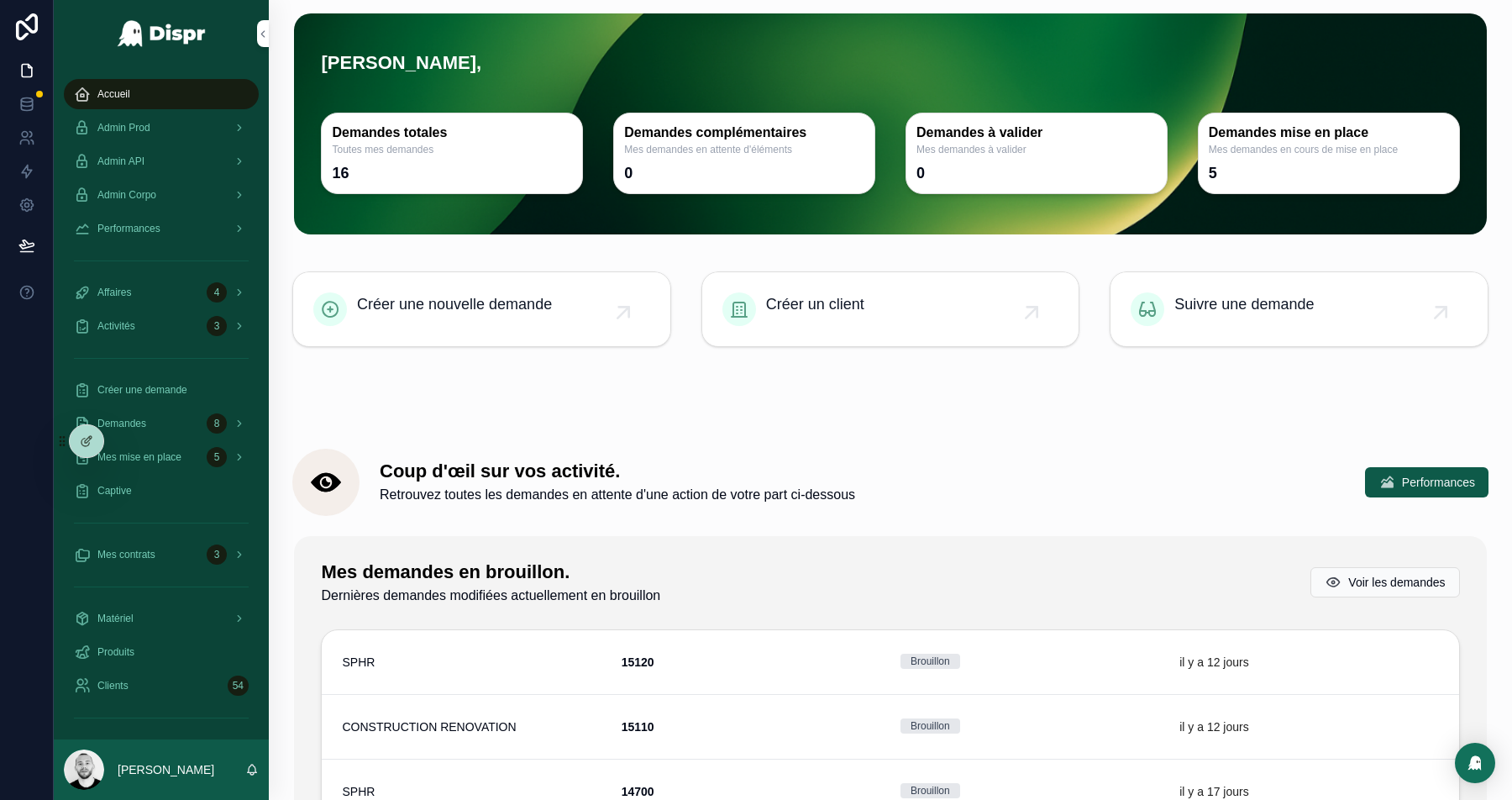
click at [1395, 799] on div at bounding box center [756, 800] width 1512 height 0
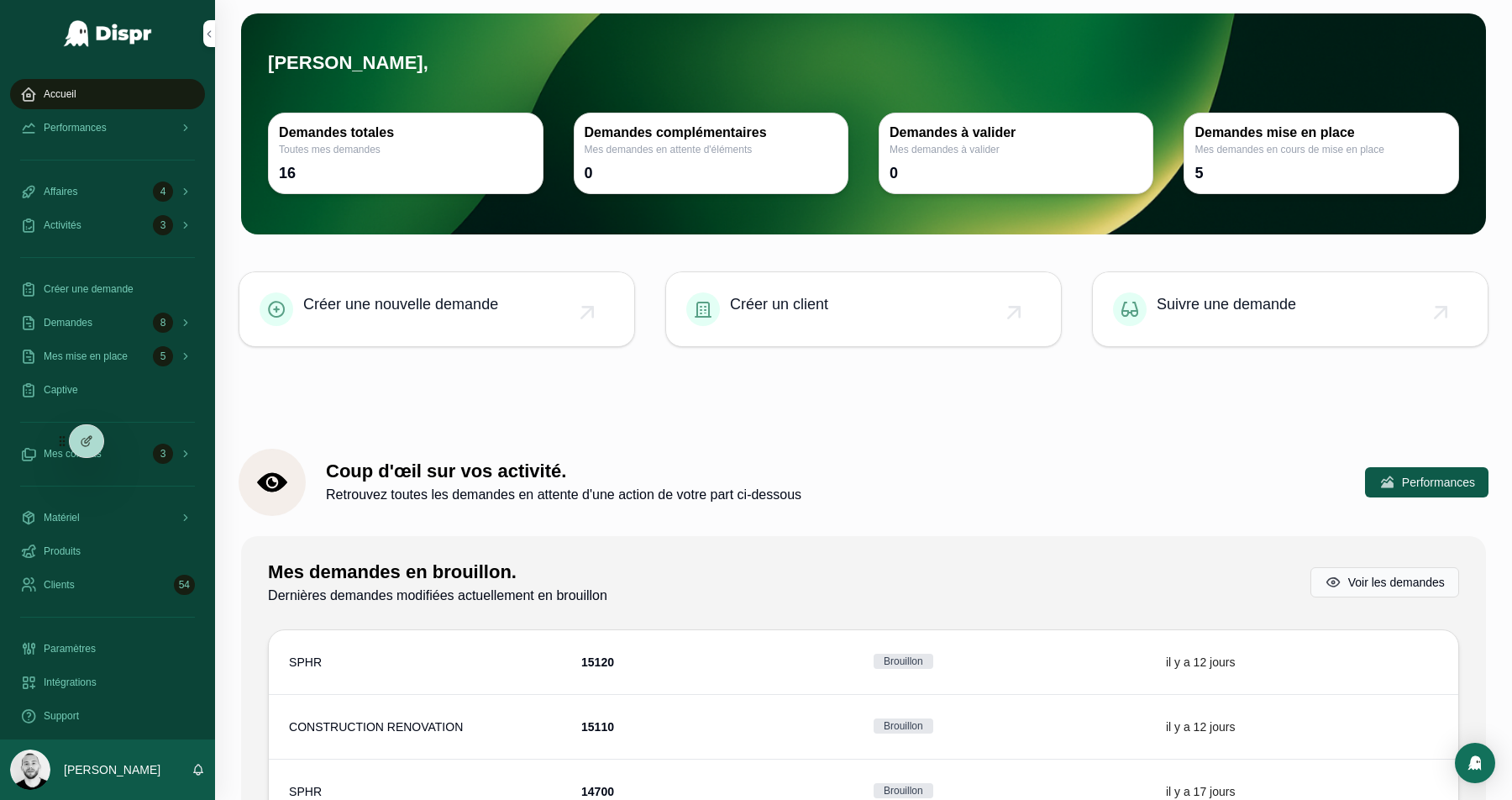
click at [1465, 799] on div at bounding box center [756, 800] width 1512 height 0
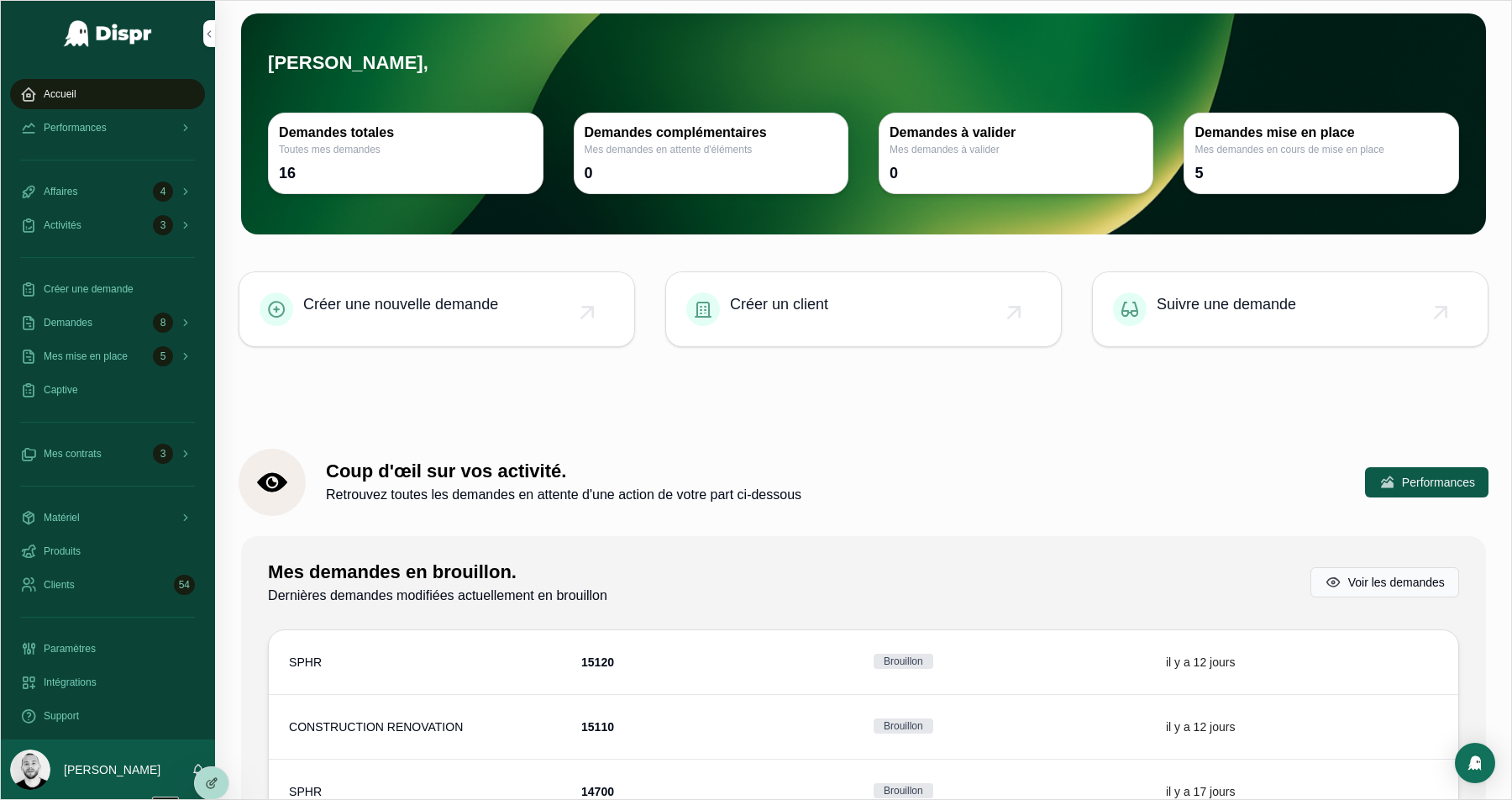
drag, startPoint x: 61, startPoint y: 440, endPoint x: 199, endPoint y: 792, distance: 378.1
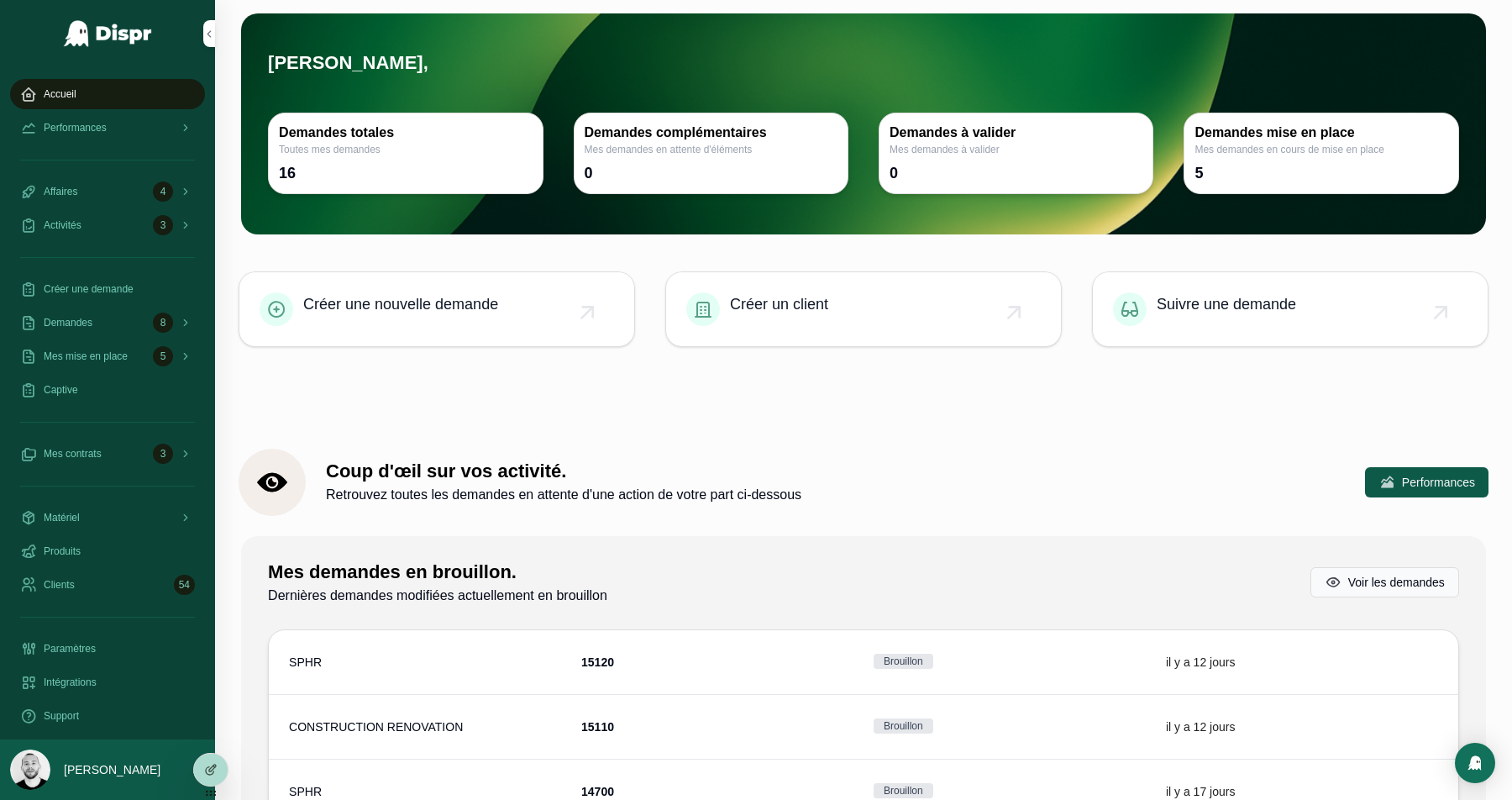
click at [1243, 303] on span "Suivre une demande" at bounding box center [1227, 304] width 140 height 23
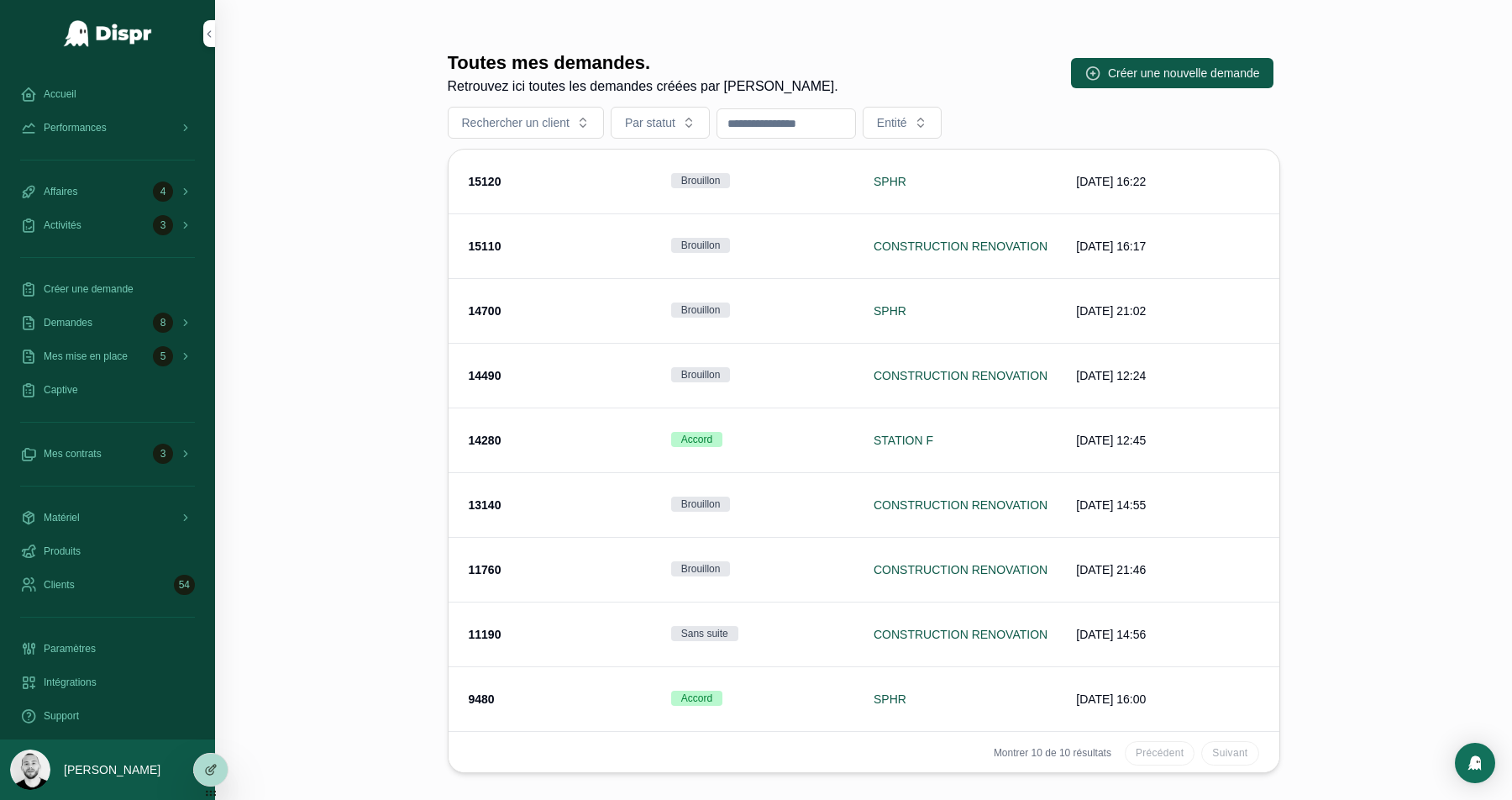
click at [88, 327] on span "Demandes" at bounding box center [68, 323] width 48 height 14
click at [117, 327] on div "Demandes 8" at bounding box center [107, 322] width 174 height 27
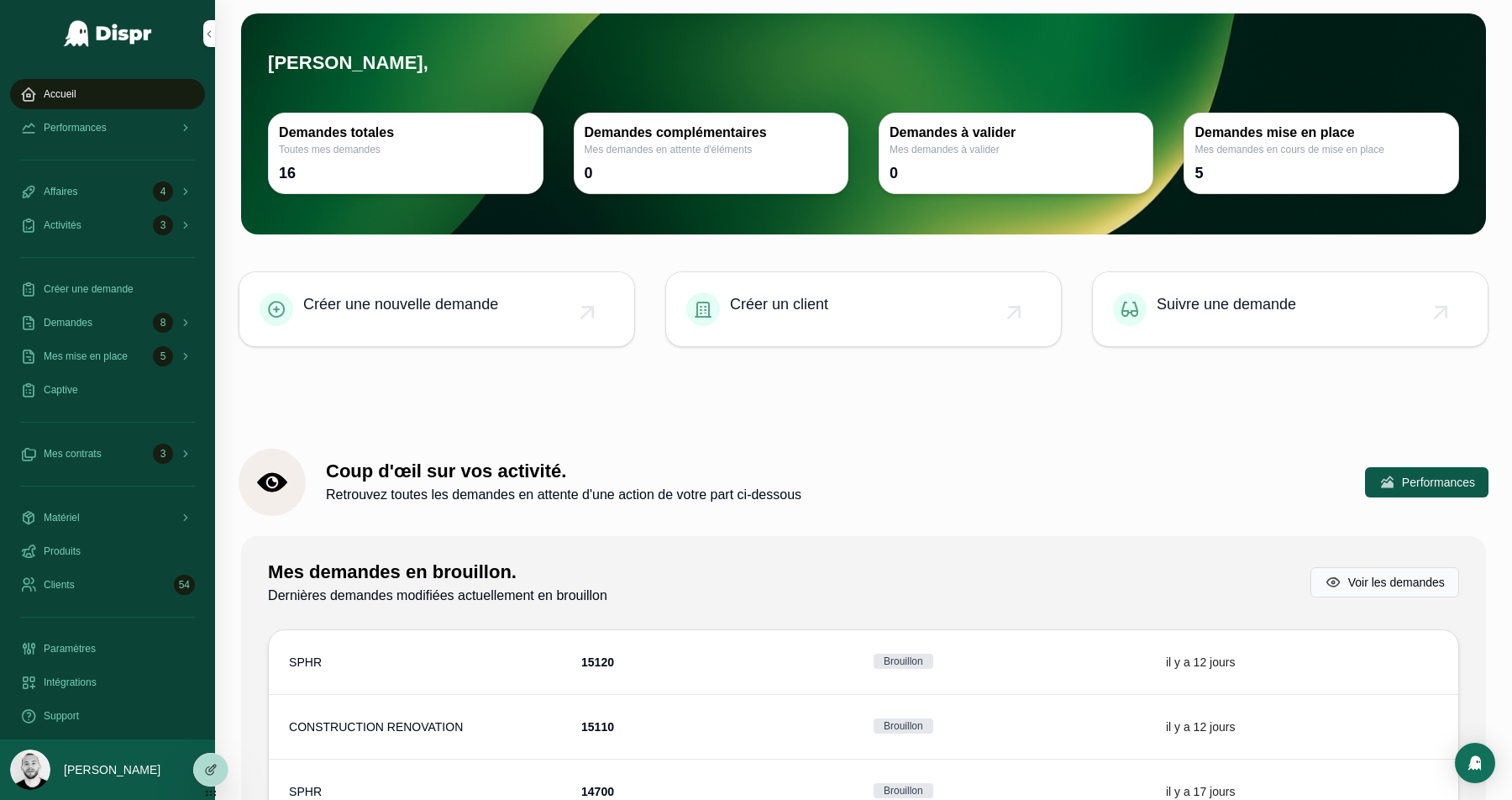
click at [214, 759] on div at bounding box center [211, 770] width 34 height 32
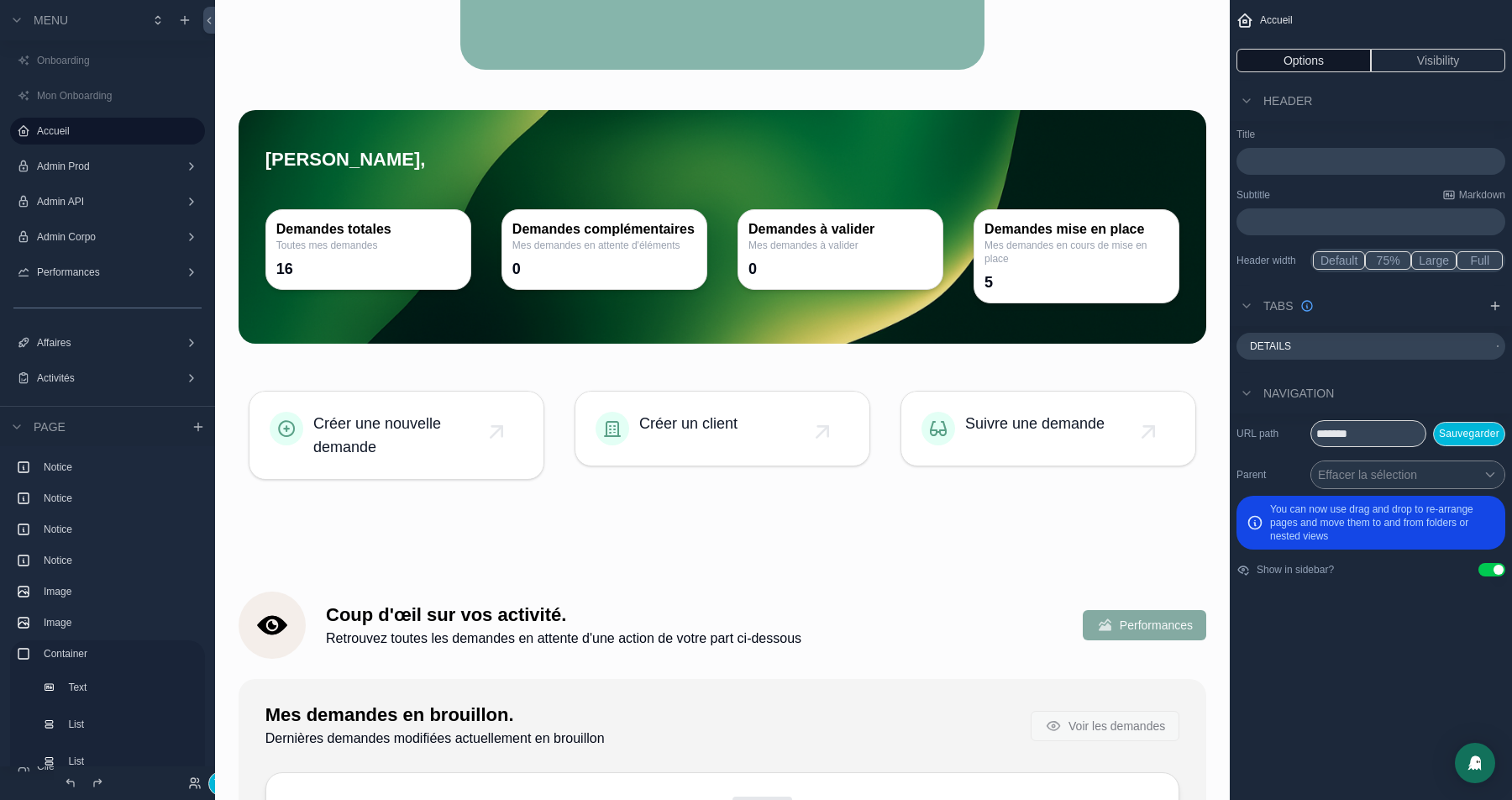
scroll to position [803, 0]
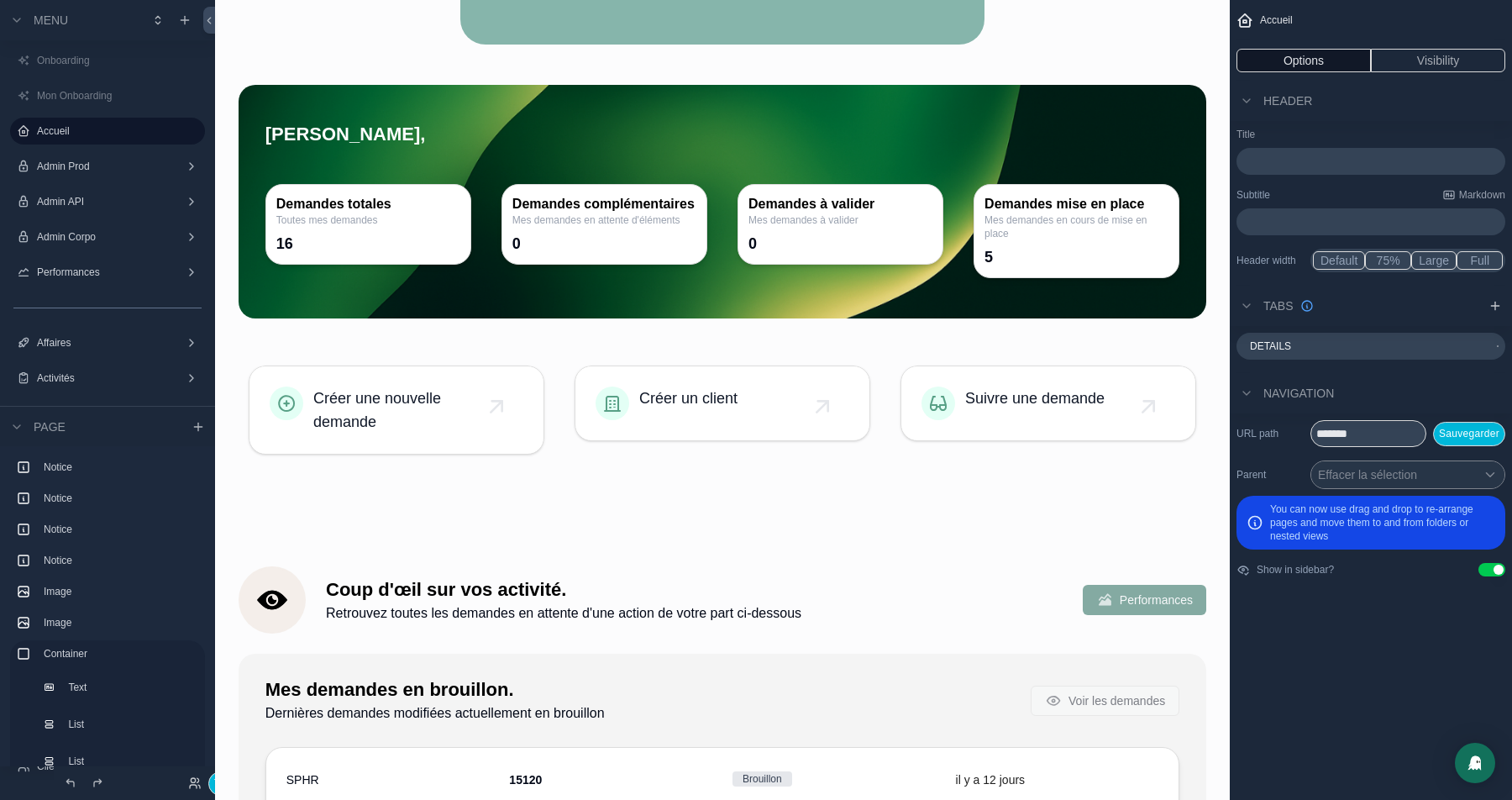
click at [733, 392] on div "scrollable content" at bounding box center [723, 410] width 988 height 123
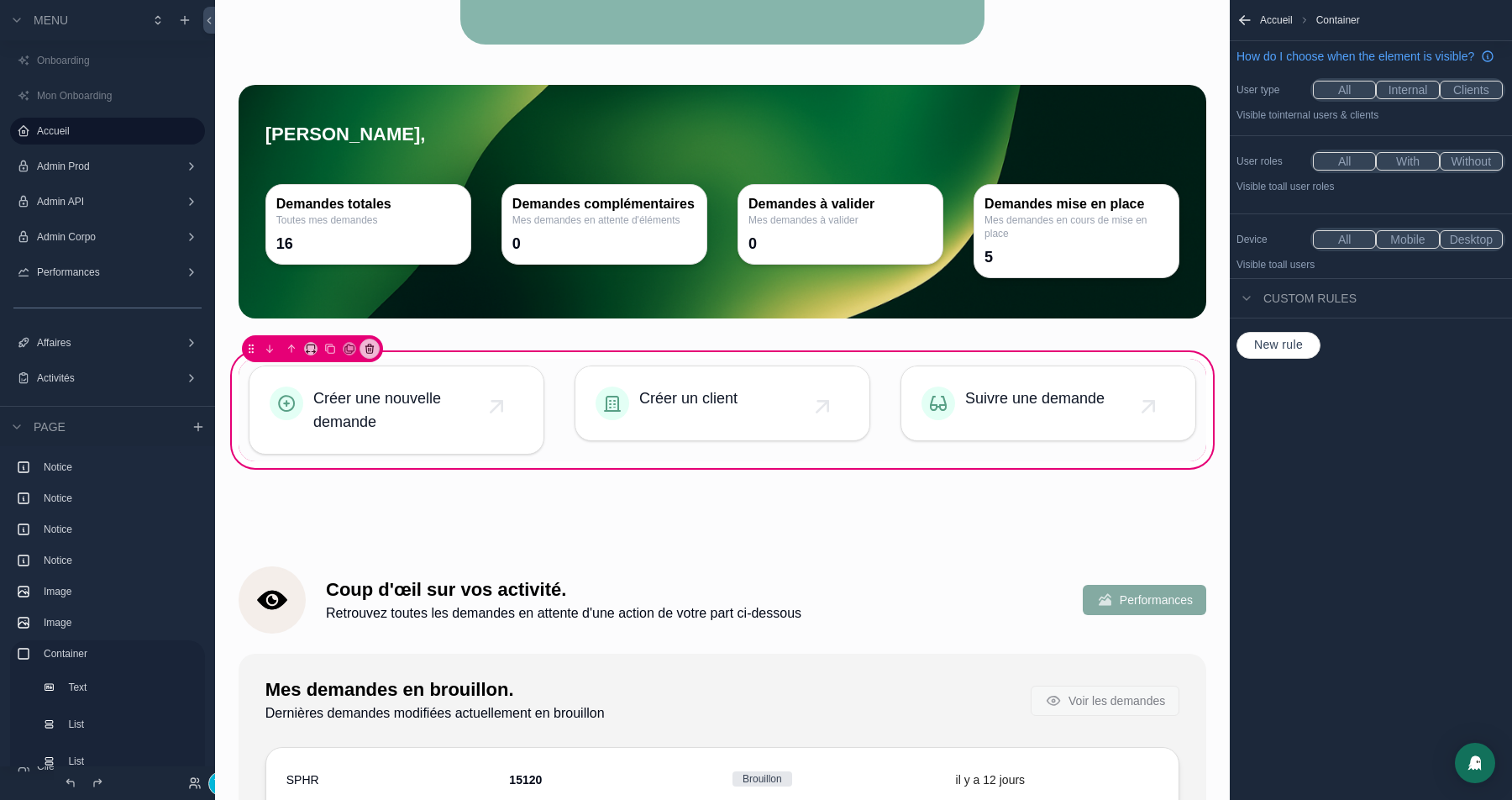
click at [392, 435] on div "scrollable content" at bounding box center [396, 410] width 316 height 103
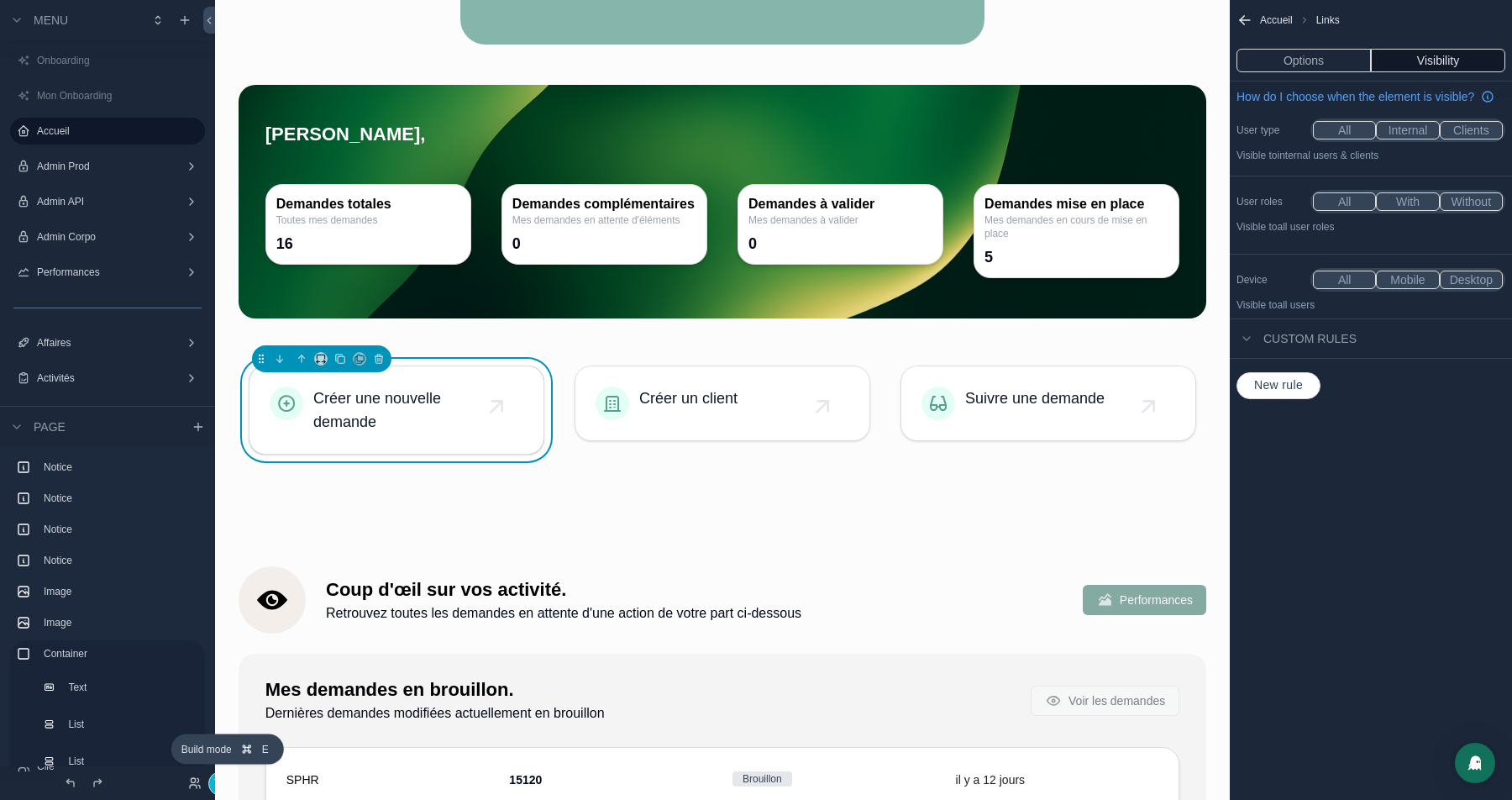
click at [208, 788] on button "Terminer" at bounding box center [234, 784] width 53 height 24
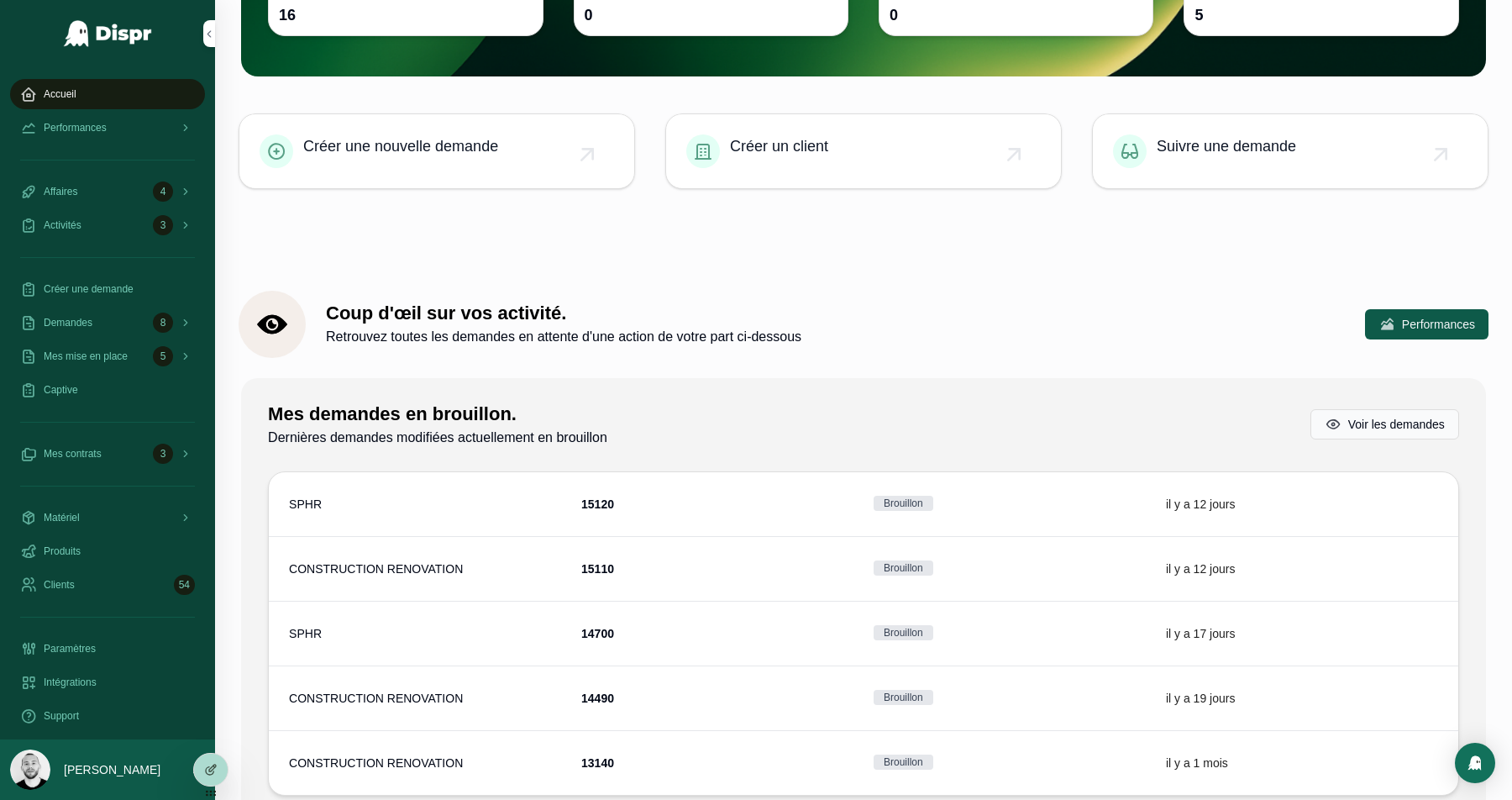
scroll to position [0, 0]
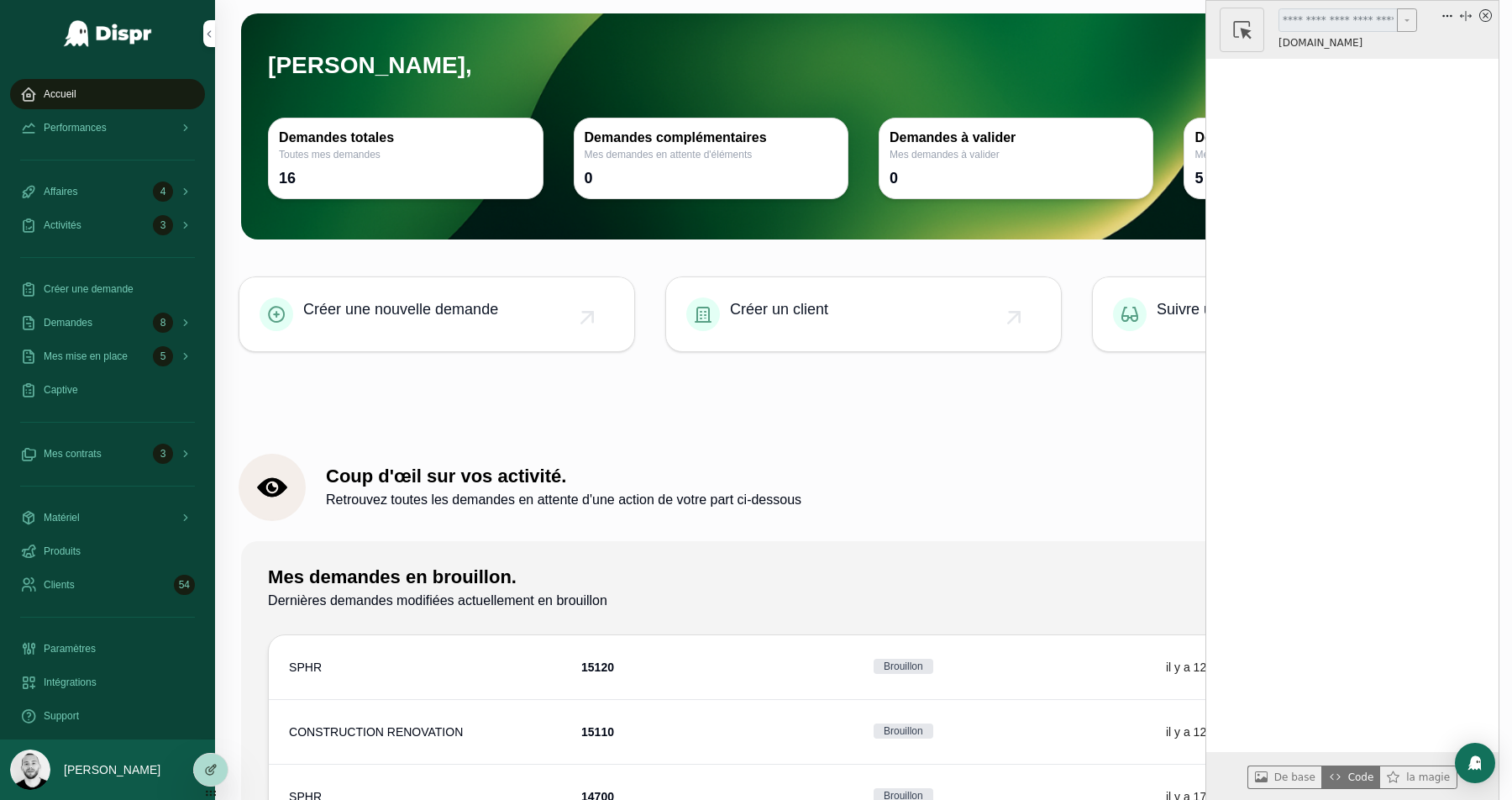
click at [1488, 16] on icon "x circle" at bounding box center [1485, 16] width 13 height 13
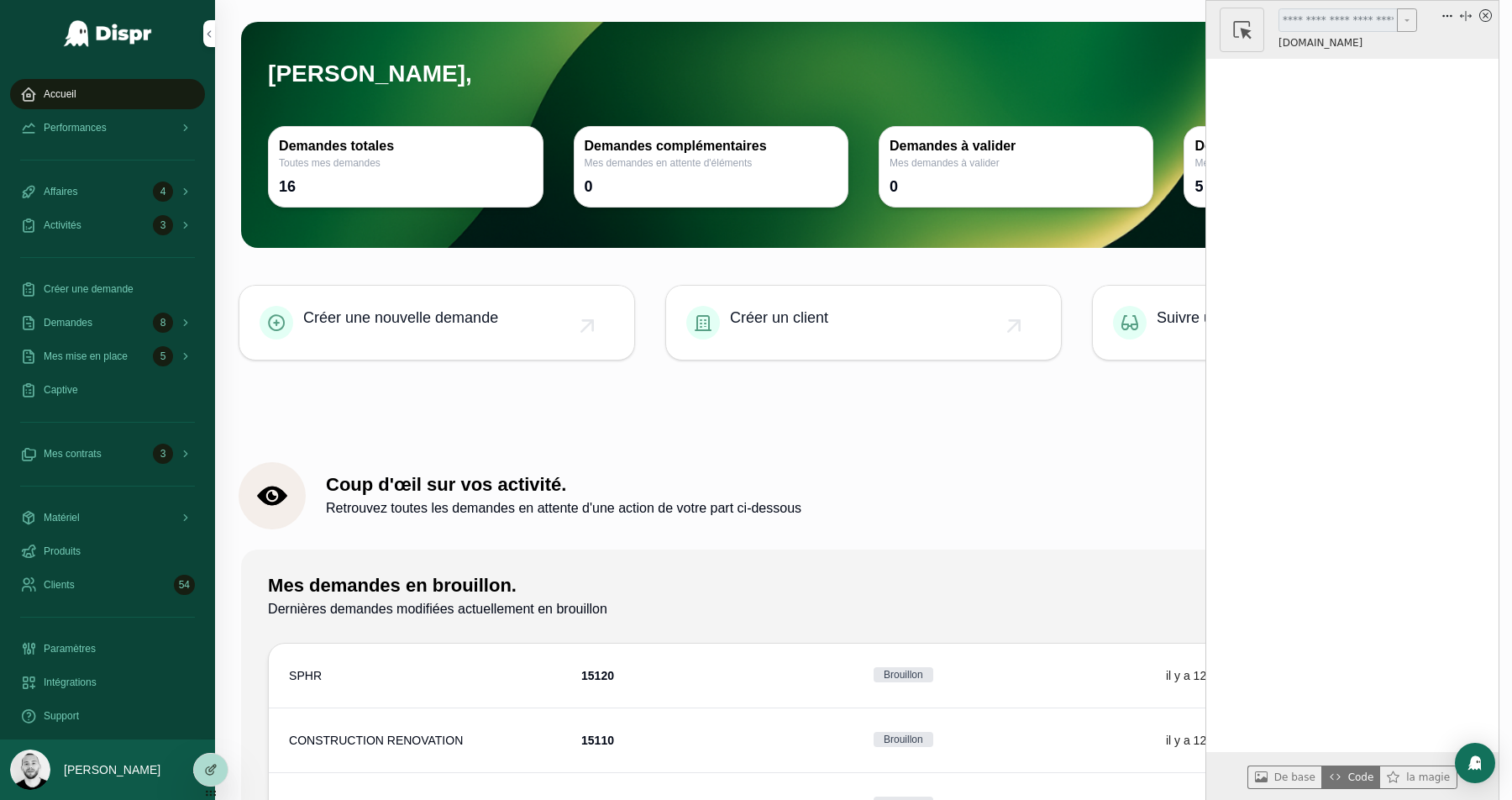
click at [1484, 13] on icon "x circle" at bounding box center [1485, 16] width 6 height 6
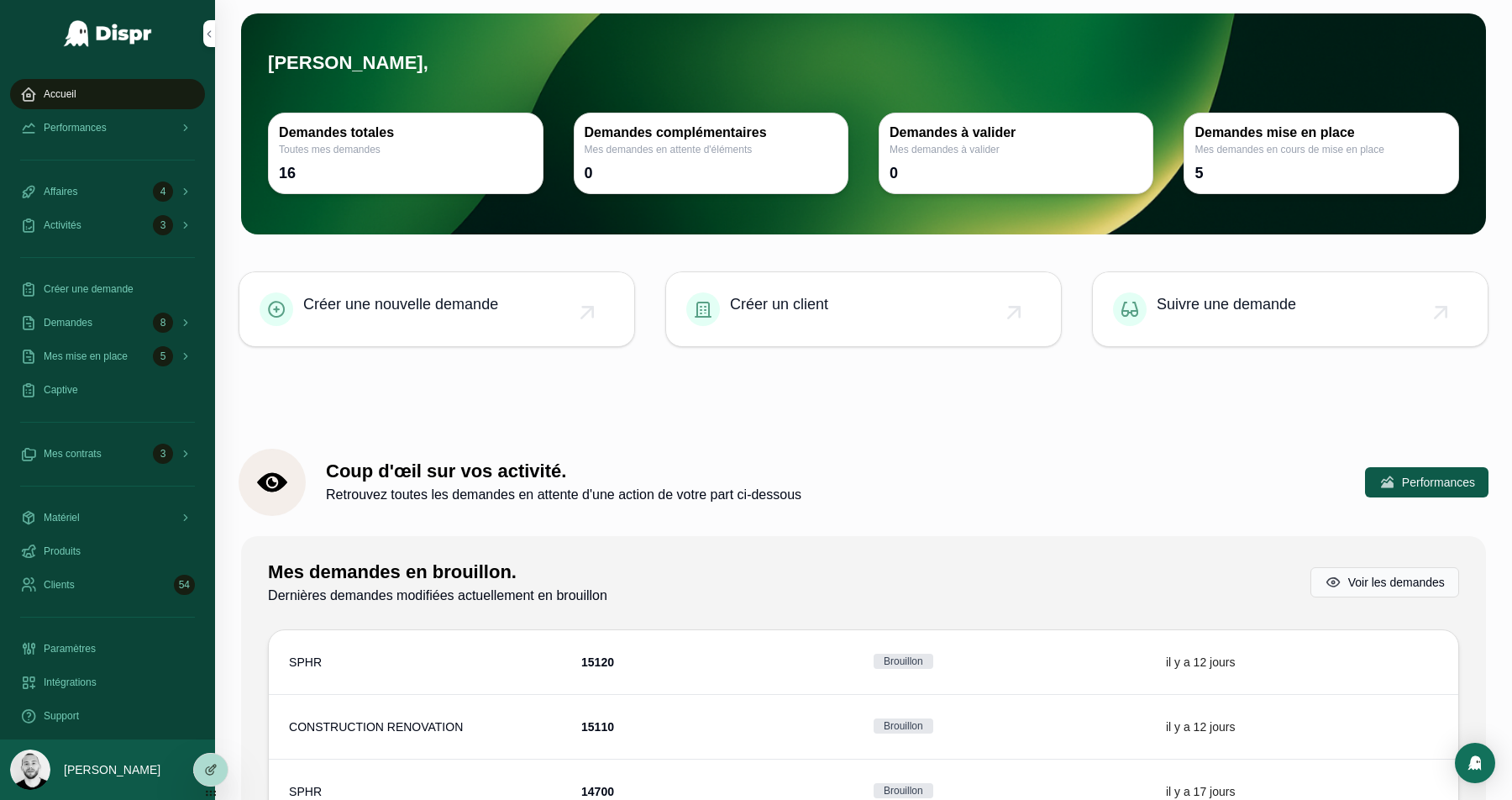
click at [1315, 799] on div at bounding box center [756, 800] width 1512 height 0
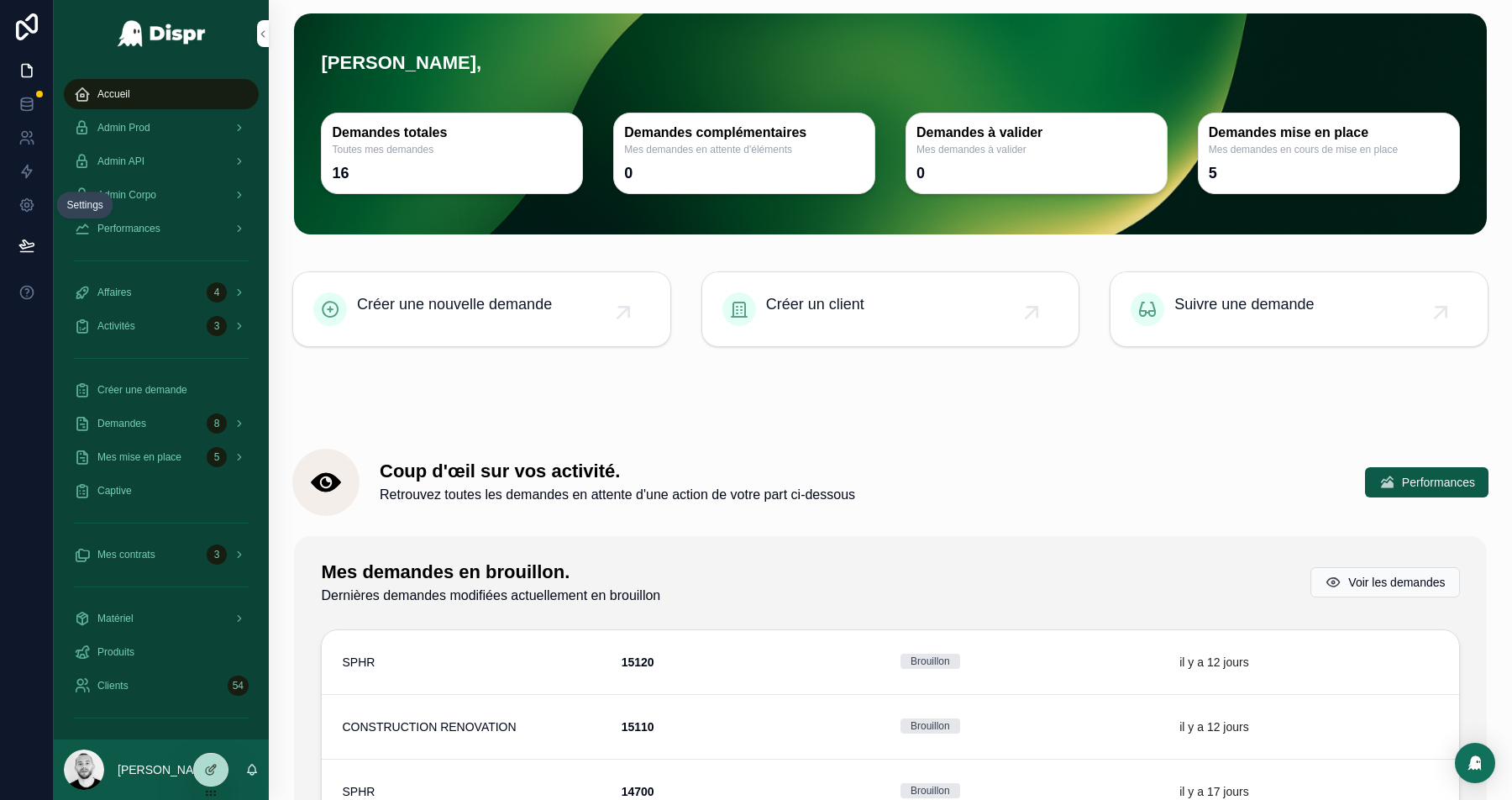
click at [17, 202] on link at bounding box center [26, 205] width 53 height 34
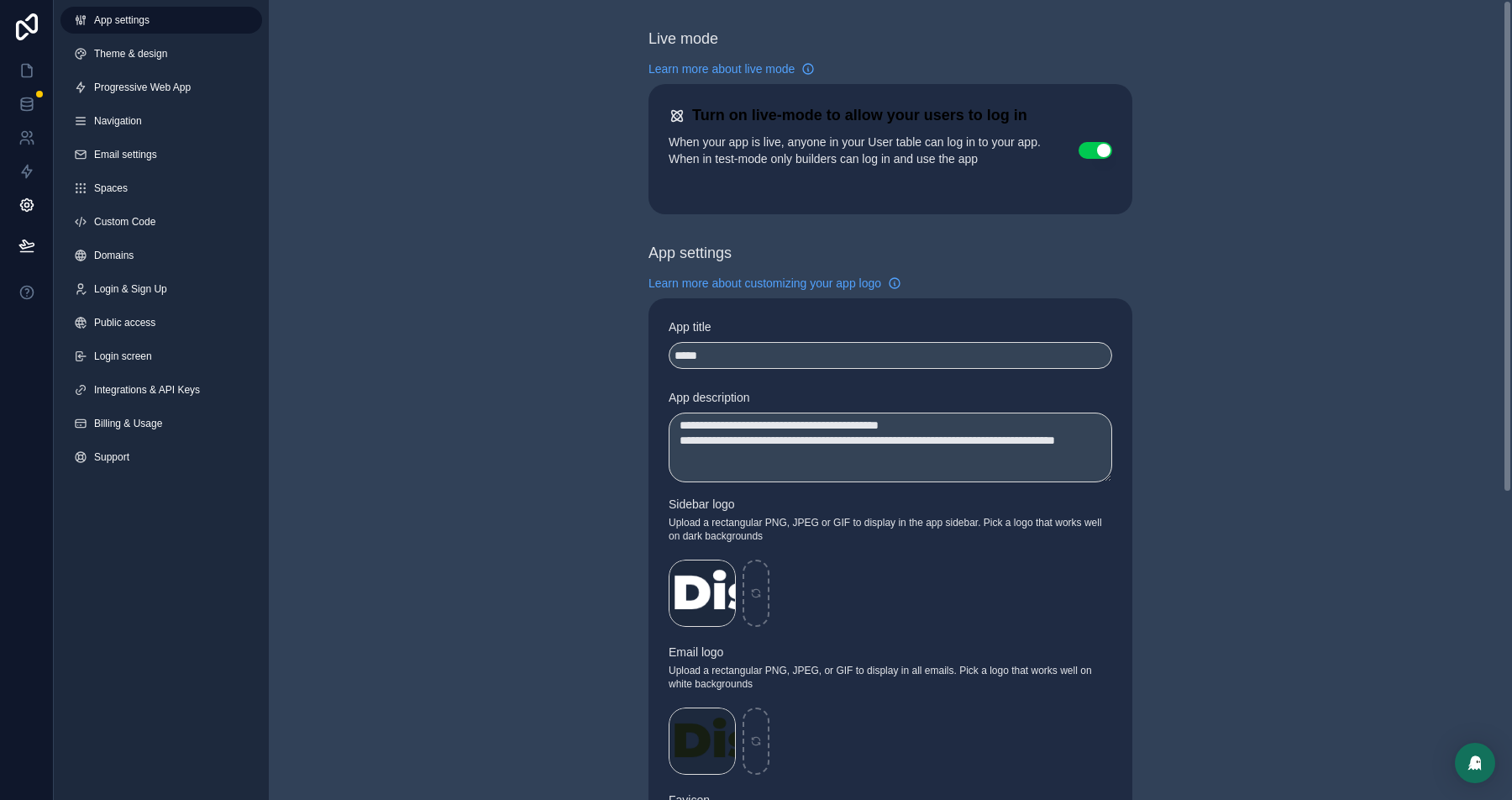
click at [150, 221] on span "Custom Code" at bounding box center [124, 222] width 61 height 14
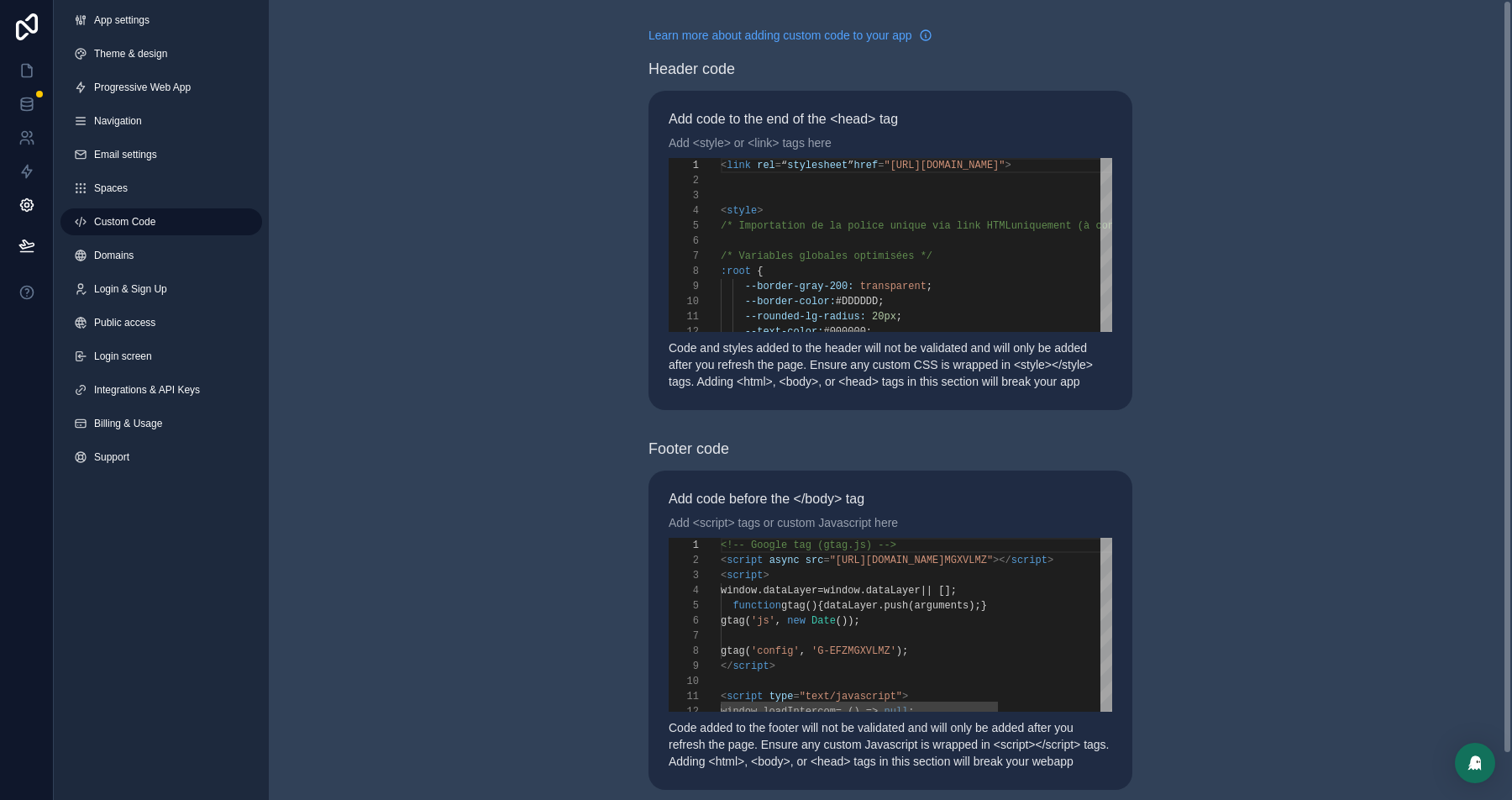
scroll to position [151, 0]
click at [827, 189] on div "scrollable content" at bounding box center [1076, 196] width 710 height 16
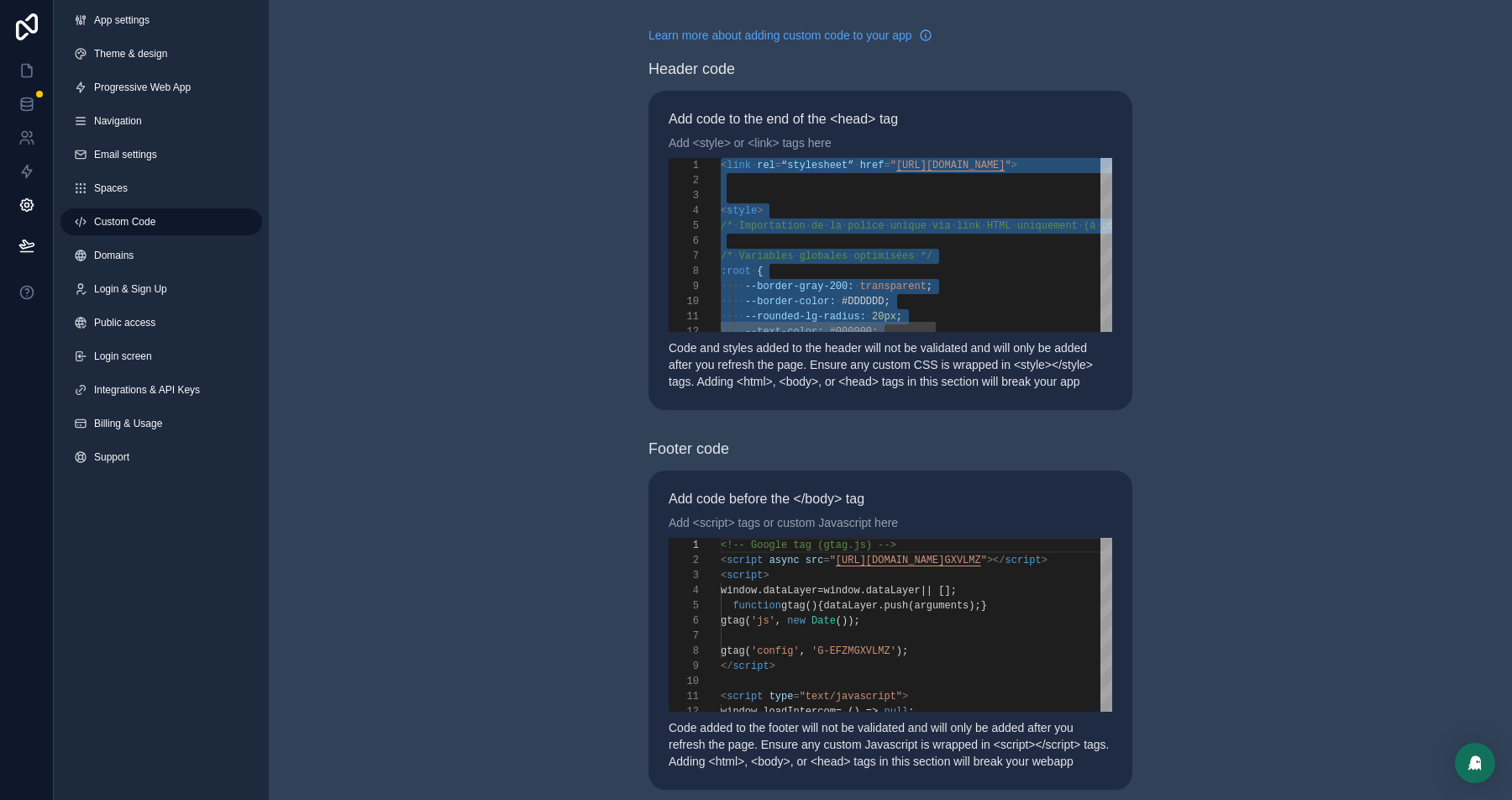
paste textarea "Editor content;Press Alt+F1 for Accessibility Options."
type textarea "**********"
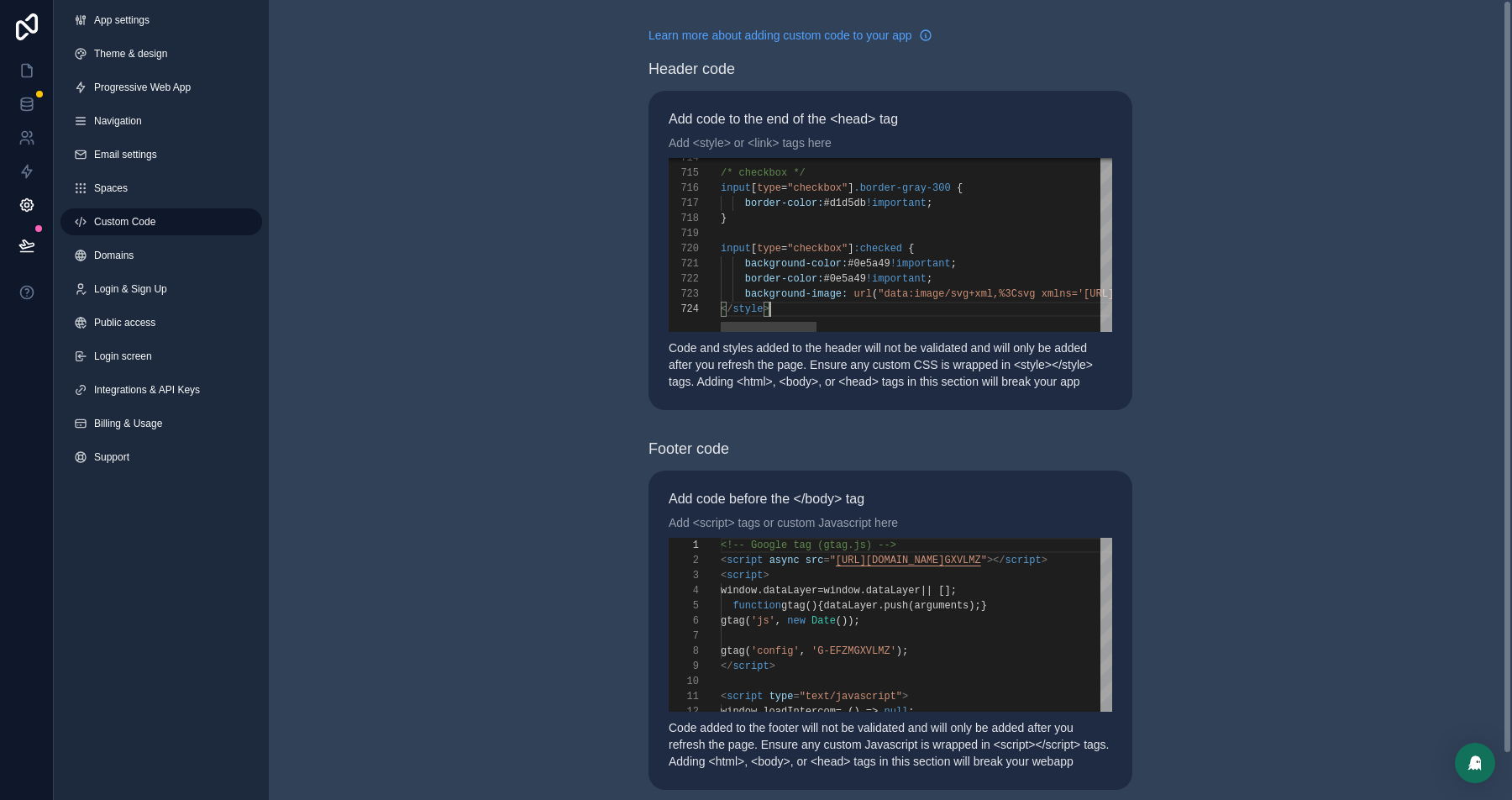
scroll to position [45, 48]
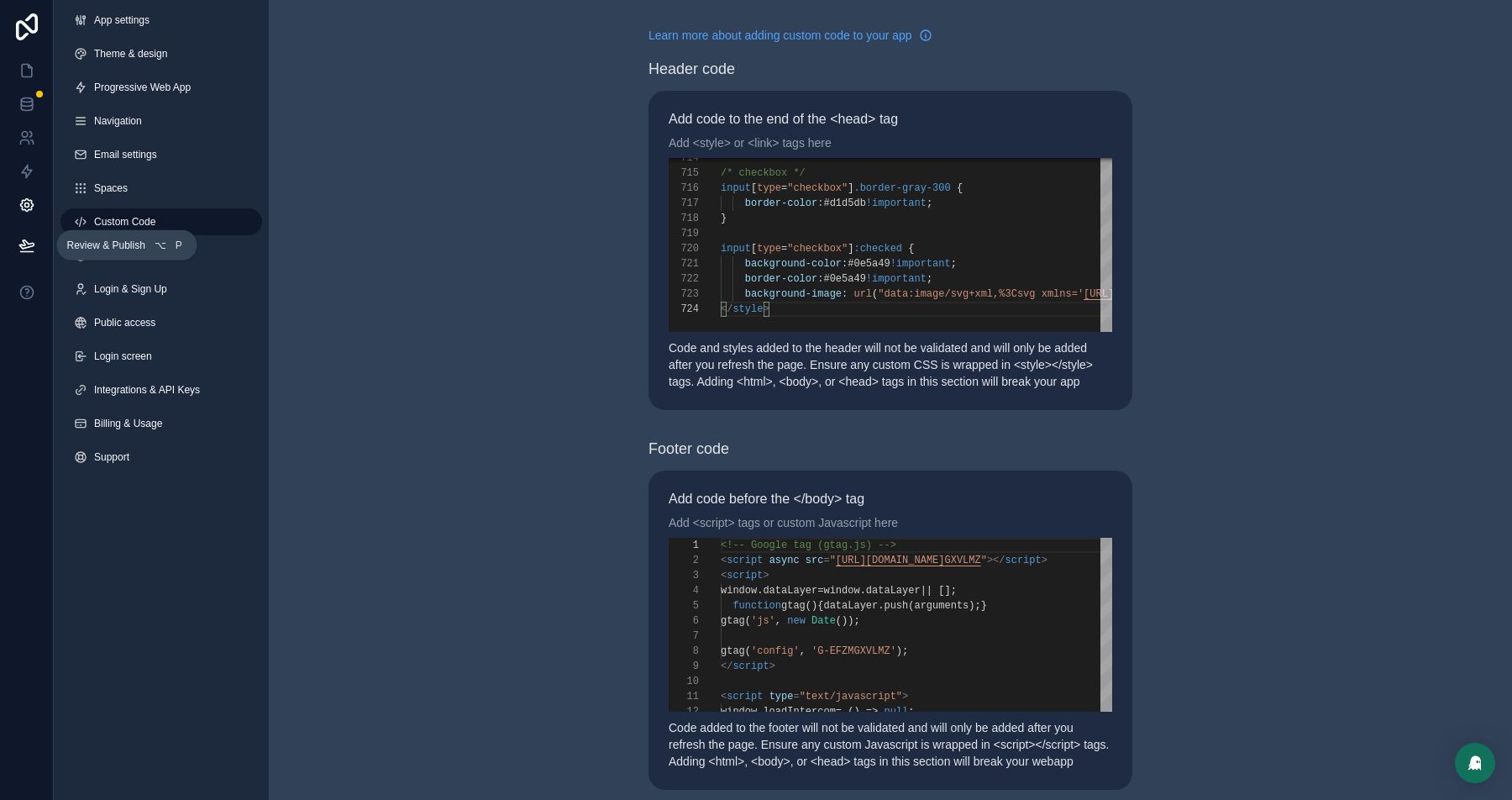
click at [28, 251] on icon at bounding box center [26, 244] width 16 height 16
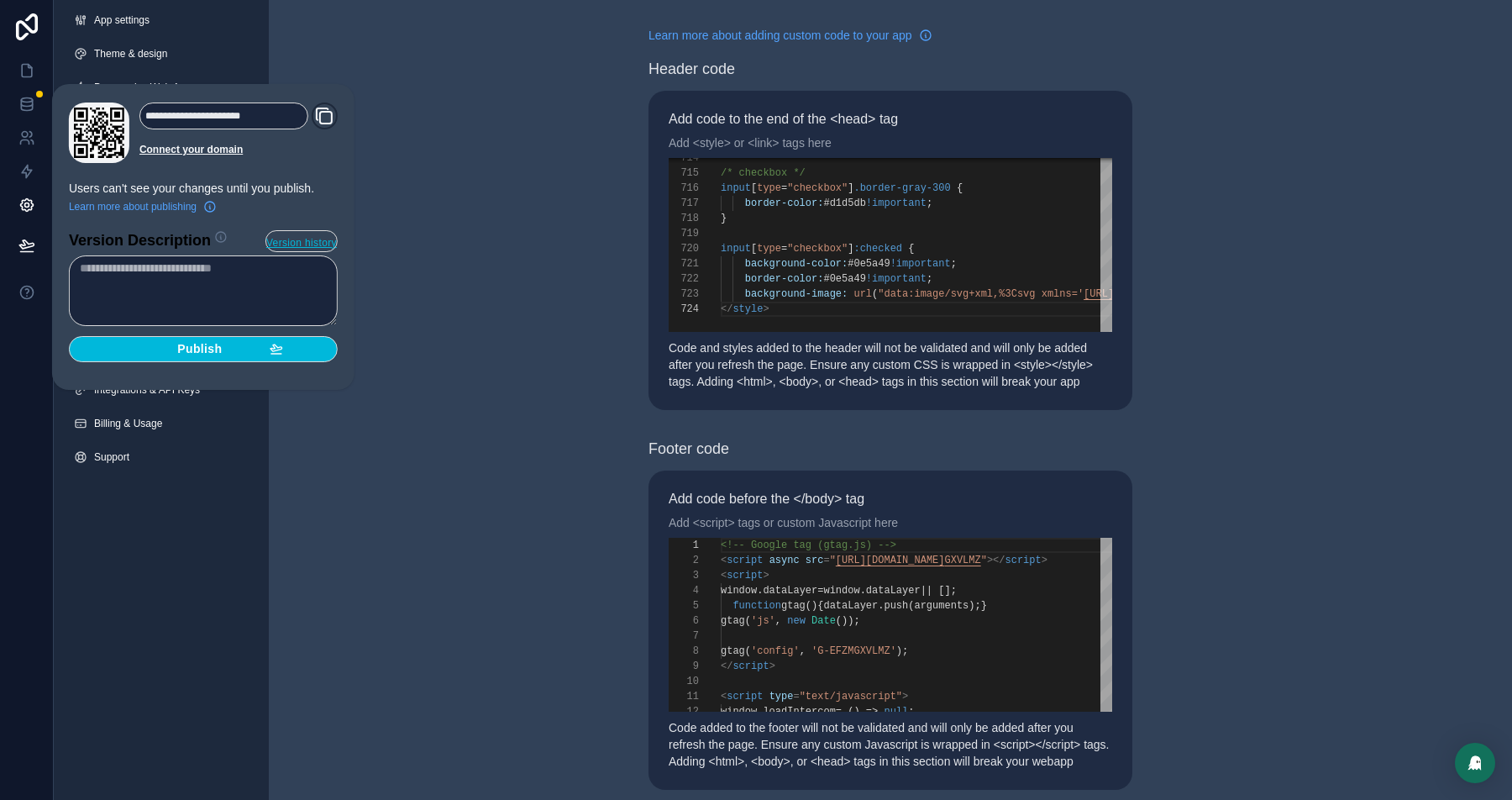
click at [189, 350] on span "Publish" at bounding box center [199, 350] width 45 height 16
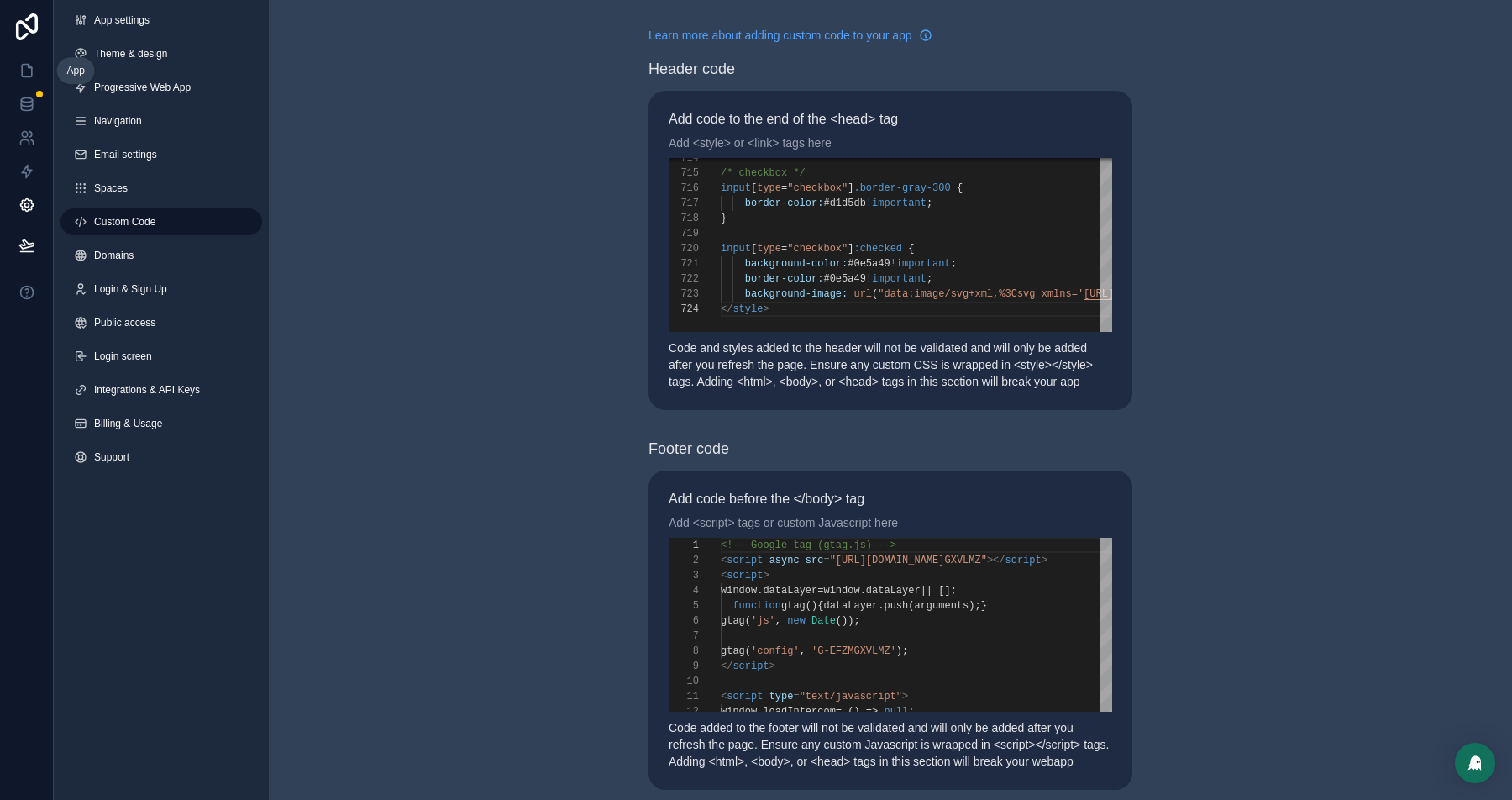
click at [24, 65] on icon at bounding box center [27, 71] width 10 height 13
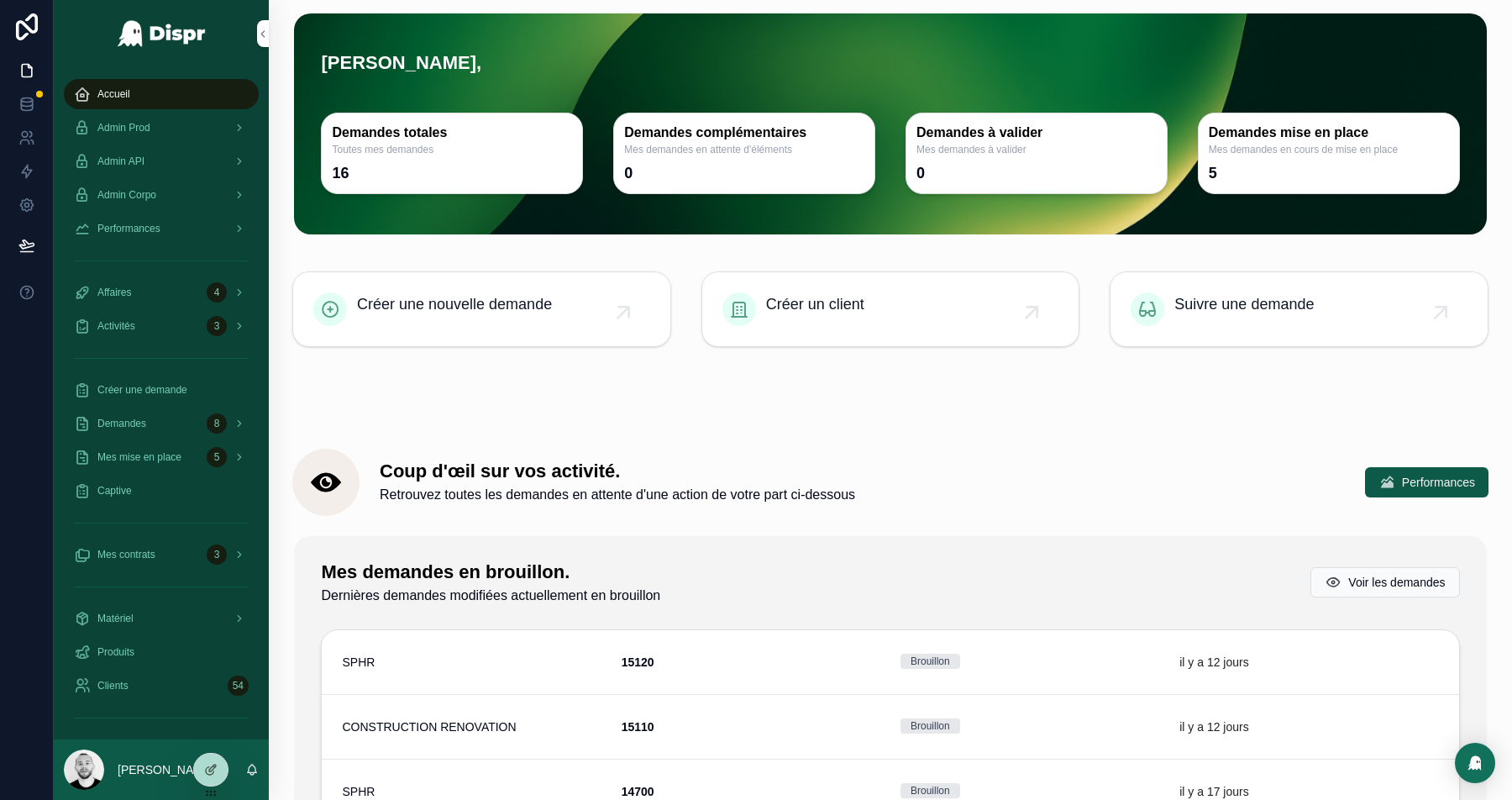
click at [1472, 799] on div at bounding box center [756, 800] width 1512 height 0
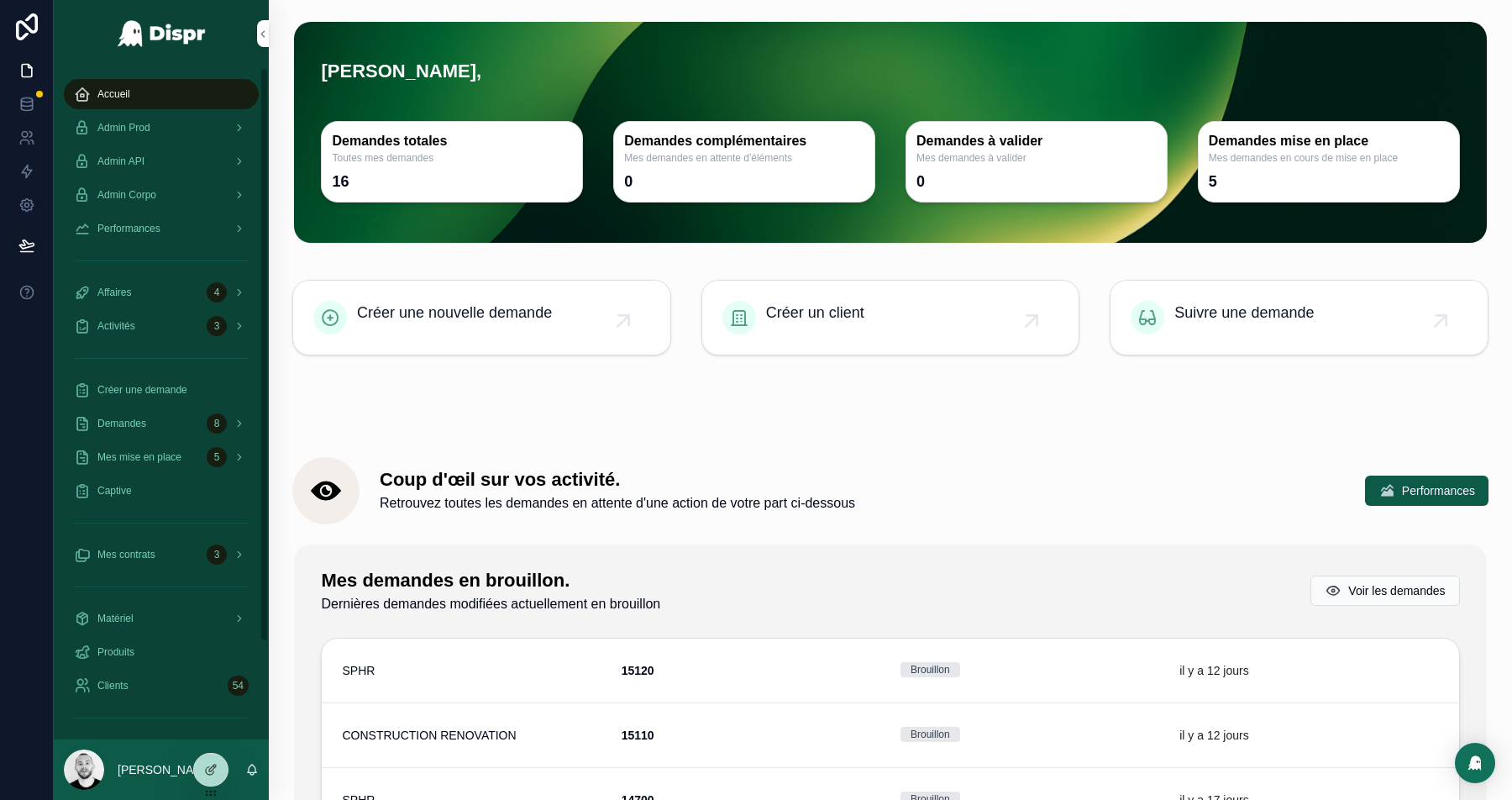
click at [145, 215] on div "Performances" at bounding box center [161, 228] width 174 height 27
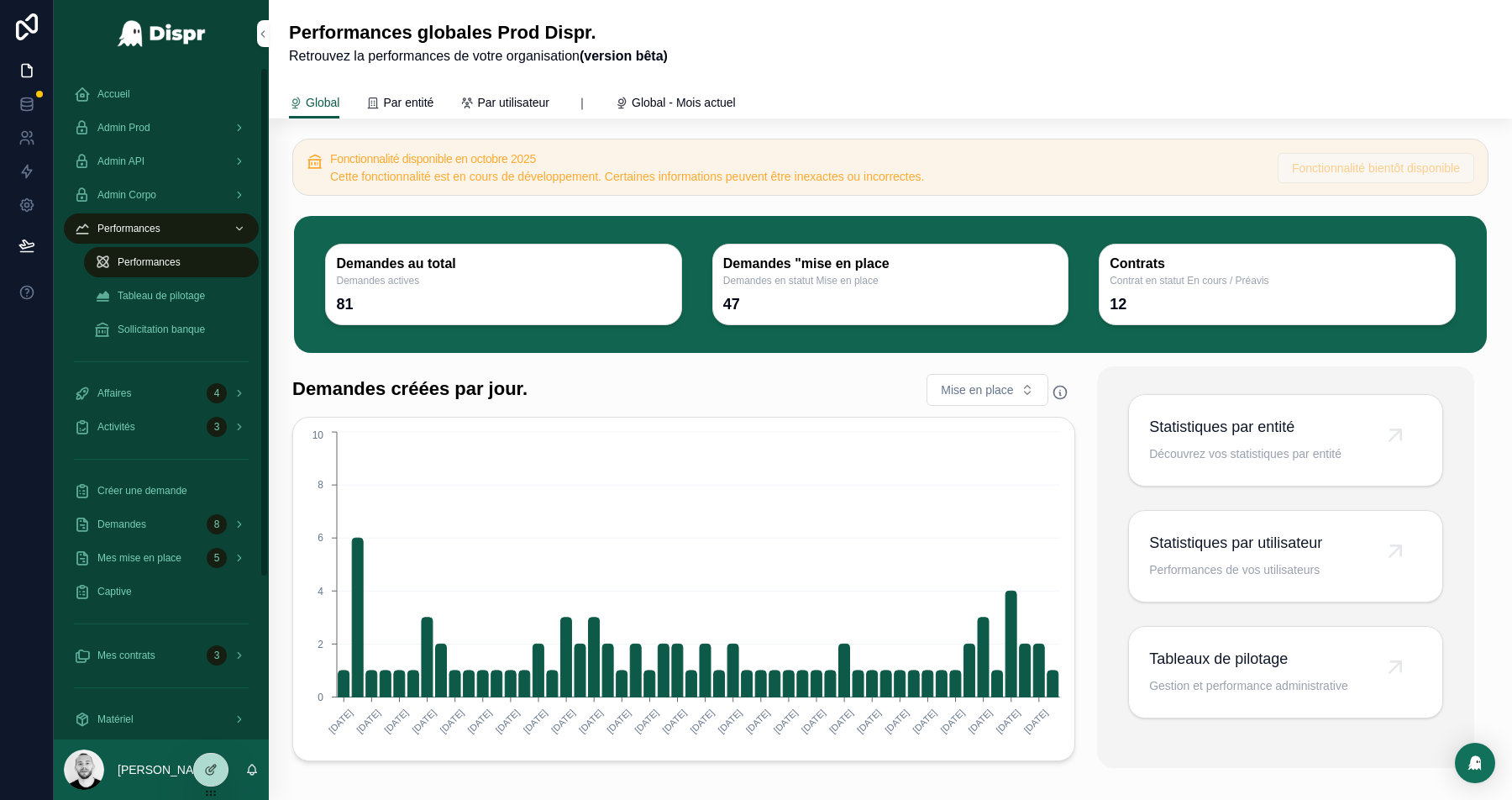
click at [142, 295] on span "Tableau de pilotage" at bounding box center [161, 296] width 87 height 14
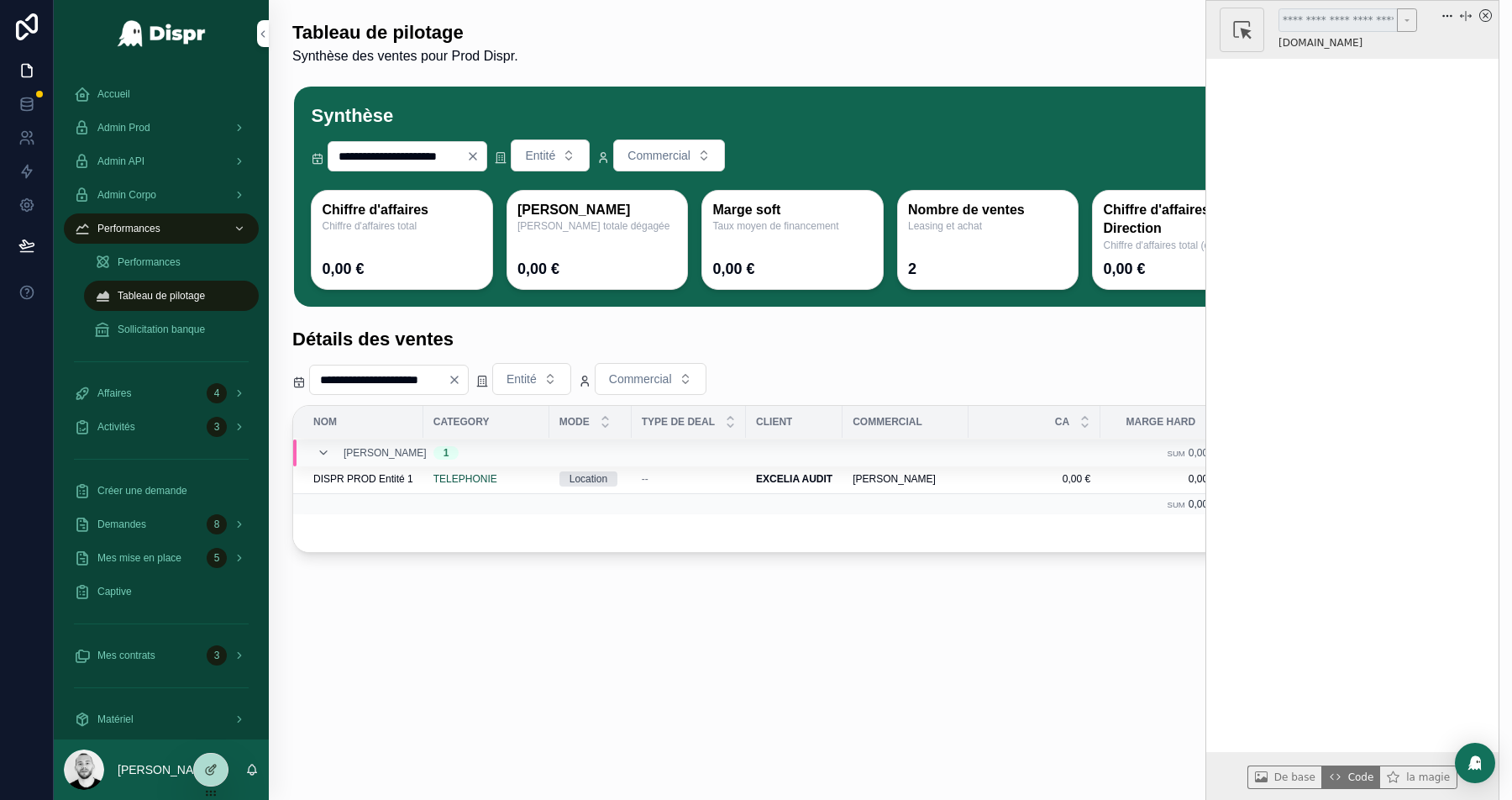
click at [1489, 16] on icon "x circle" at bounding box center [1485, 16] width 13 height 13
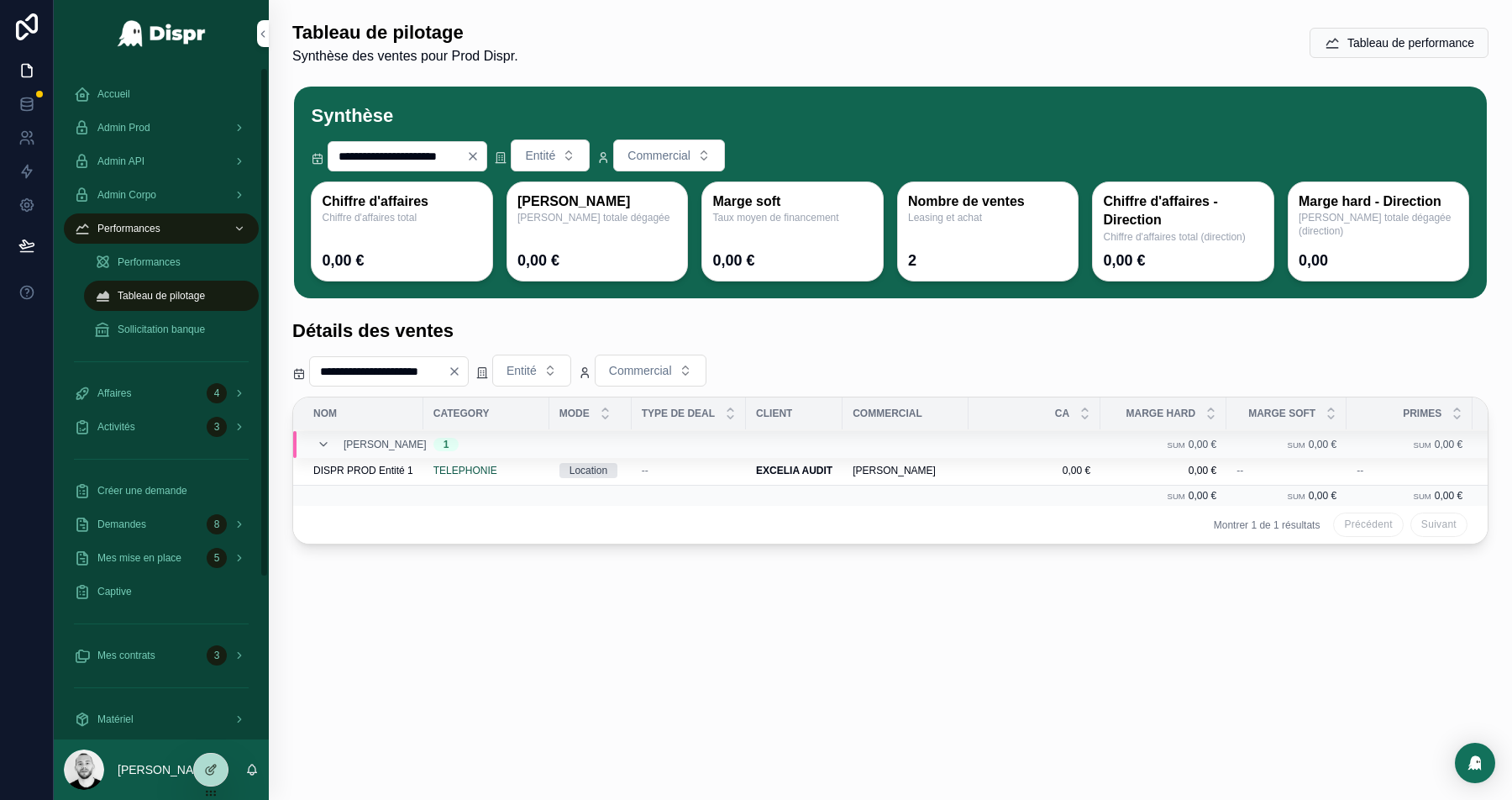
click at [168, 256] on span "Performances" at bounding box center [149, 263] width 63 height 14
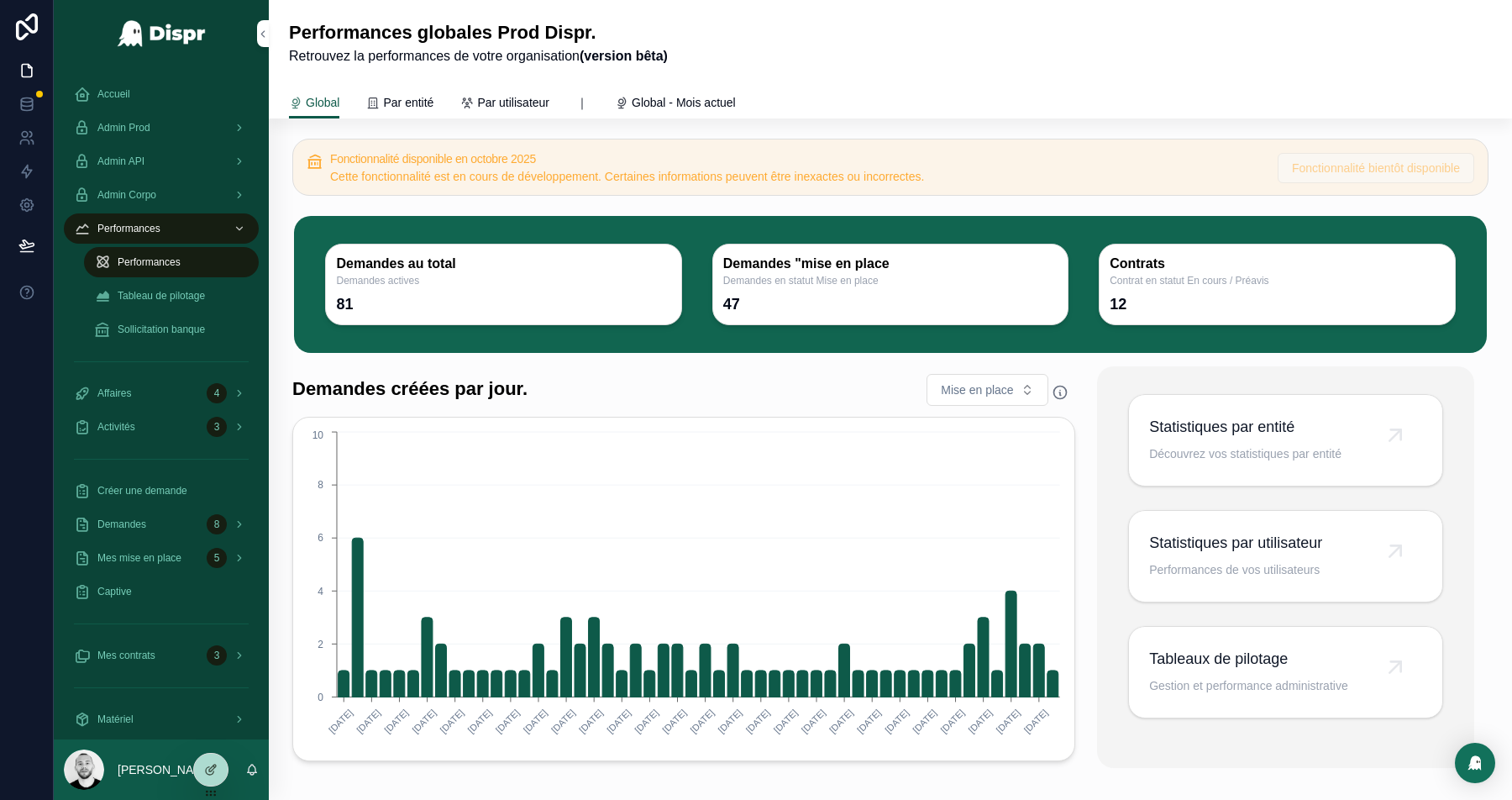
click at [210, 769] on icon at bounding box center [211, 770] width 14 height 14
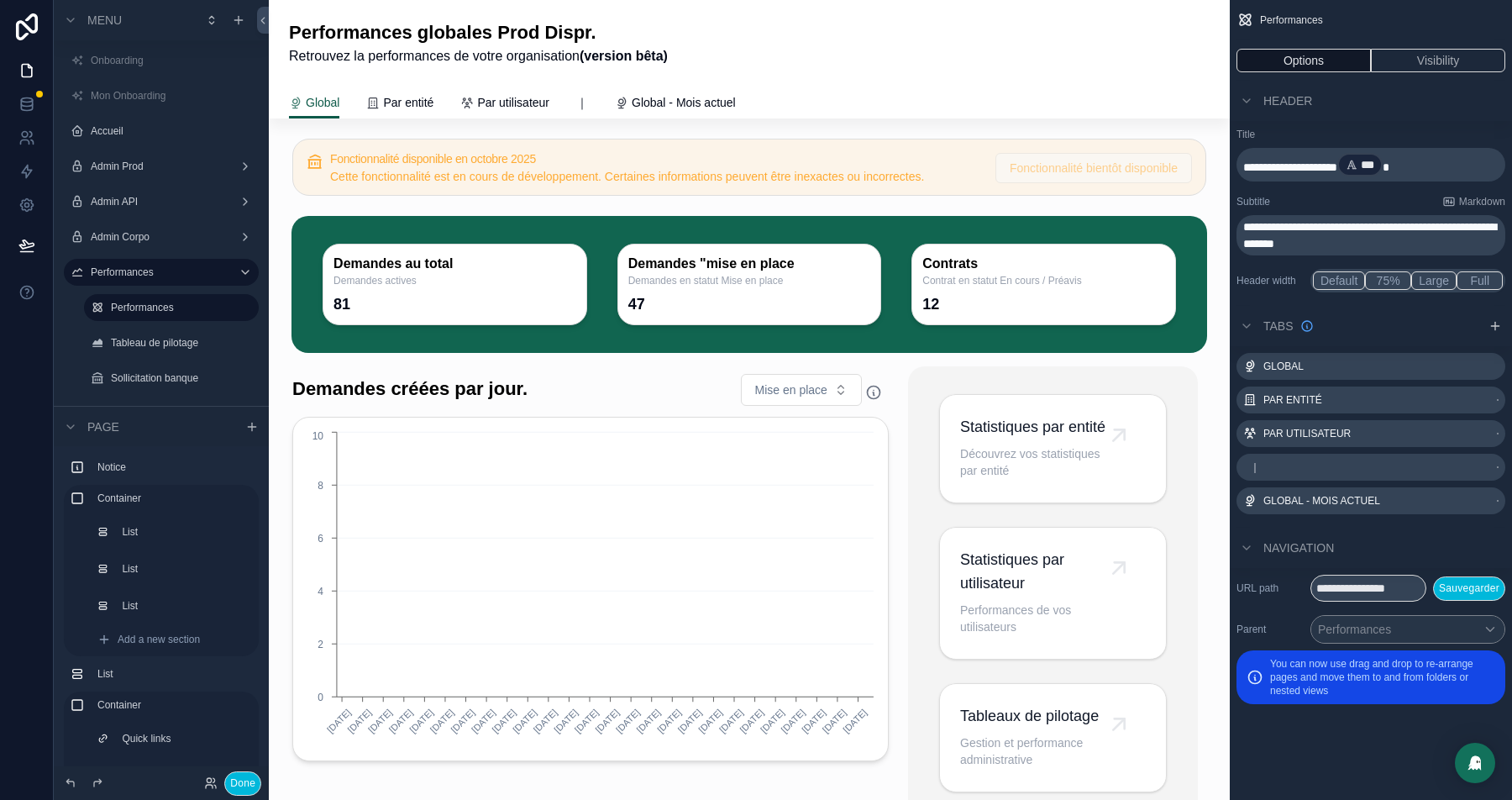
click at [1314, 171] on span "**********" at bounding box center [1290, 168] width 94 height 12
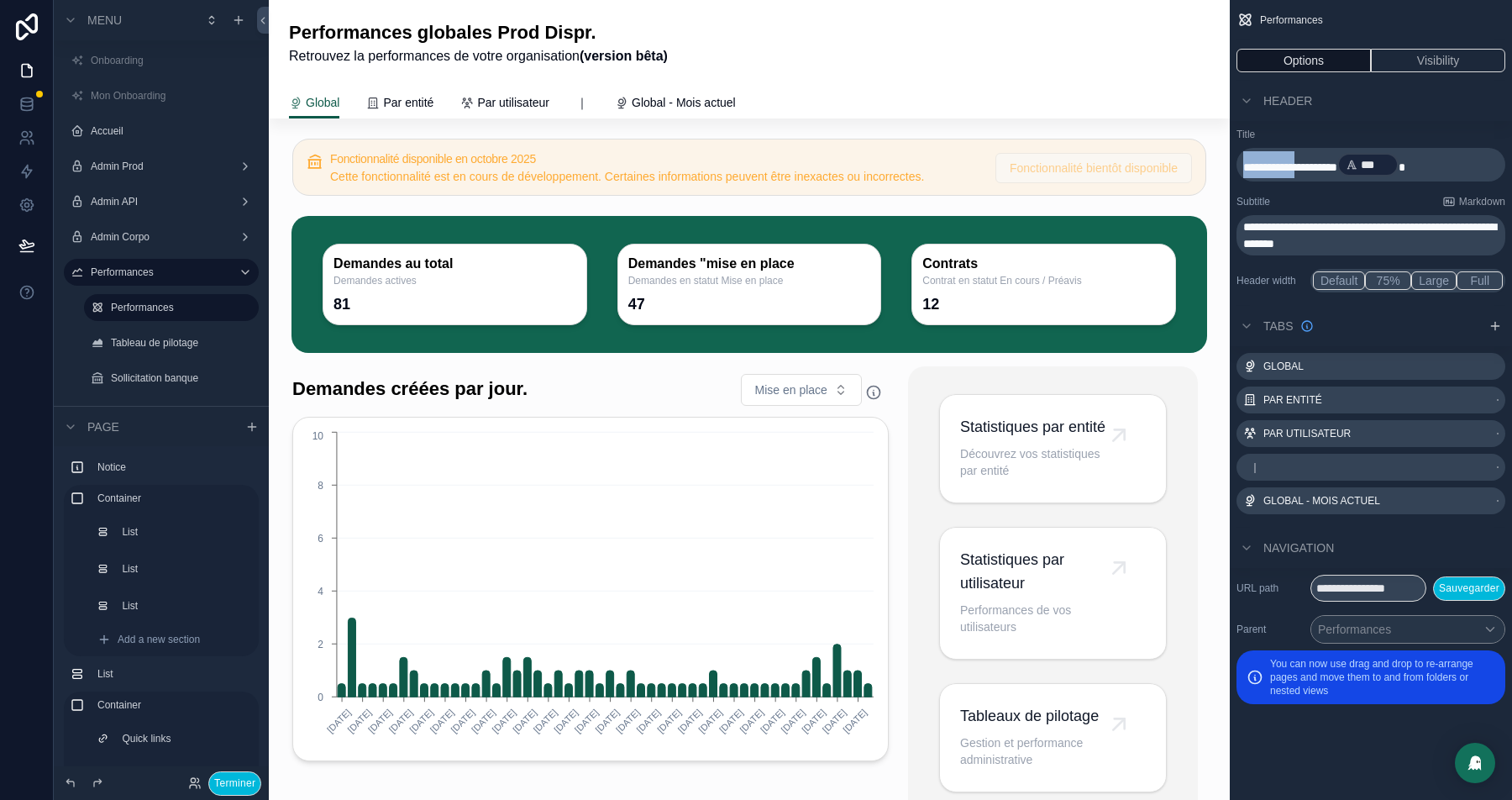
click at [1314, 171] on span "**********" at bounding box center [1290, 168] width 94 height 12
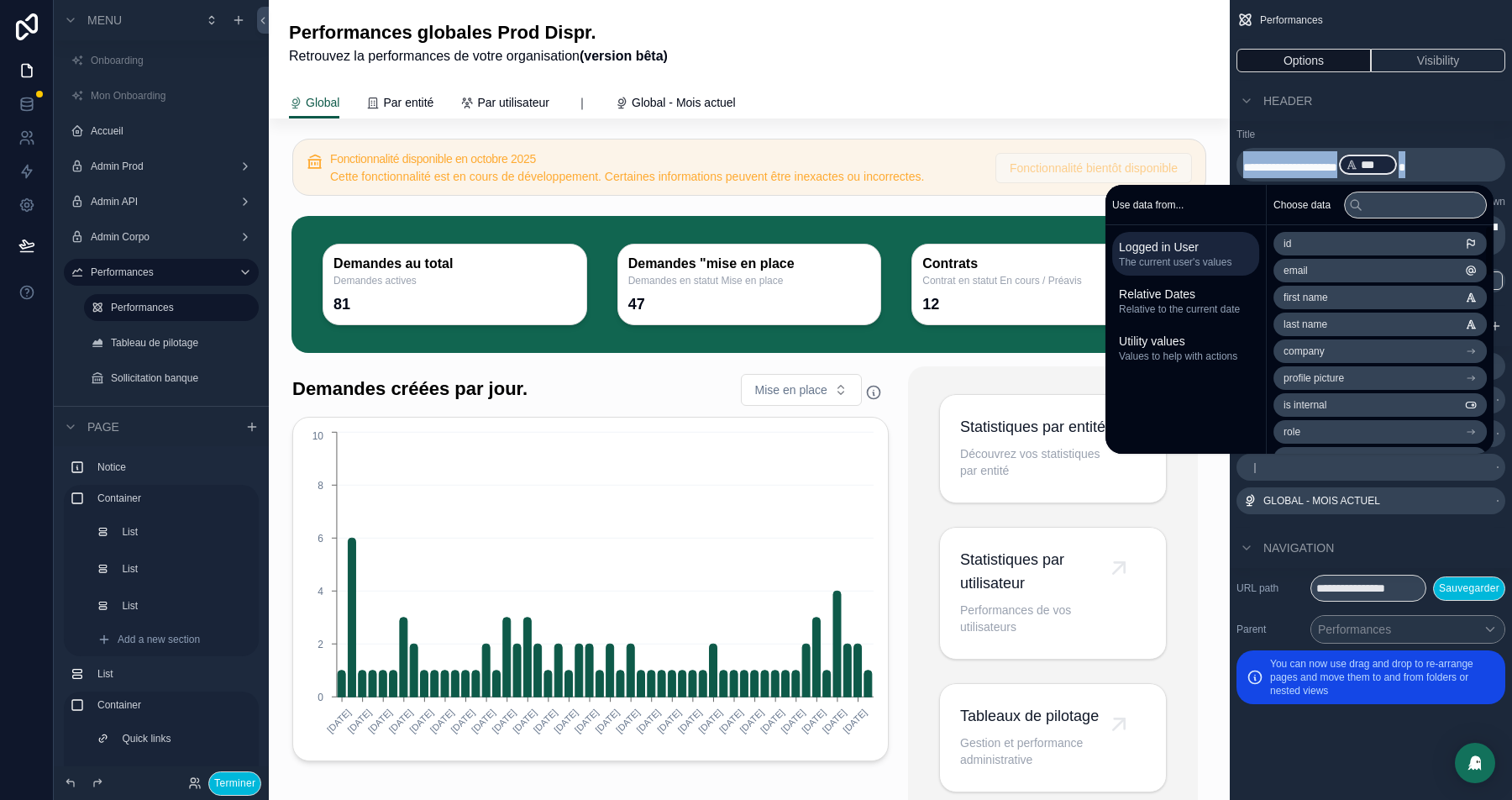
click at [1353, 115] on div "Header" at bounding box center [1370, 100] width 282 height 41
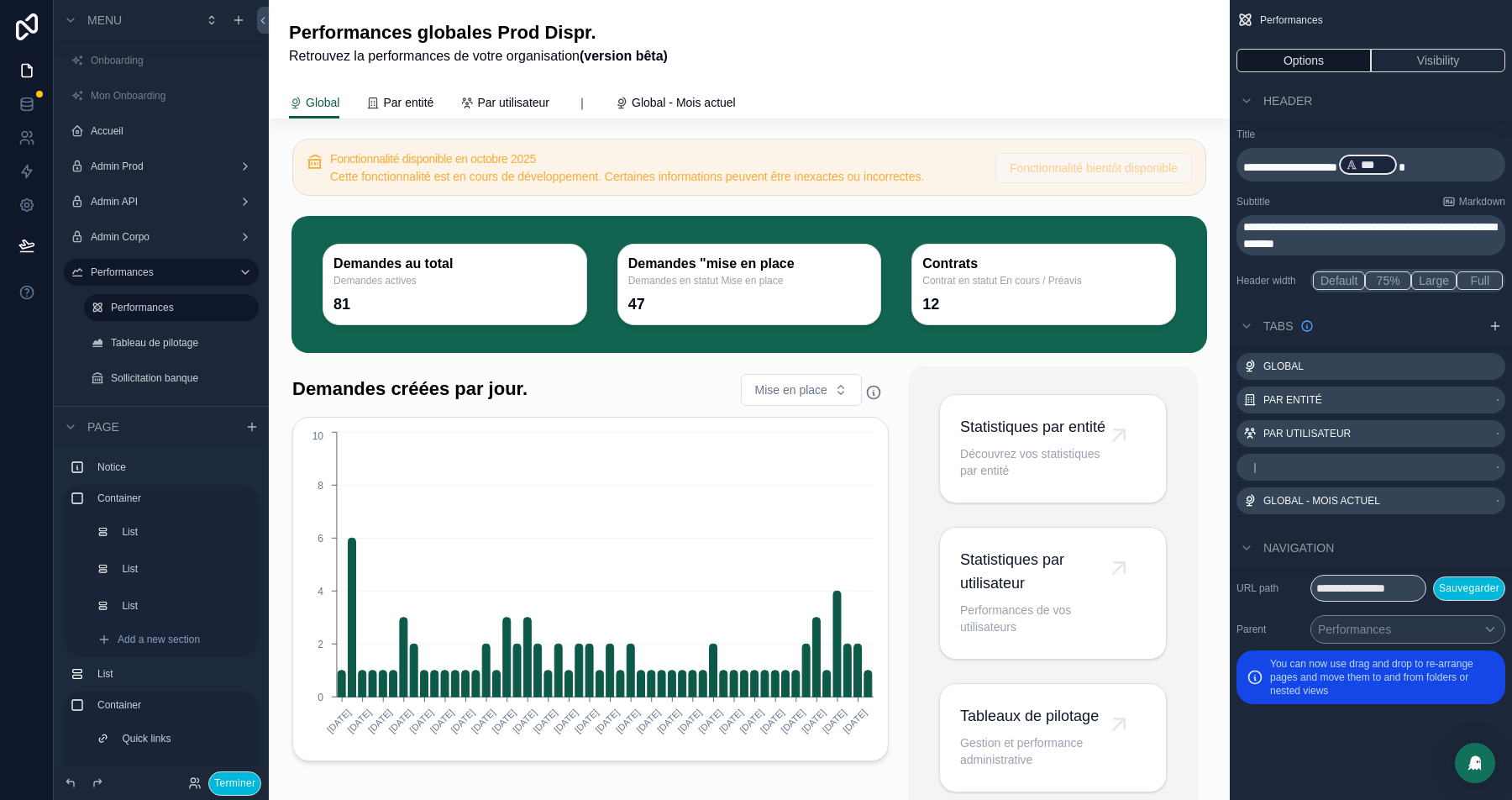
click at [1335, 231] on span "**********" at bounding box center [1370, 235] width 253 height 29
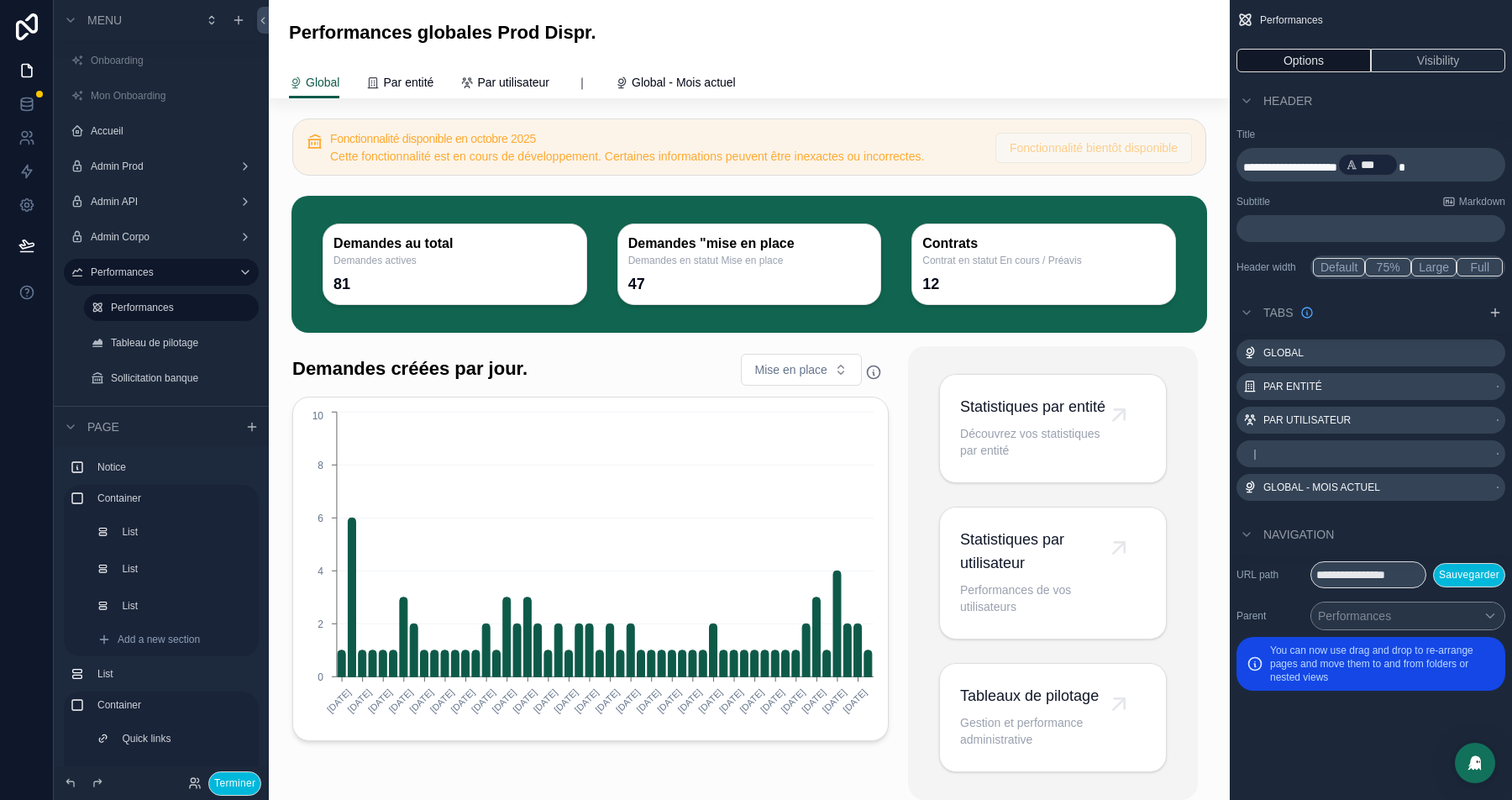
click at [1318, 157] on p "**********" at bounding box center [1373, 164] width 259 height 27
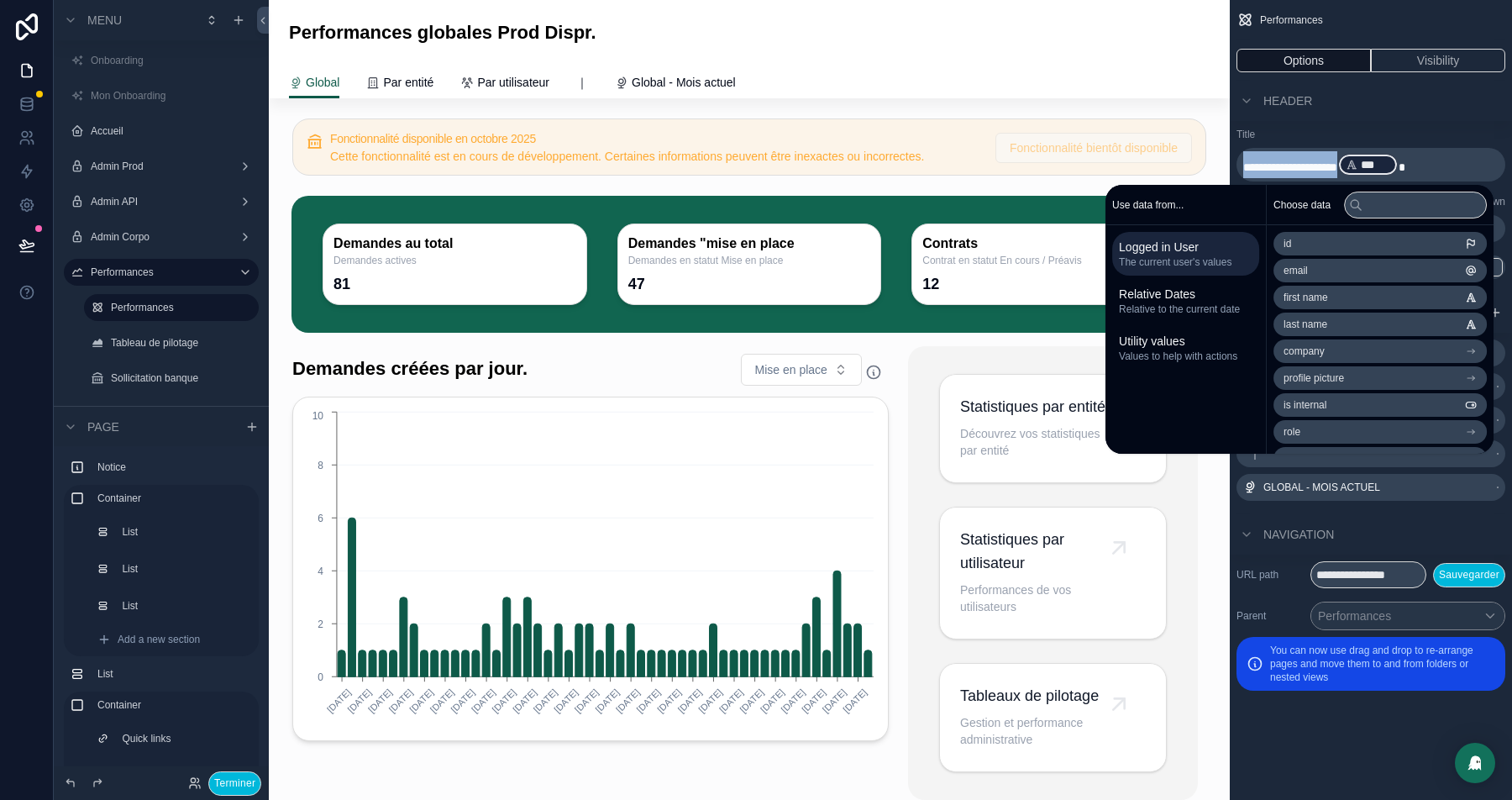
click at [1374, 117] on div "Header" at bounding box center [1370, 100] width 282 height 41
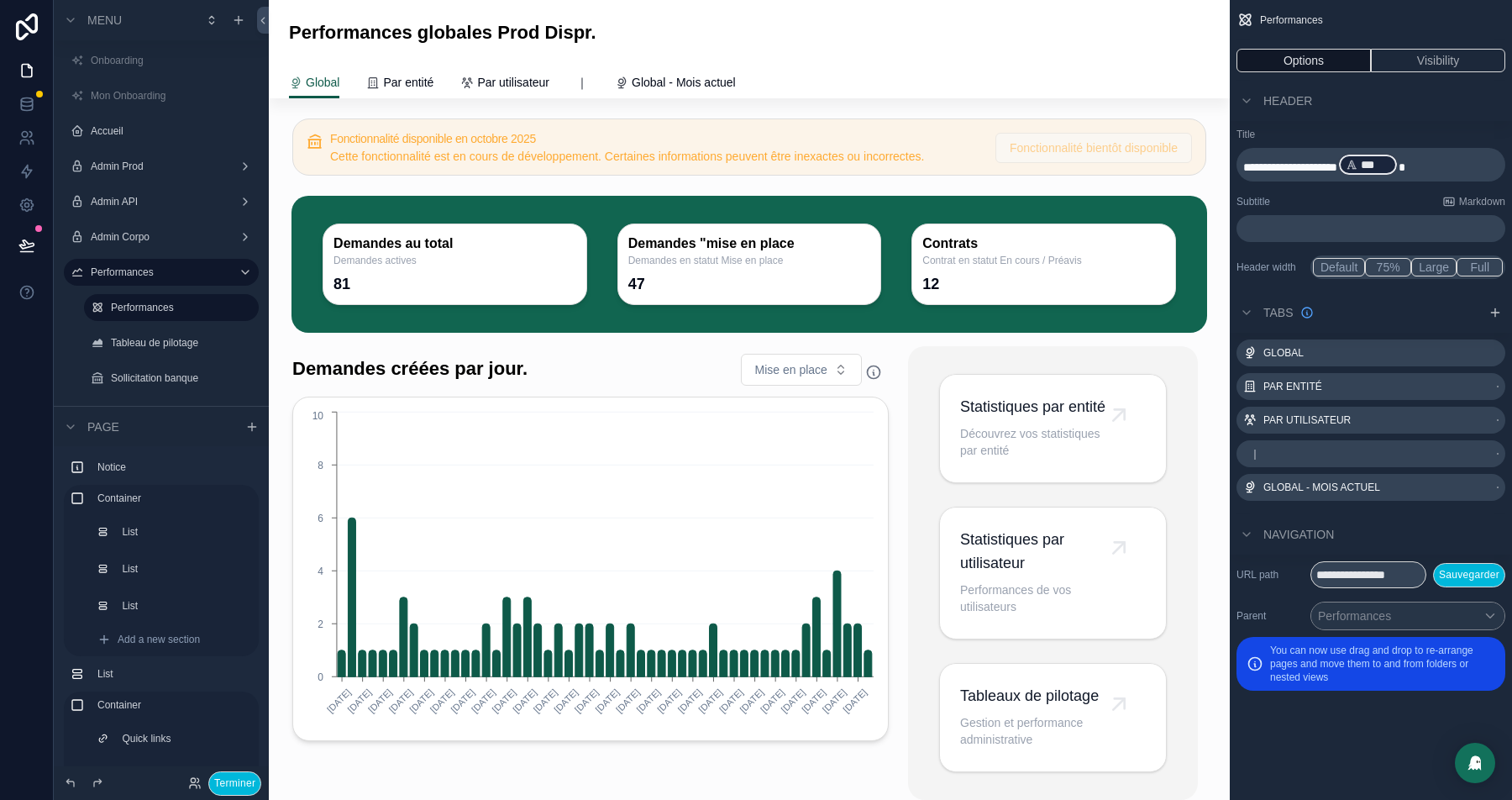
click at [1287, 235] on p "﻿" at bounding box center [1373, 228] width 259 height 16
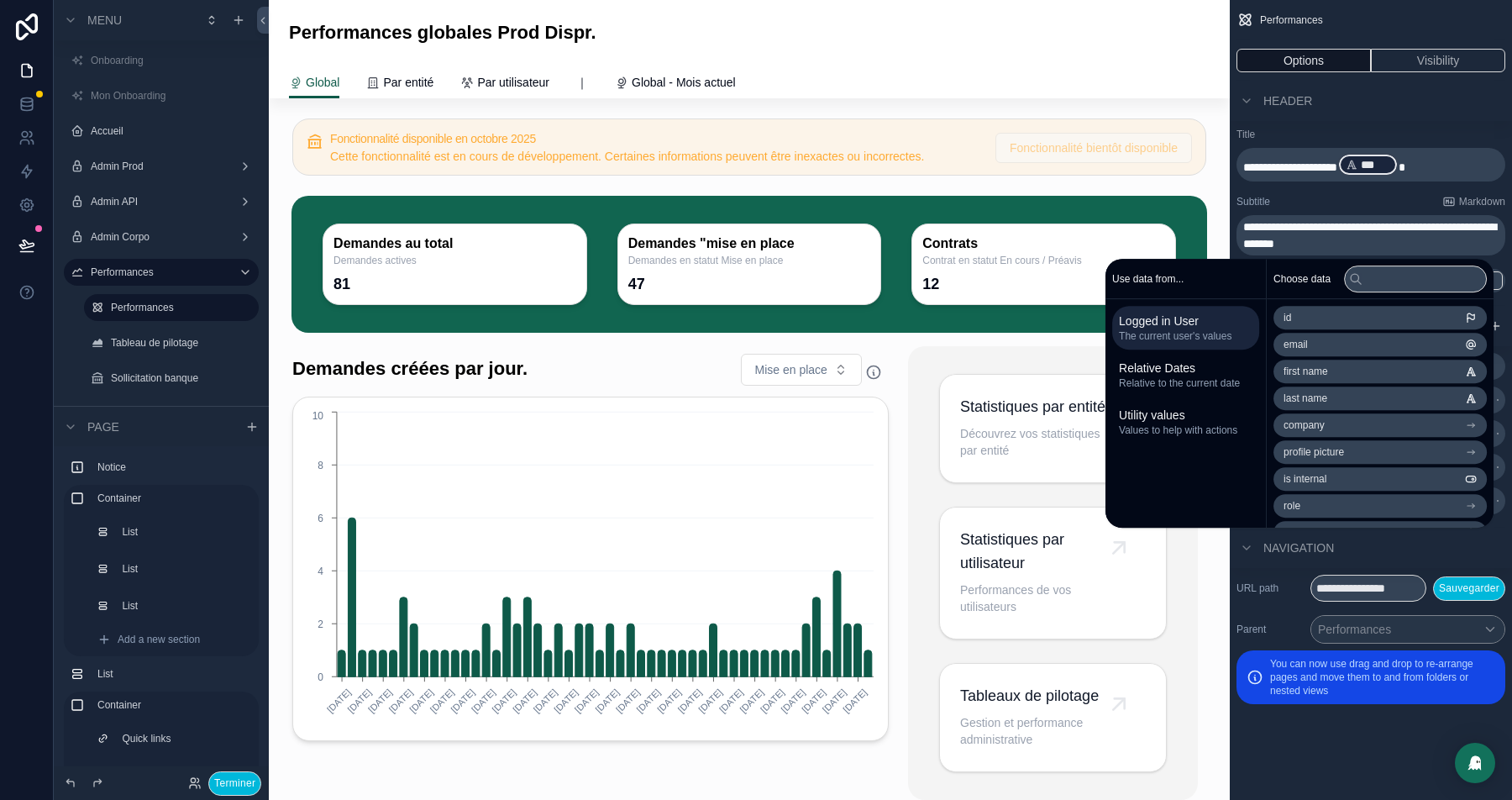
click at [1316, 105] on div "Header" at bounding box center [1370, 100] width 282 height 41
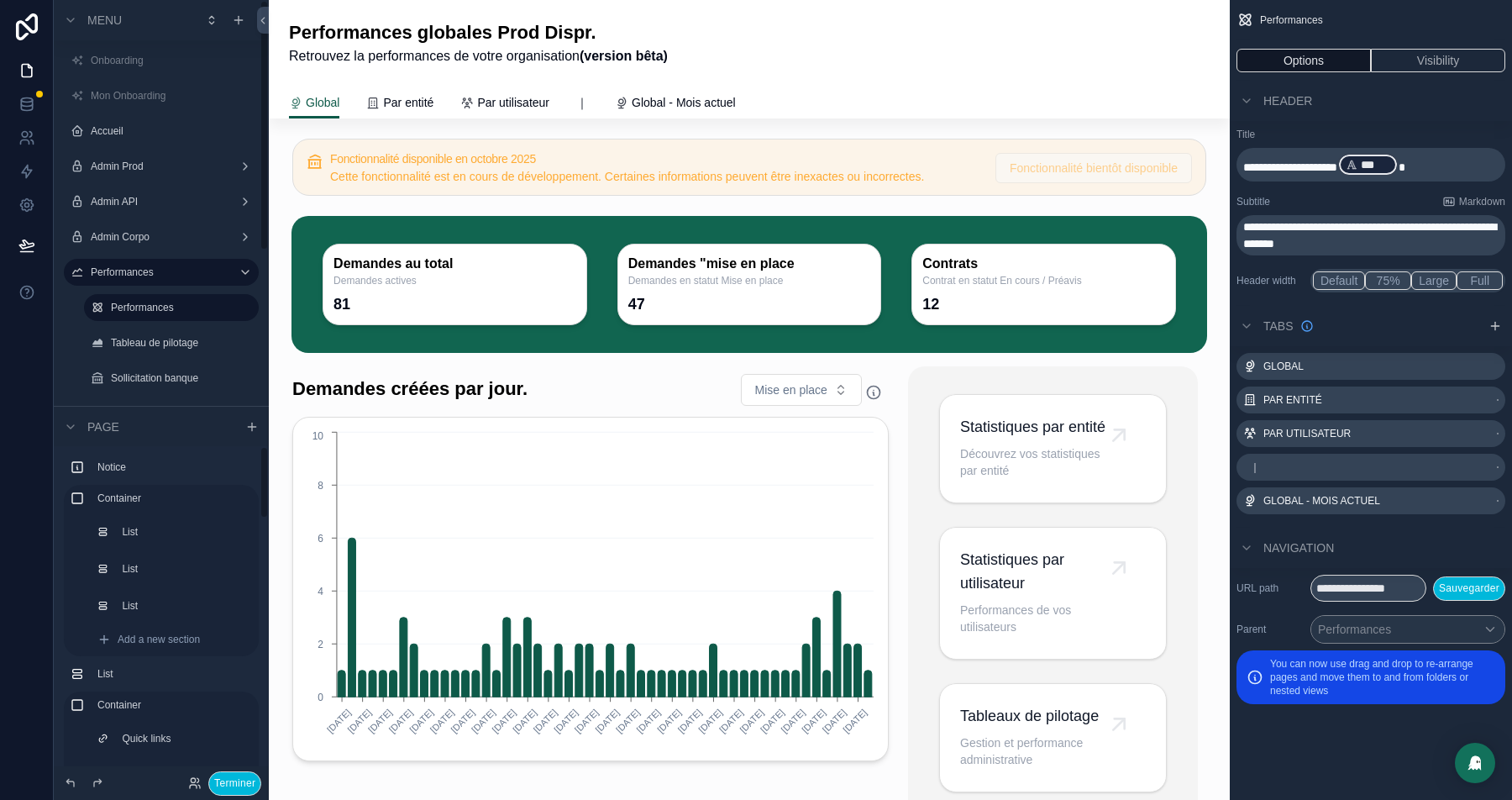
click at [239, 778] on button "Terminer" at bounding box center [234, 784] width 53 height 24
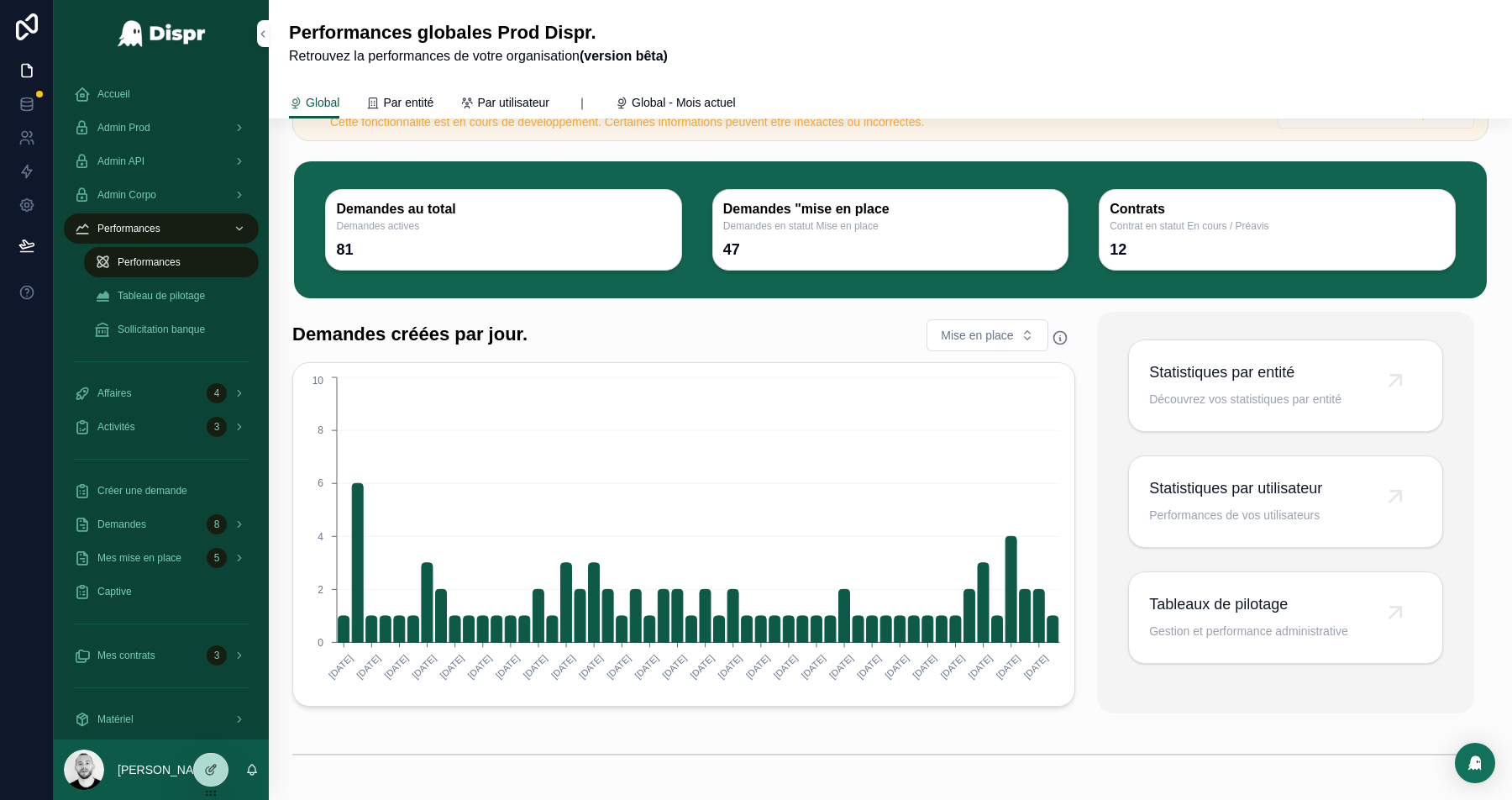
scroll to position [66, 0]
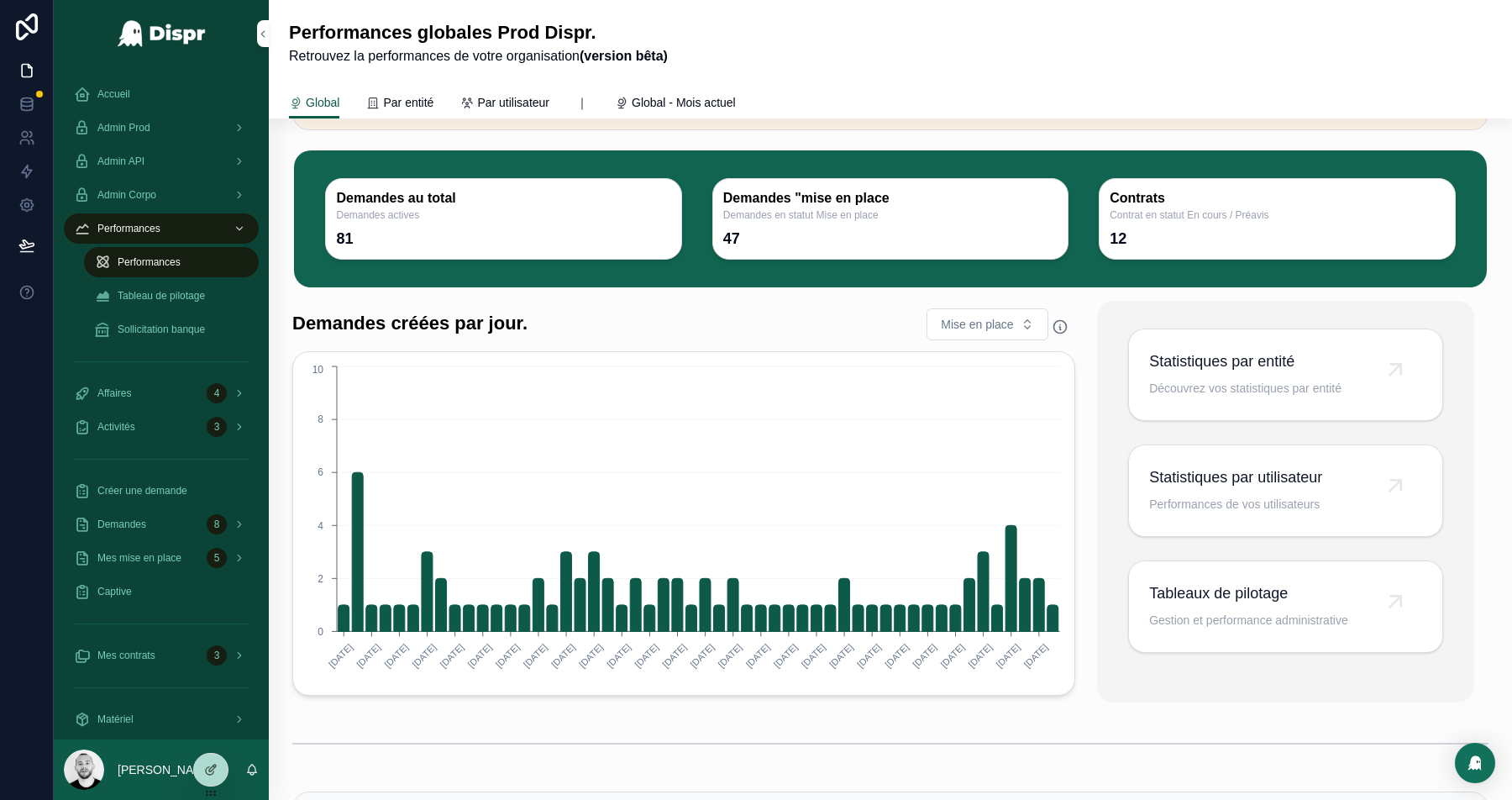
click at [218, 771] on div at bounding box center [211, 770] width 34 height 32
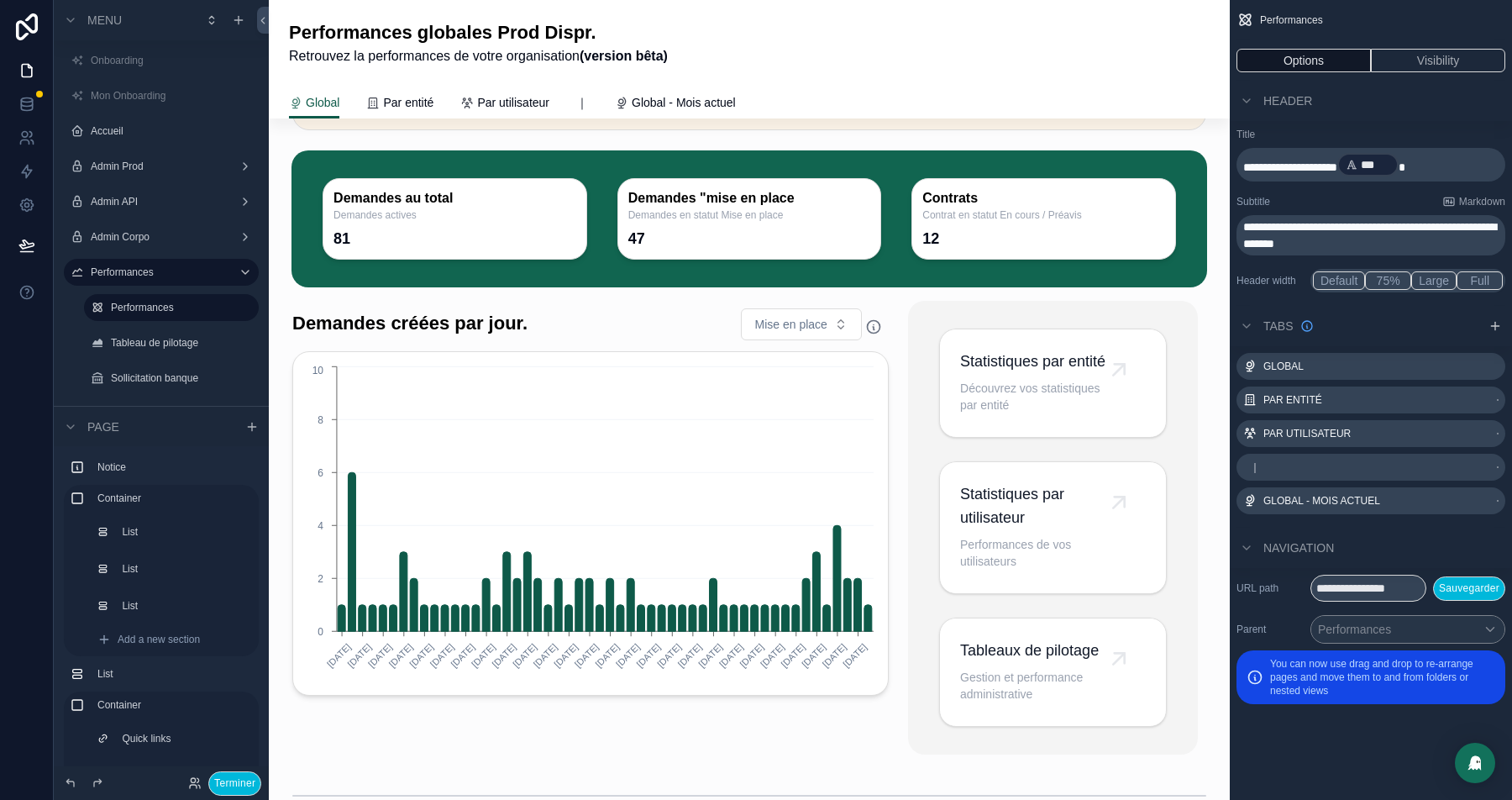
click at [999, 325] on div "scrollable content" at bounding box center [1053, 527] width 290 height 454
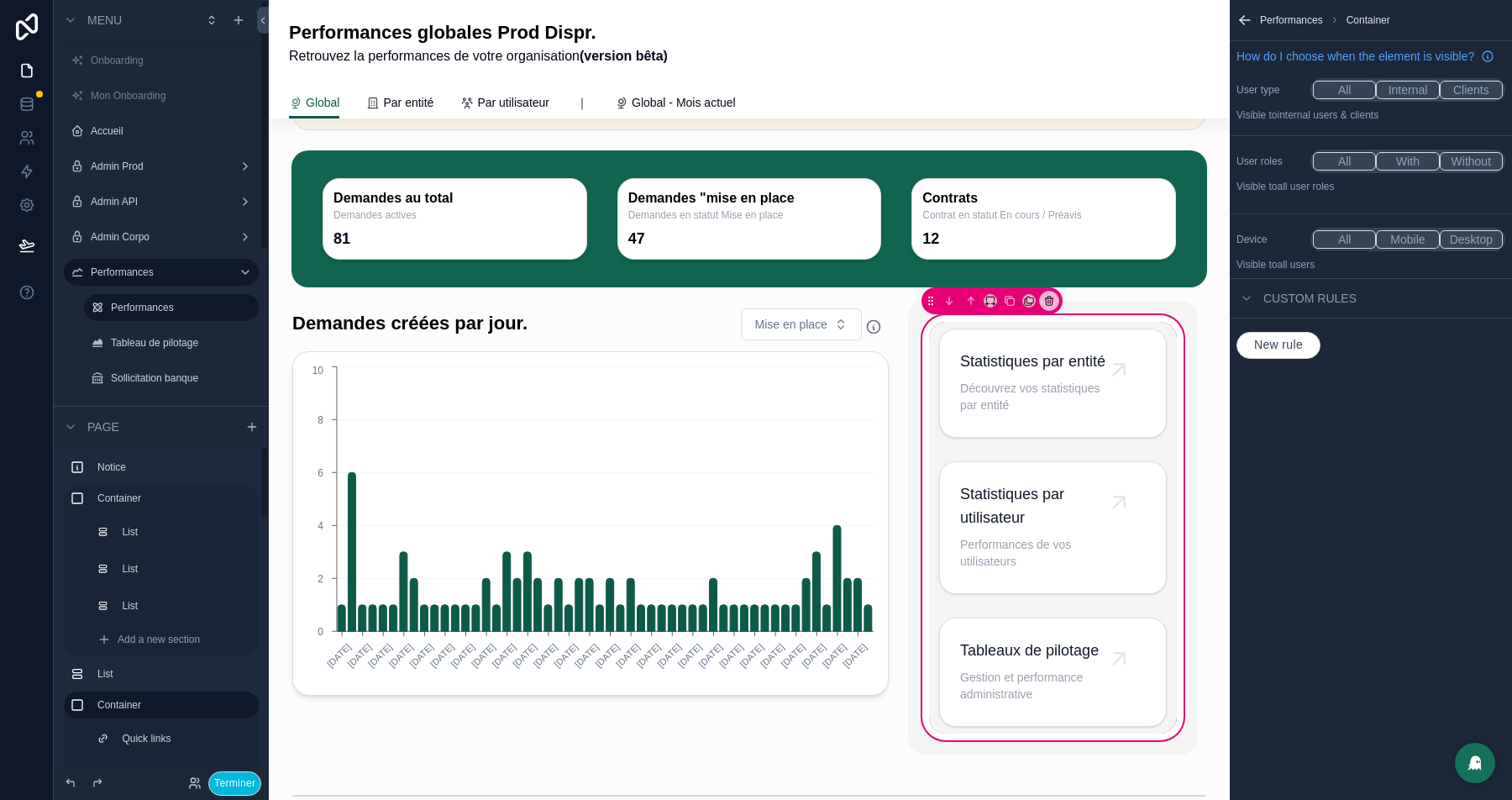
click at [221, 779] on button "Terminer" at bounding box center [234, 784] width 53 height 24
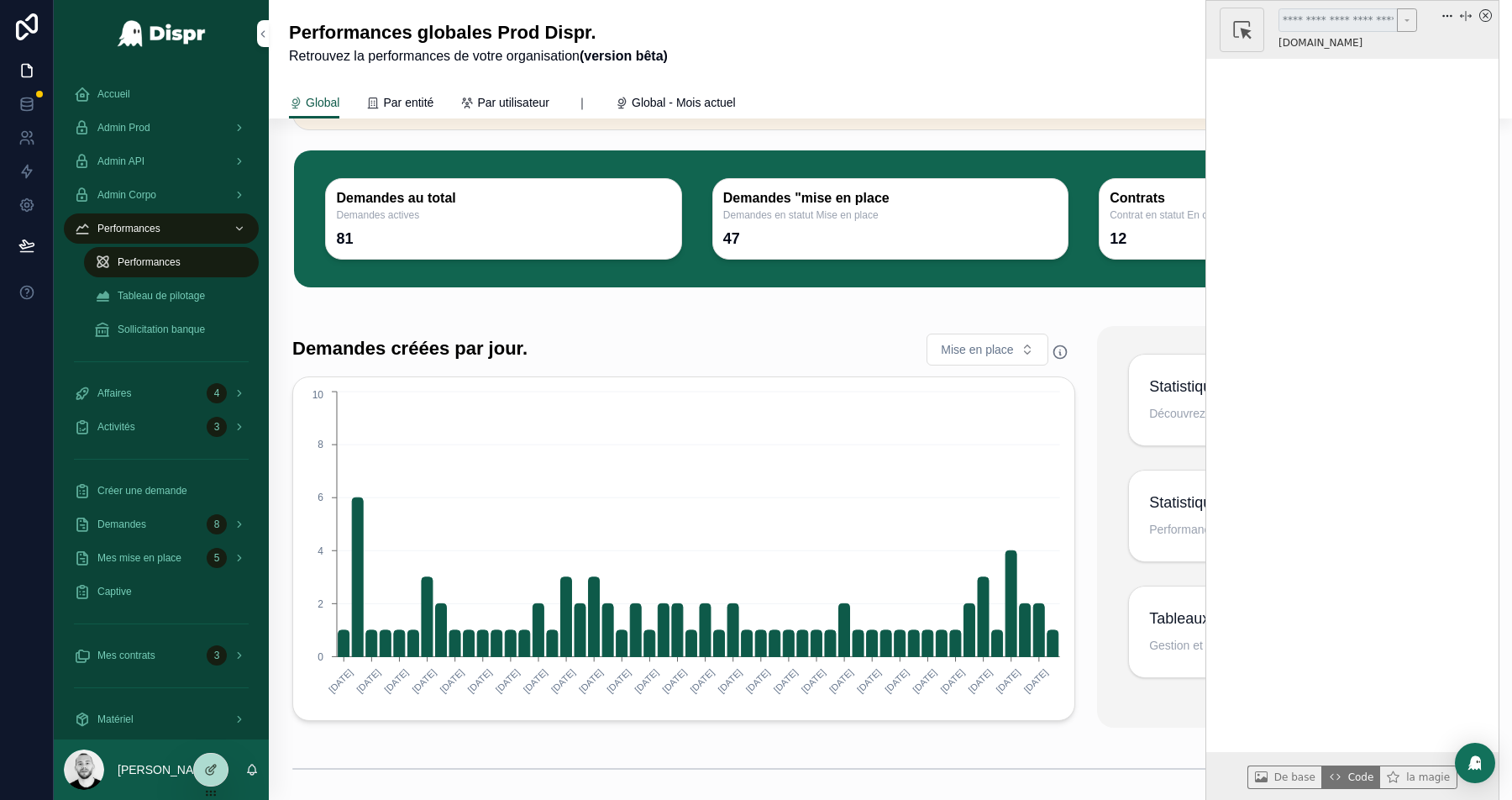
scroll to position [0, 0]
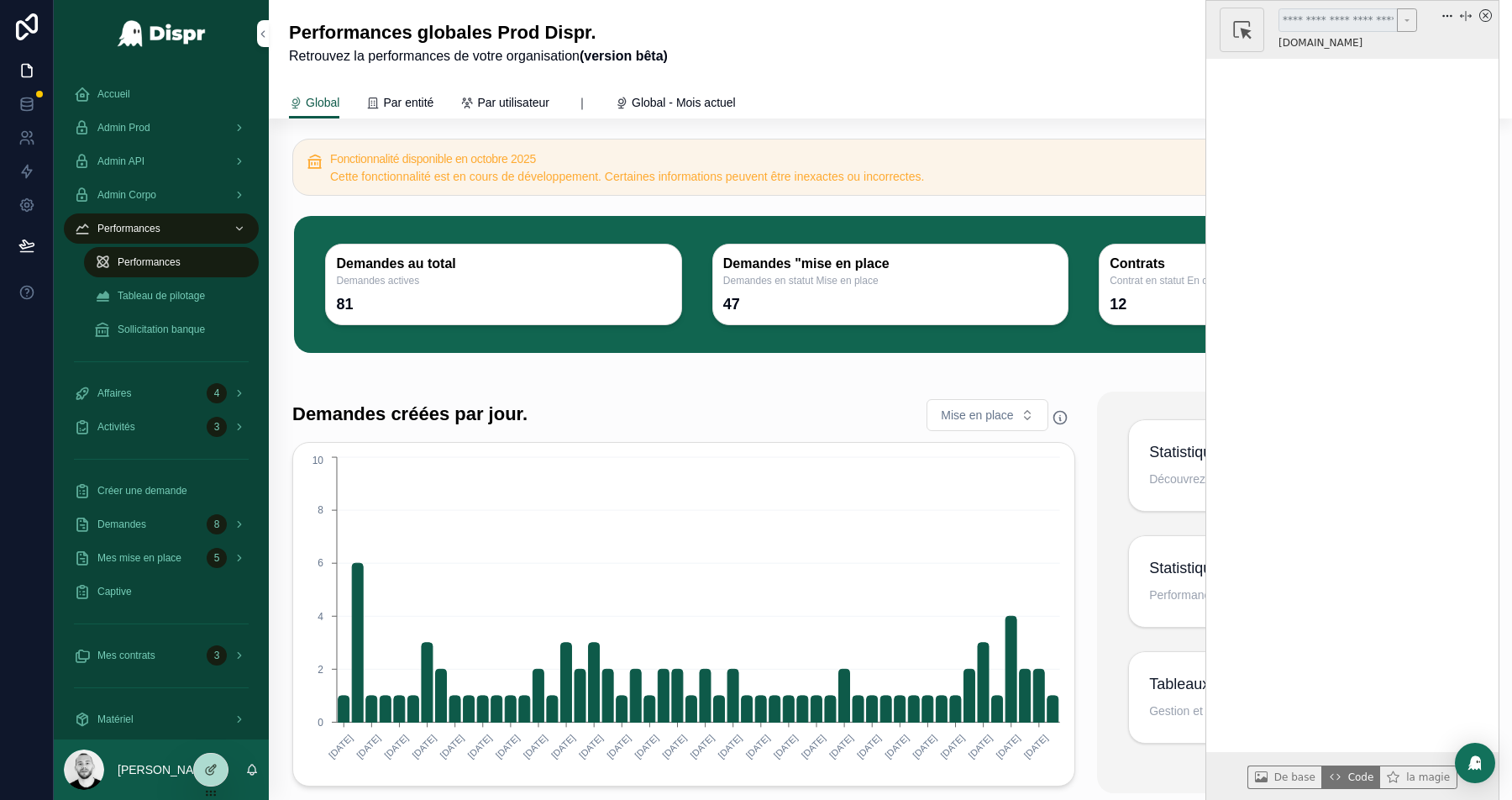
click at [1490, 16] on icon "x circle" at bounding box center [1485, 16] width 13 height 13
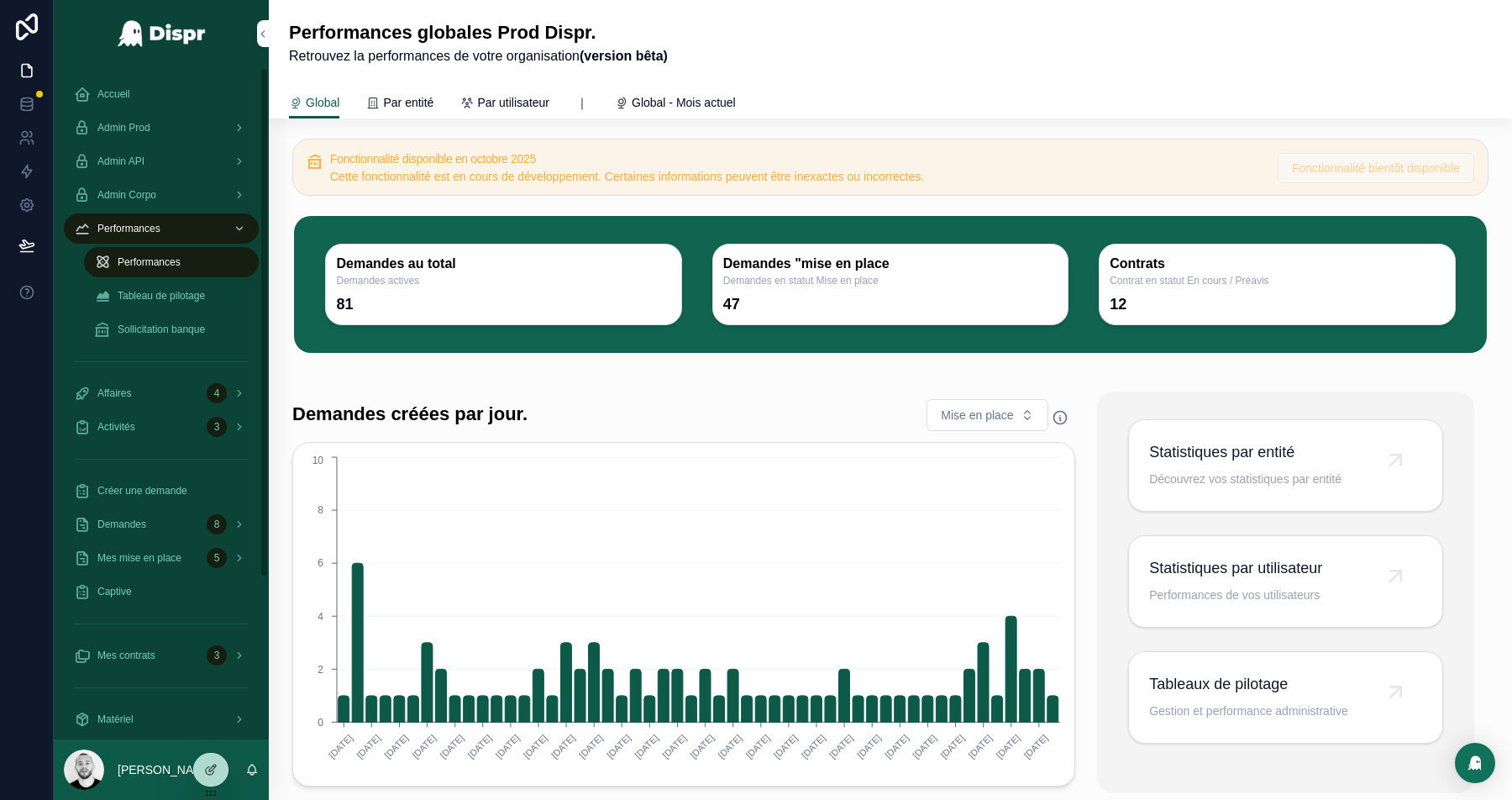
click at [103, 93] on span "Accueil" at bounding box center [114, 94] width 33 height 14
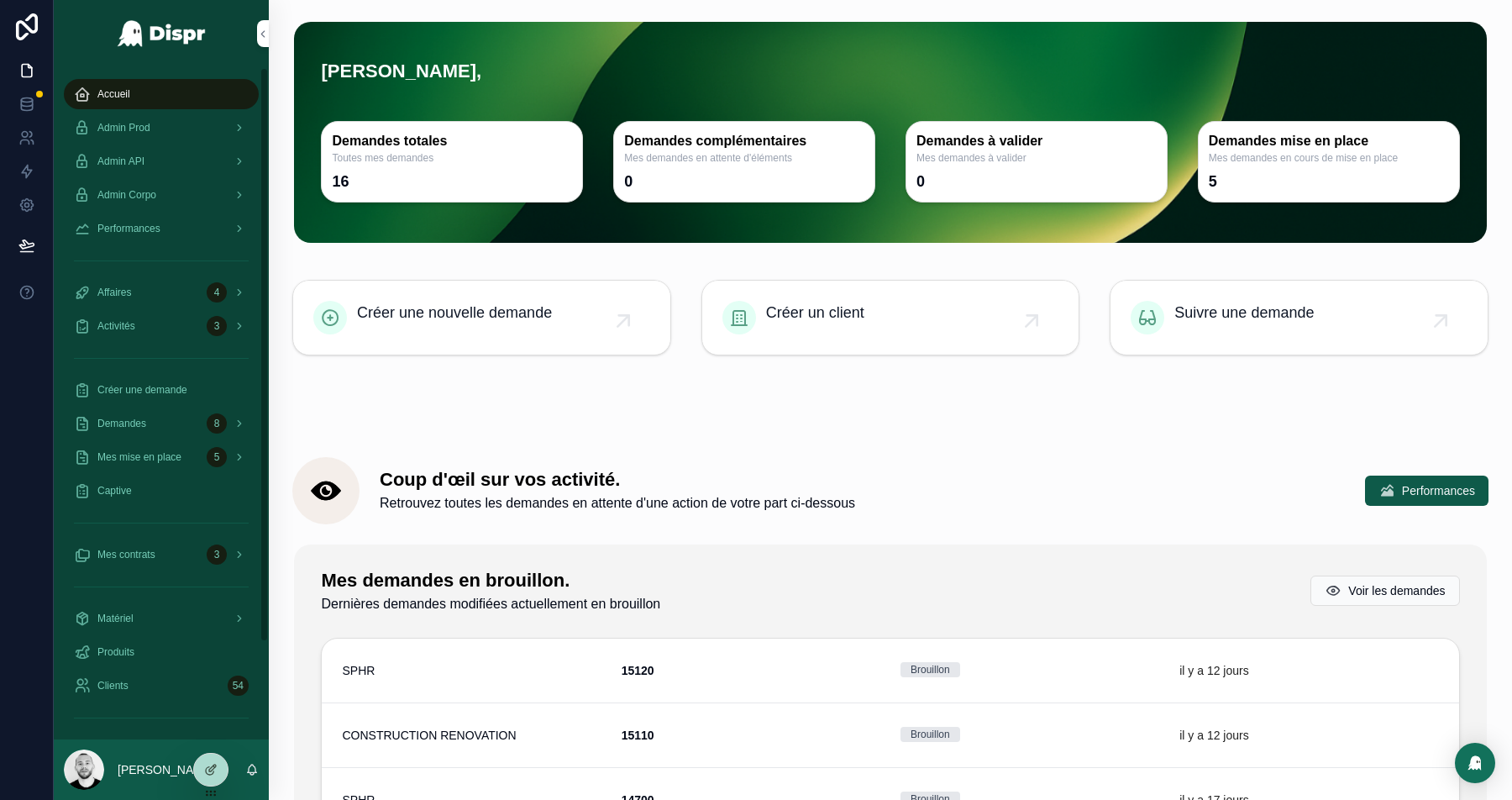
click at [0, 0] on icon at bounding box center [0, 0] width 0 height 0
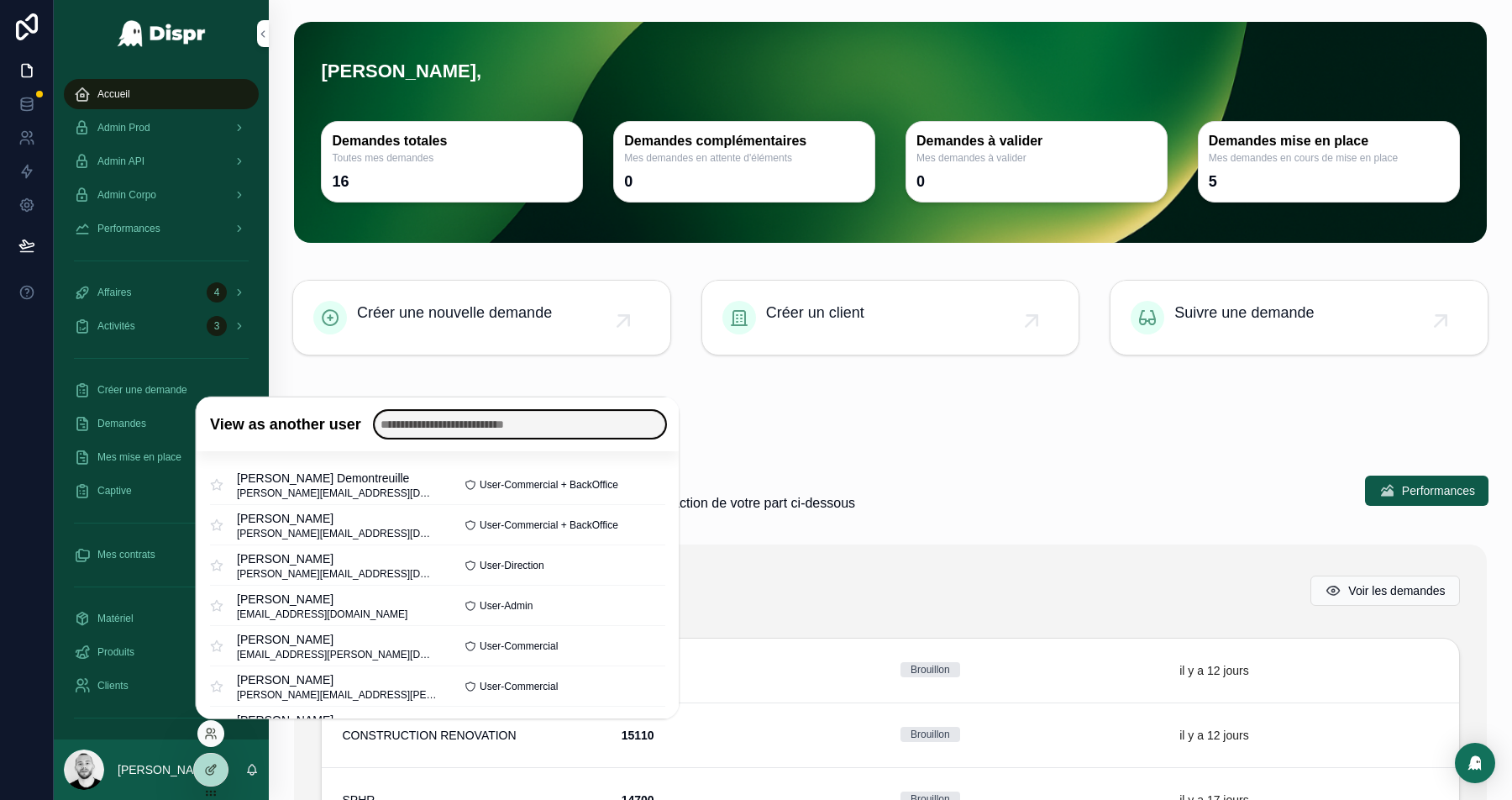
click at [423, 421] on input "text" at bounding box center [519, 424] width 291 height 27
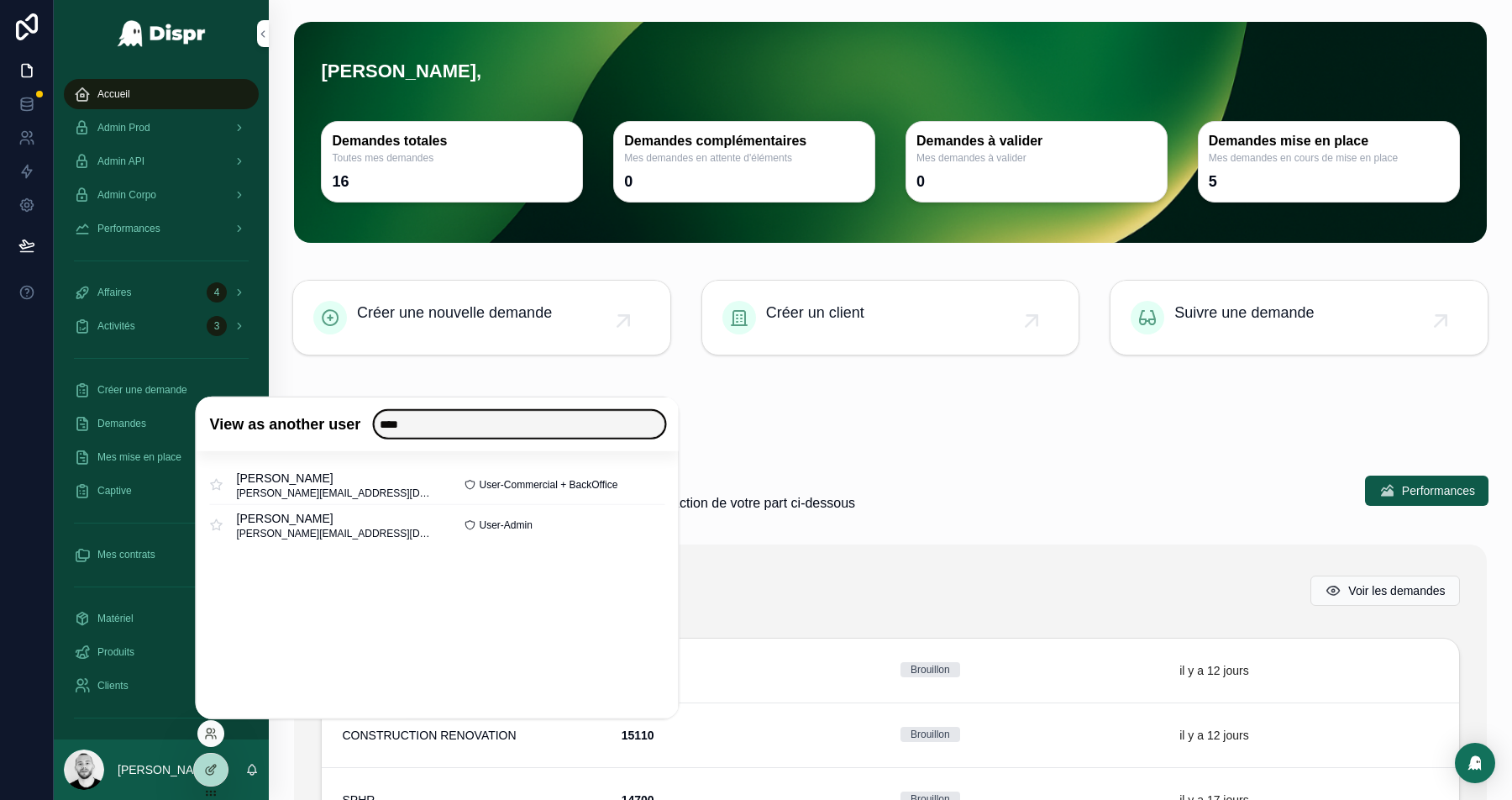
type input "****"
click at [0, 0] on button "Select" at bounding box center [0, 0] width 0 height 0
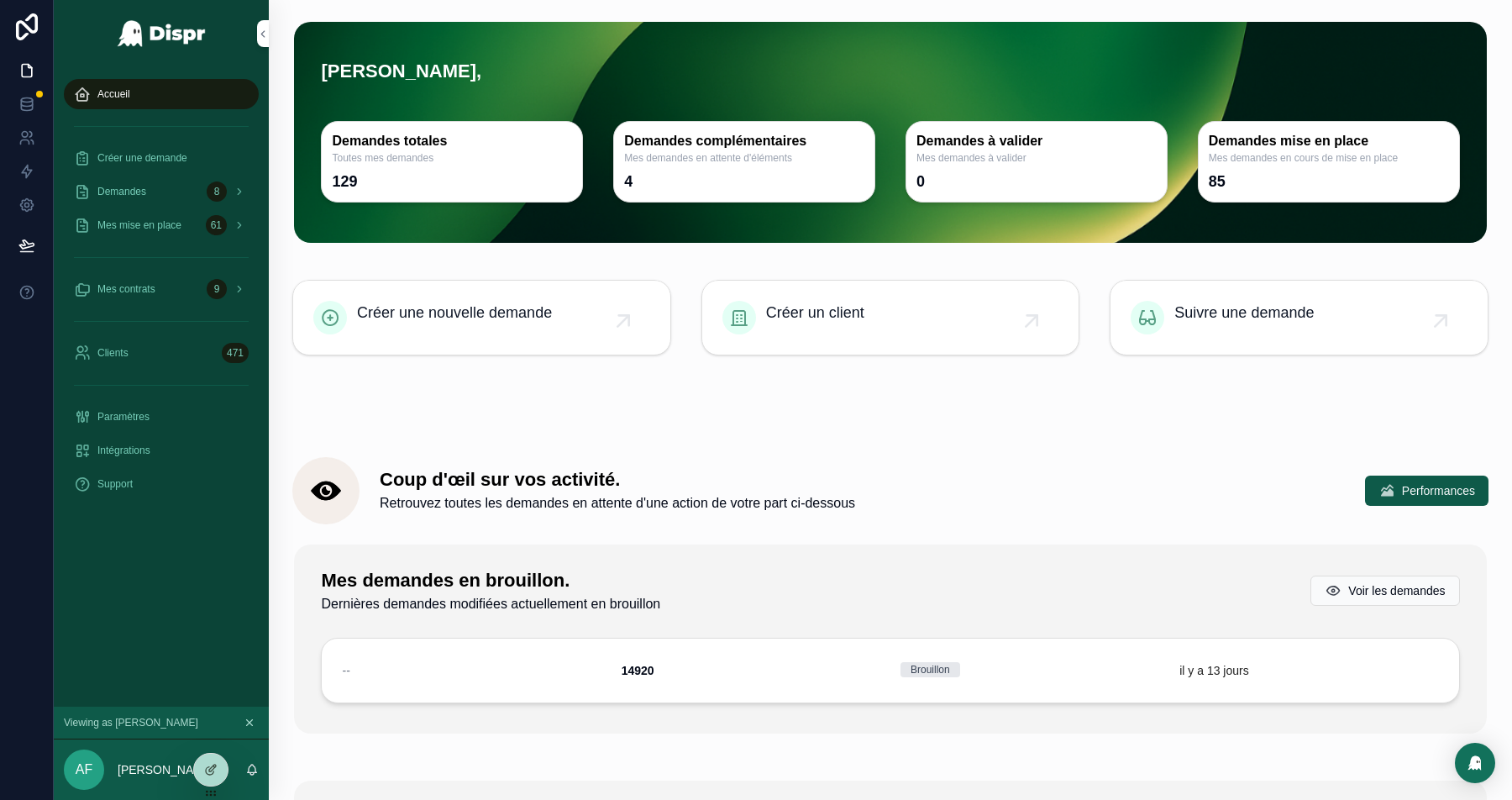
click at [0, 0] on icon at bounding box center [0, 0] width 0 height 0
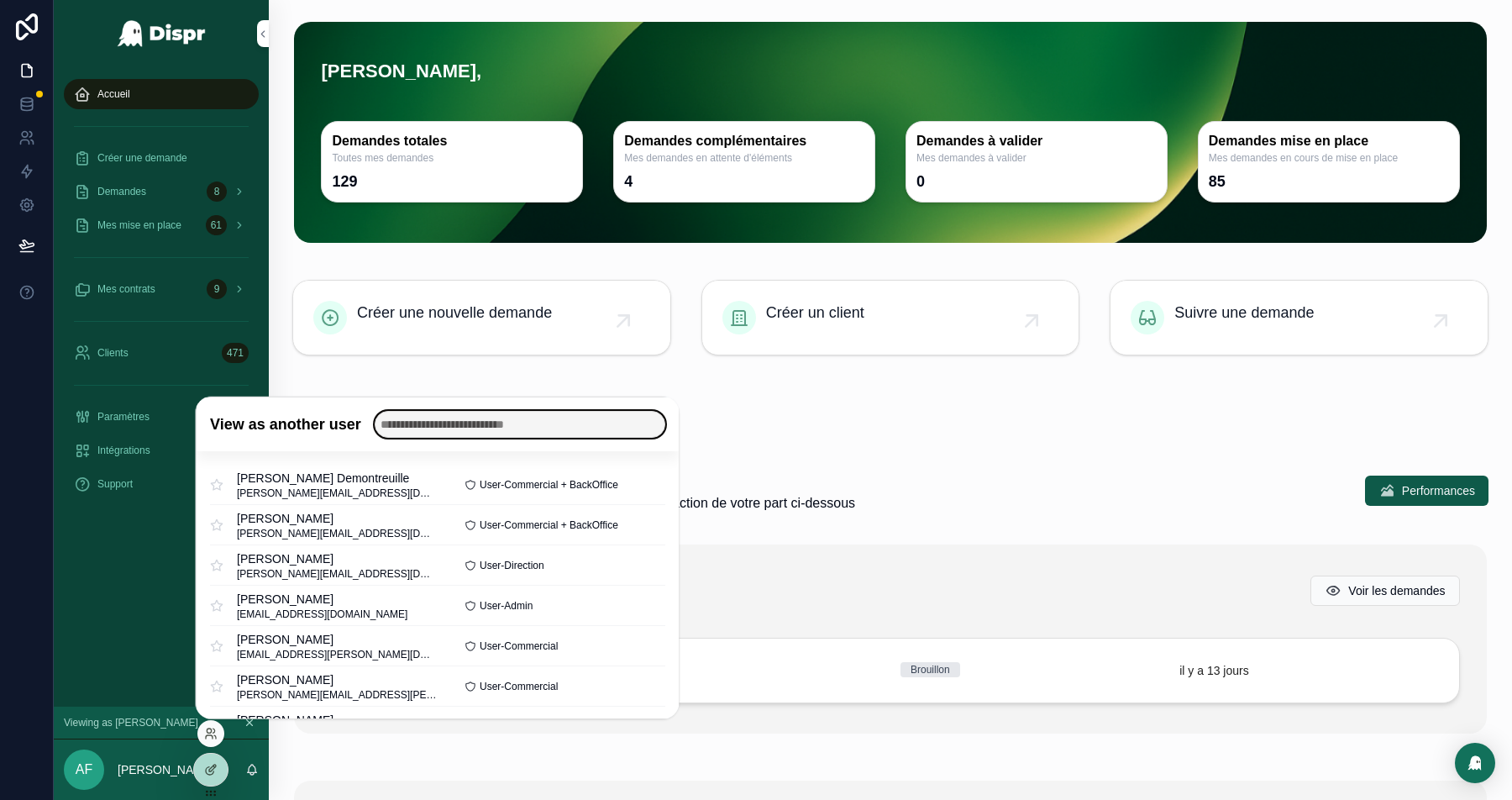
click at [470, 428] on input "text" at bounding box center [519, 424] width 291 height 27
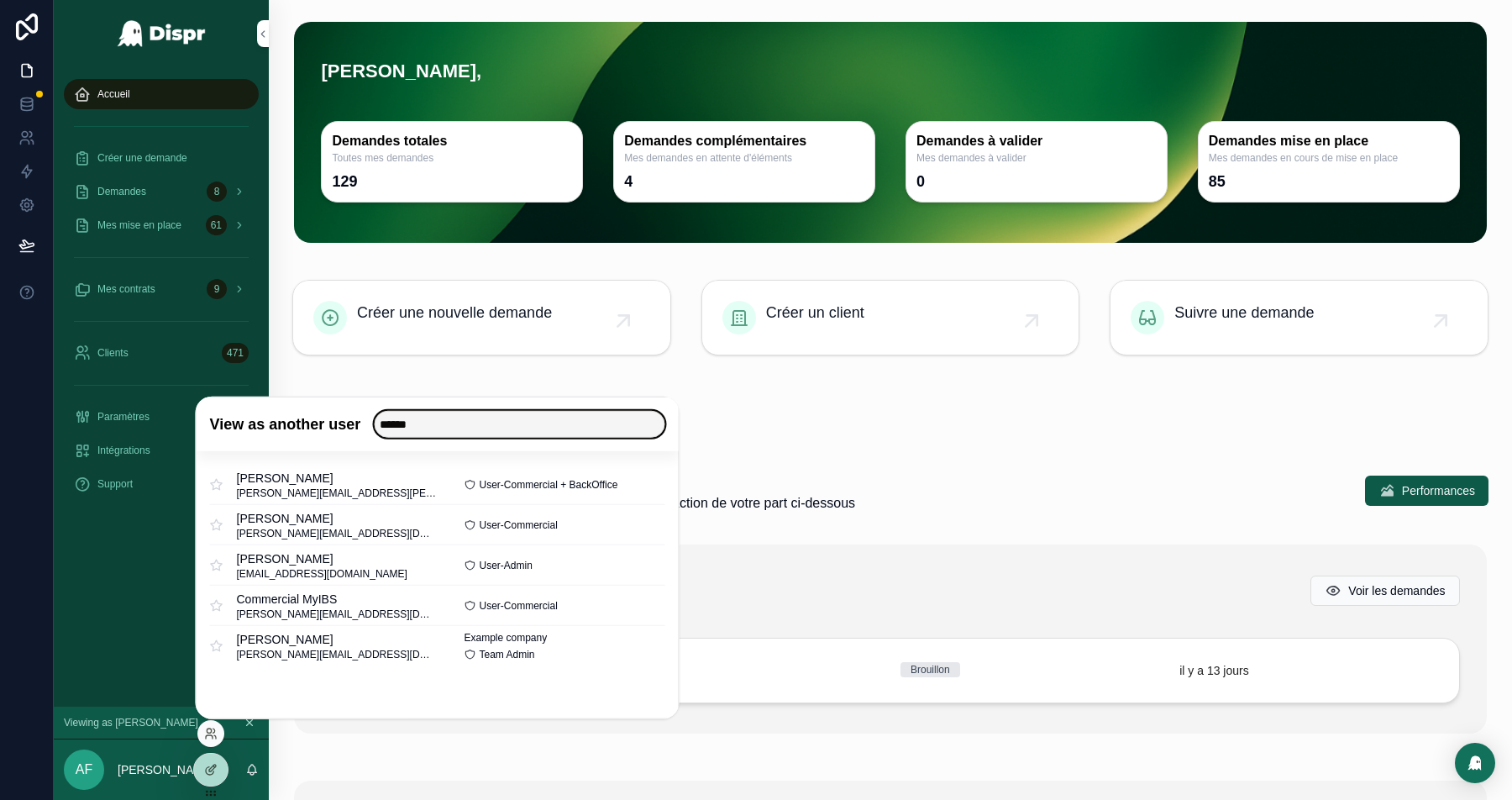
type input "******"
click at [0, 0] on button "Select" at bounding box center [0, 0] width 0 height 0
